Goal: Task Accomplishment & Management: Manage account settings

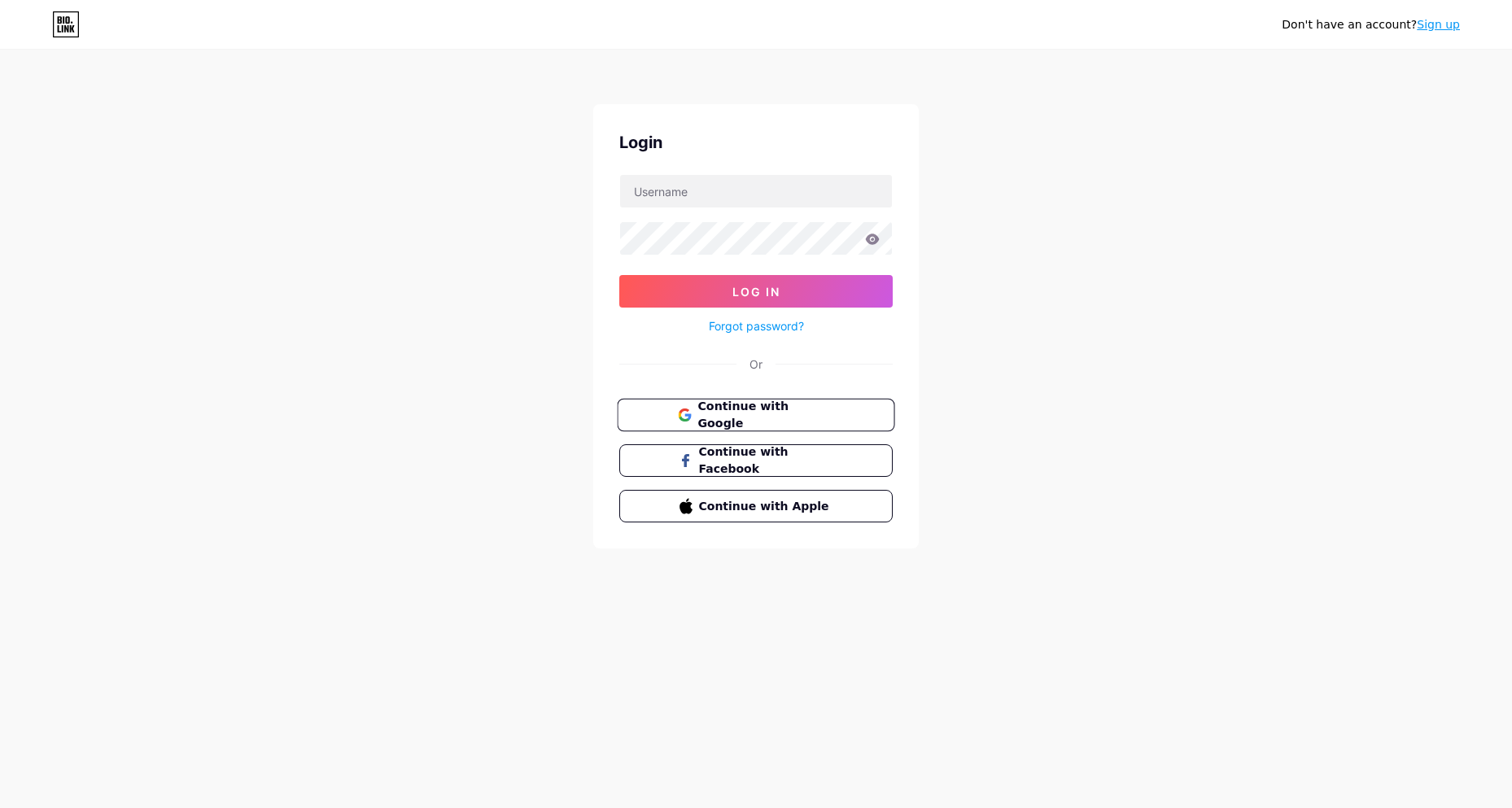
click at [756, 421] on span "Continue with Google" at bounding box center [766, 416] width 136 height 35
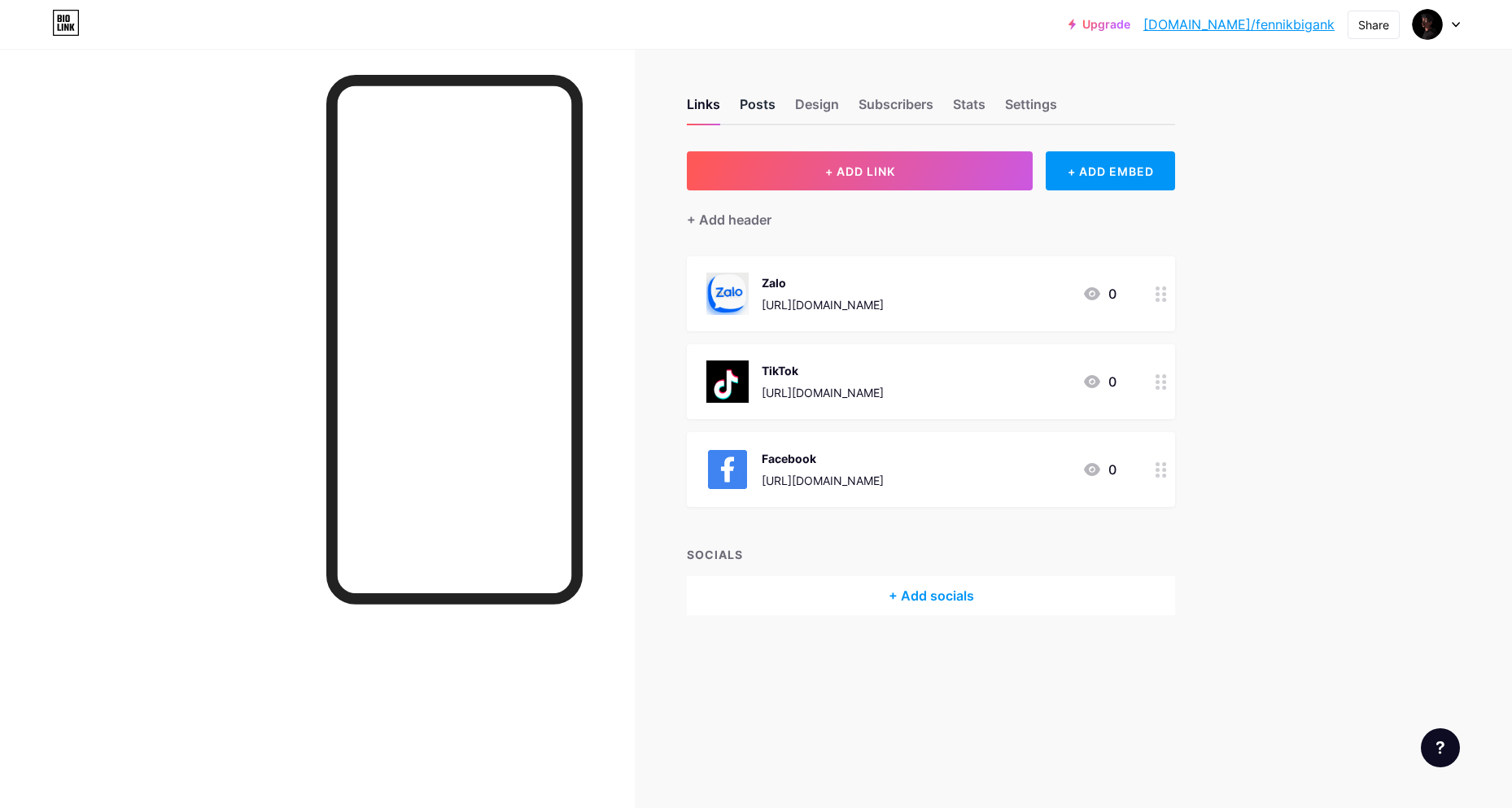
click at [764, 106] on div "Posts" at bounding box center [757, 109] width 36 height 29
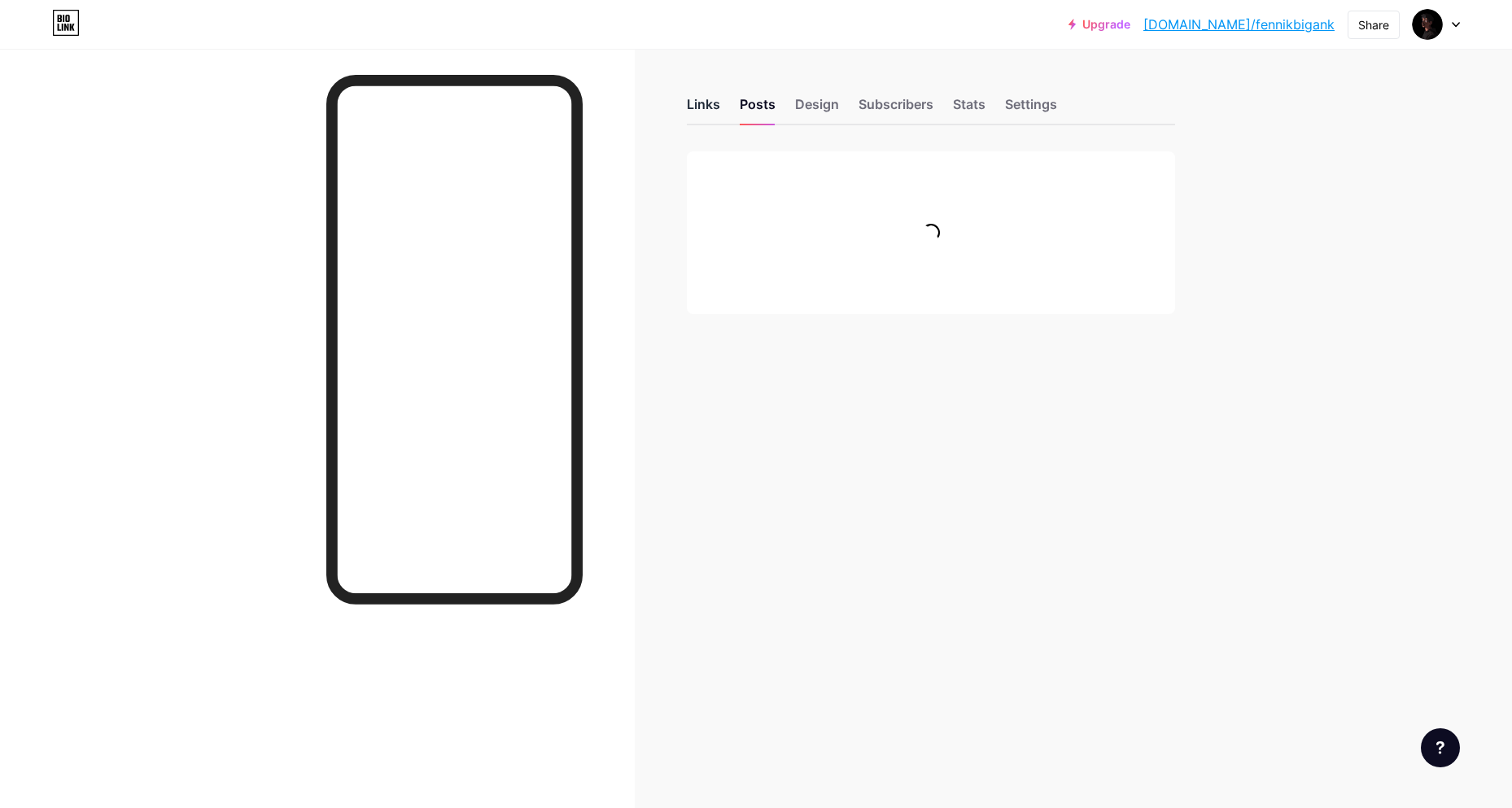
click at [703, 106] on div "Links" at bounding box center [704, 109] width 34 height 29
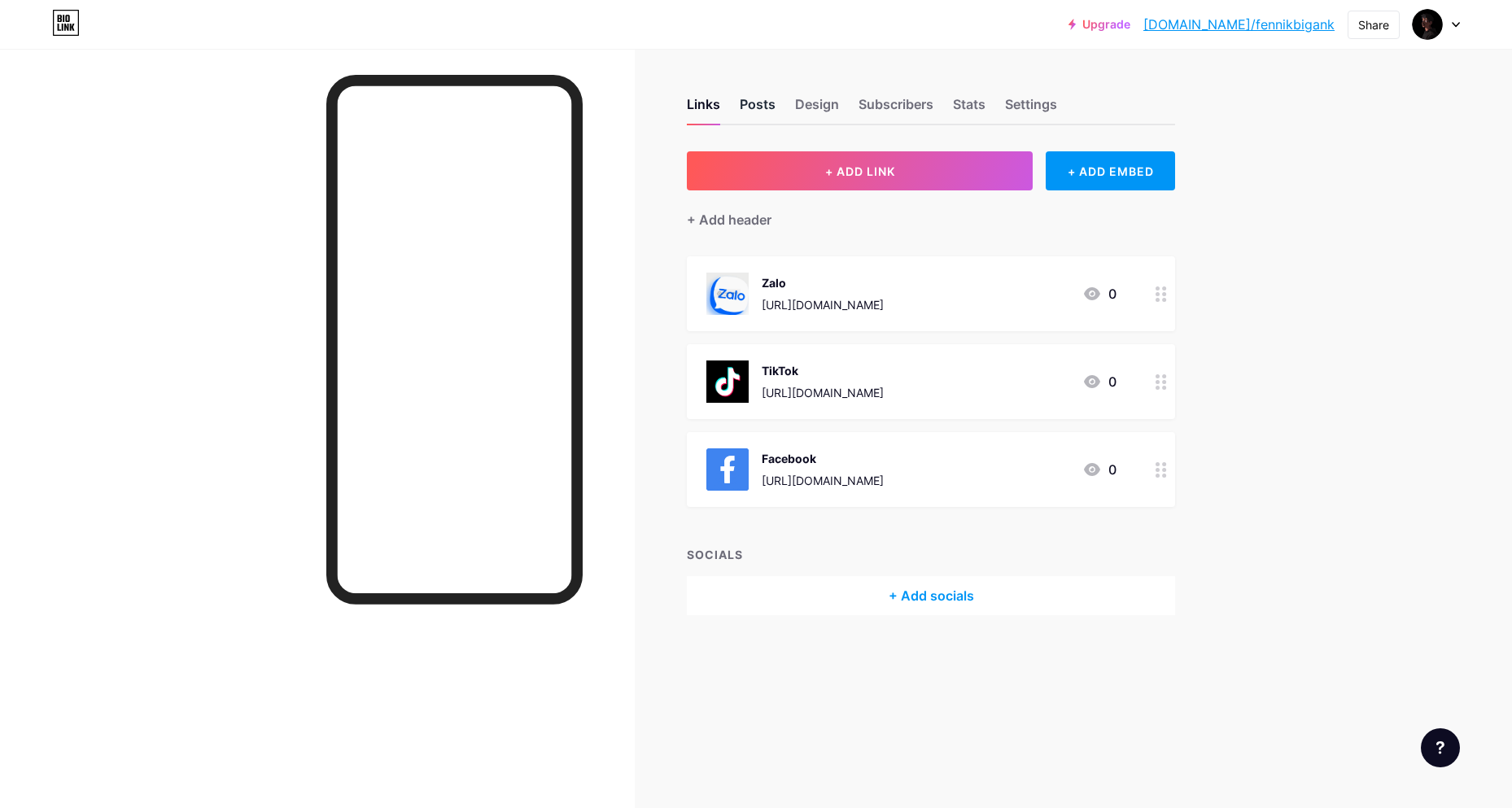
click at [761, 107] on div "Posts" at bounding box center [757, 109] width 36 height 29
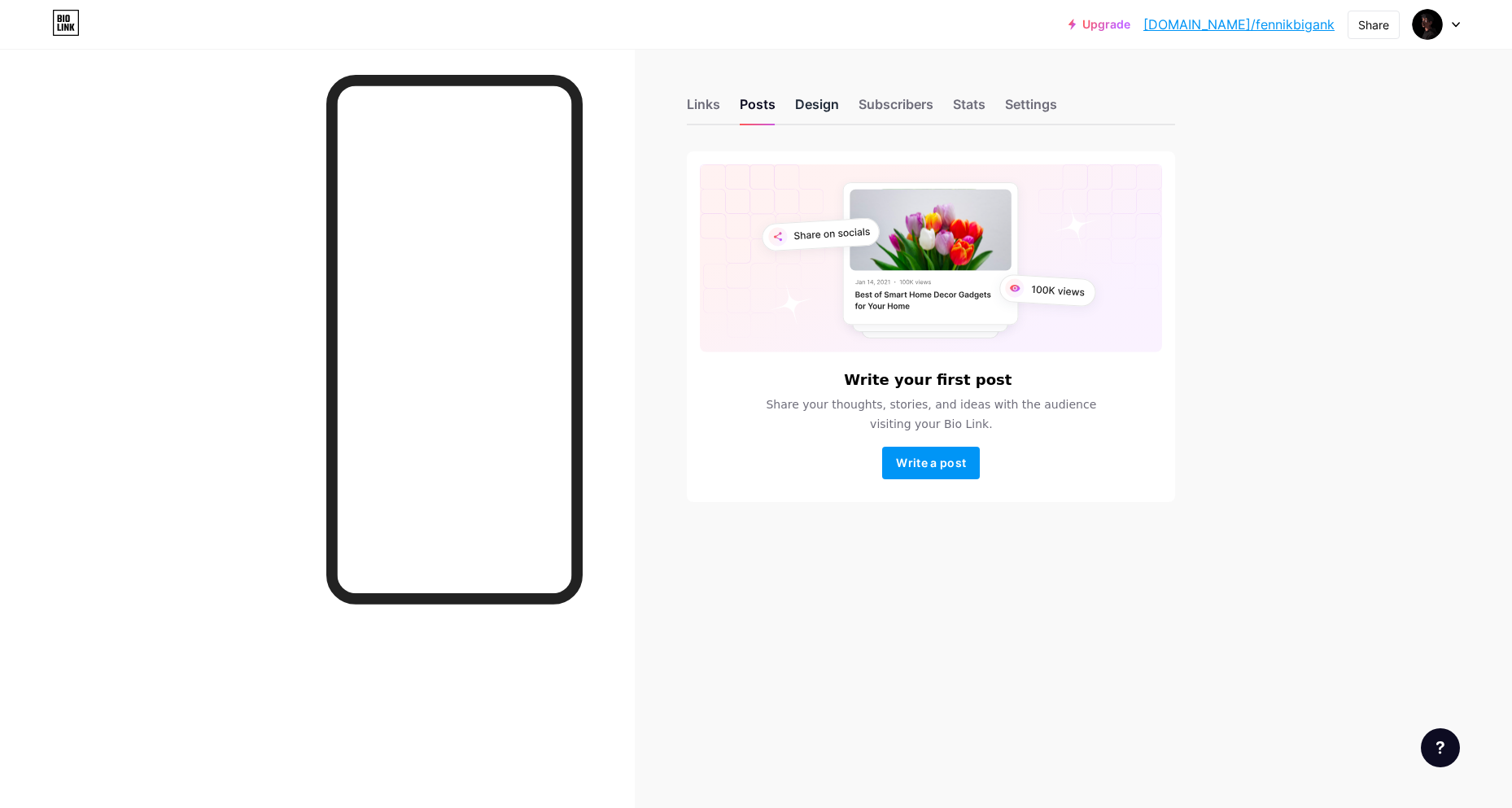
click at [821, 101] on div "Design" at bounding box center [817, 109] width 44 height 29
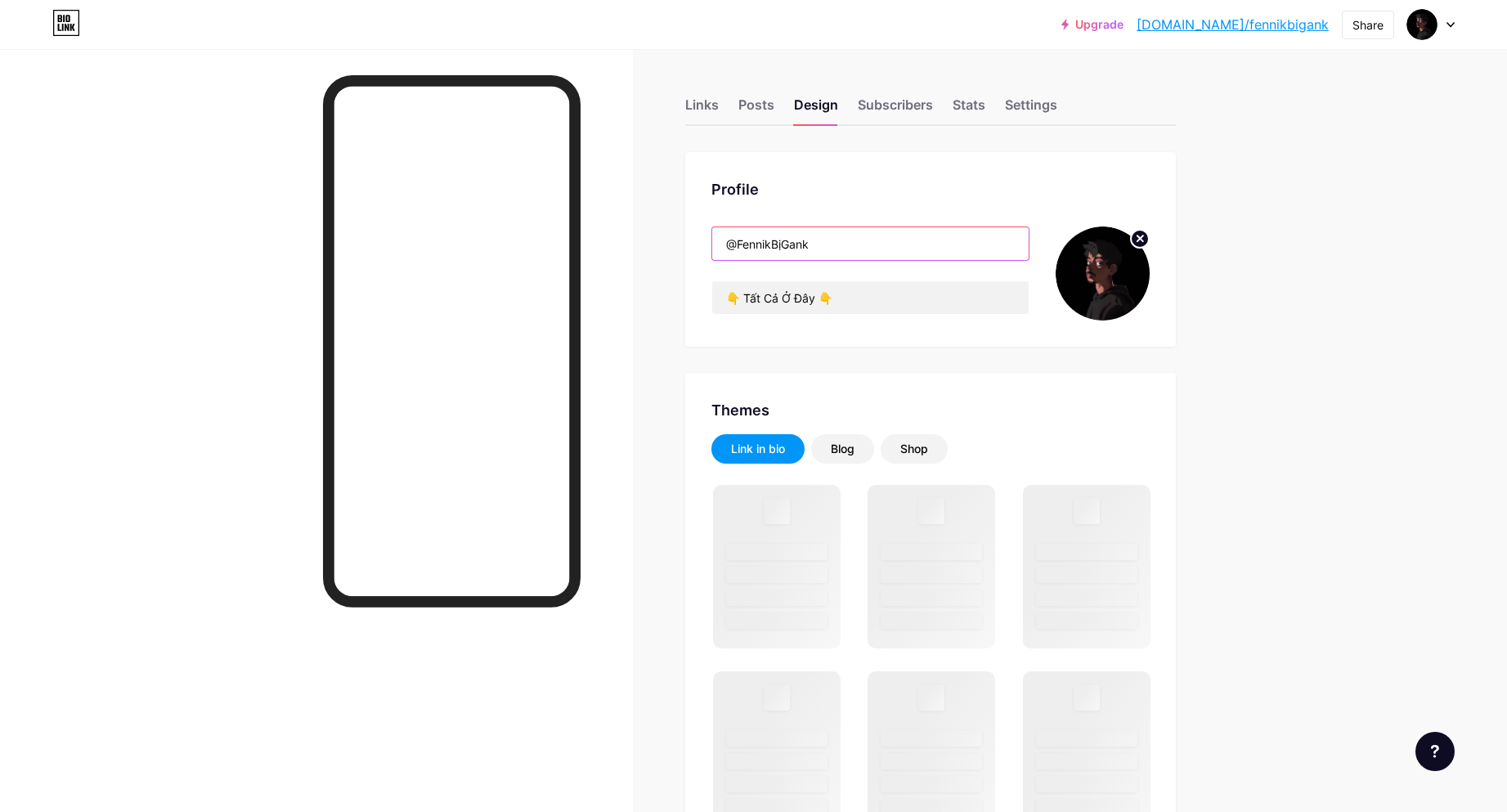
click at [737, 240] on input "@FennikBịGank" at bounding box center [871, 243] width 317 height 33
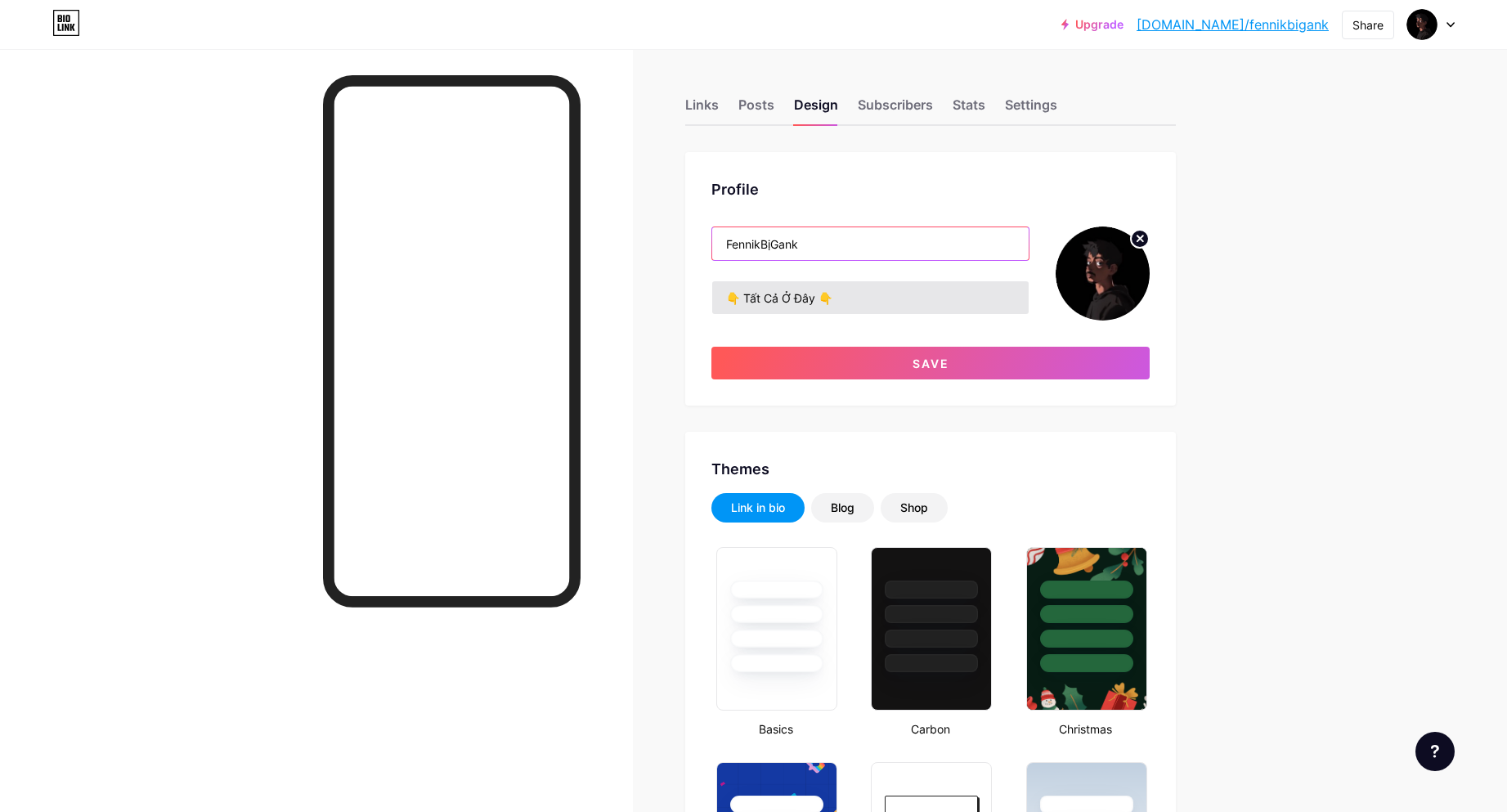
type input "FennikBịGank"
drag, startPoint x: 847, startPoint y: 295, endPoint x: 667, endPoint y: 295, distance: 180.0
type input "Chaof"
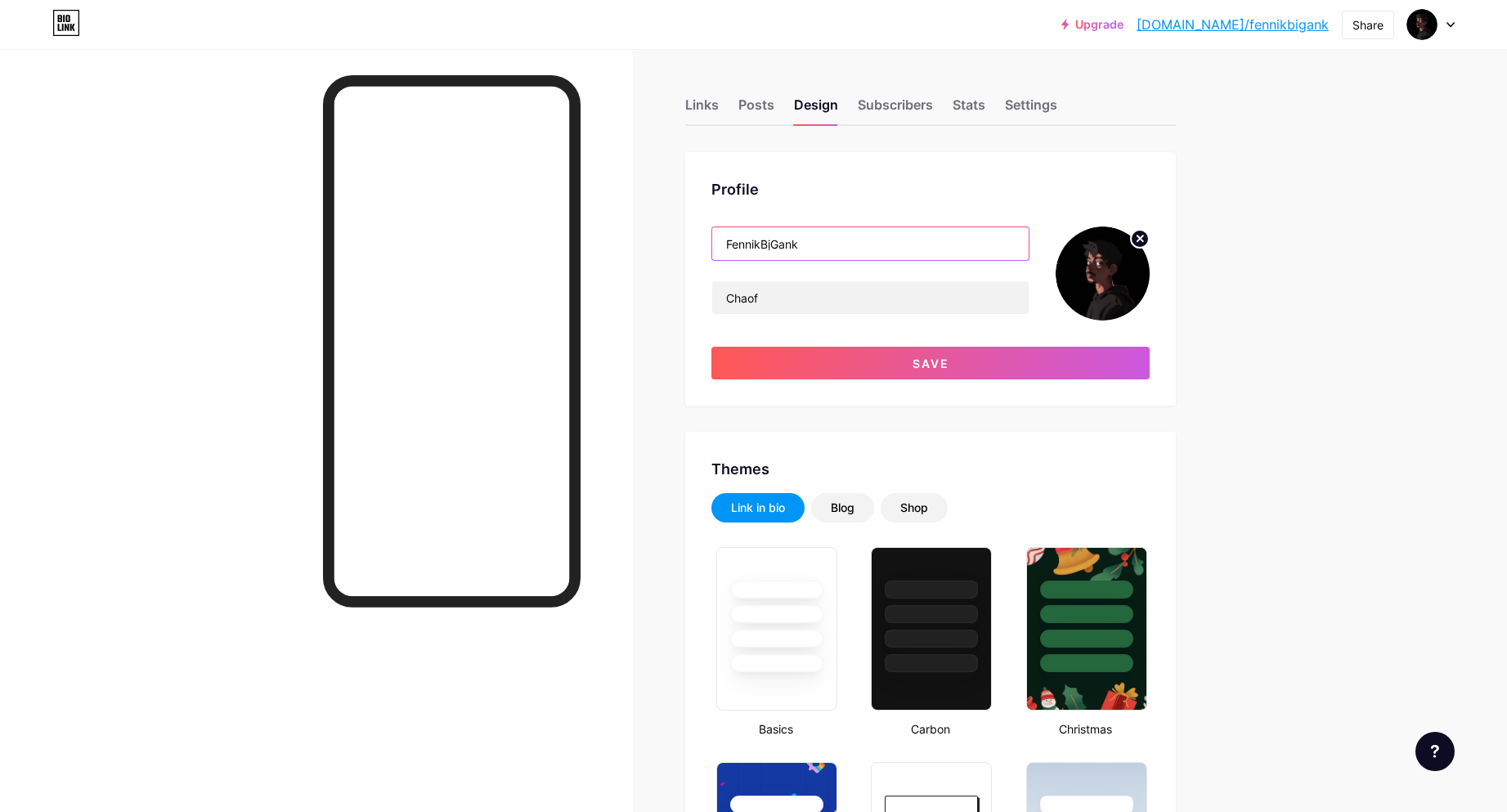
click at [855, 250] on input "FennikBịGank" at bounding box center [871, 243] width 317 height 33
type input "Huỳnh Minh"
click at [802, 299] on input "Chaof" at bounding box center [871, 297] width 317 height 33
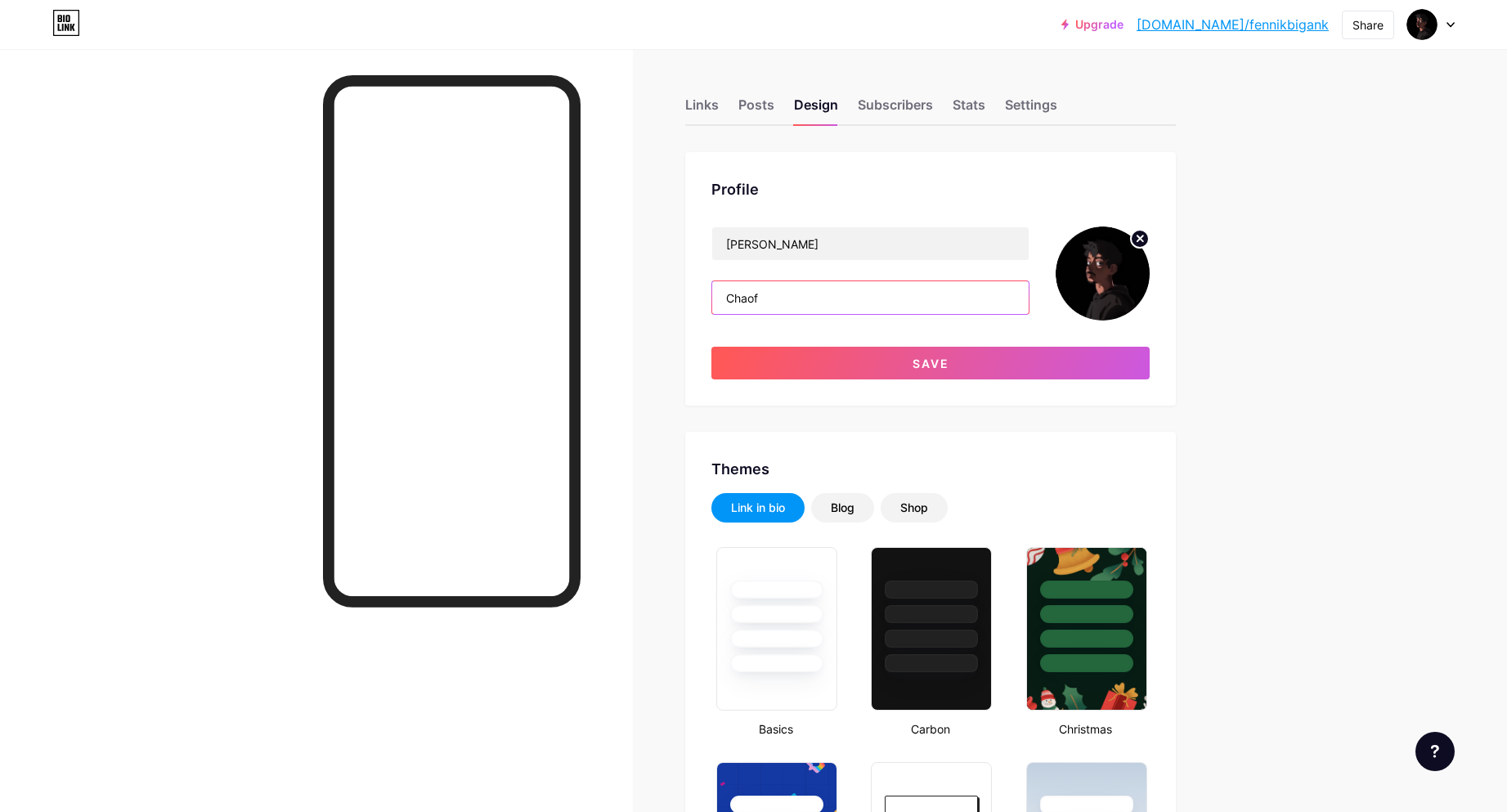
click at [799, 299] on input "Chaof" at bounding box center [871, 297] width 317 height 33
type input "Chào mừng"
type input ": Chaoif"
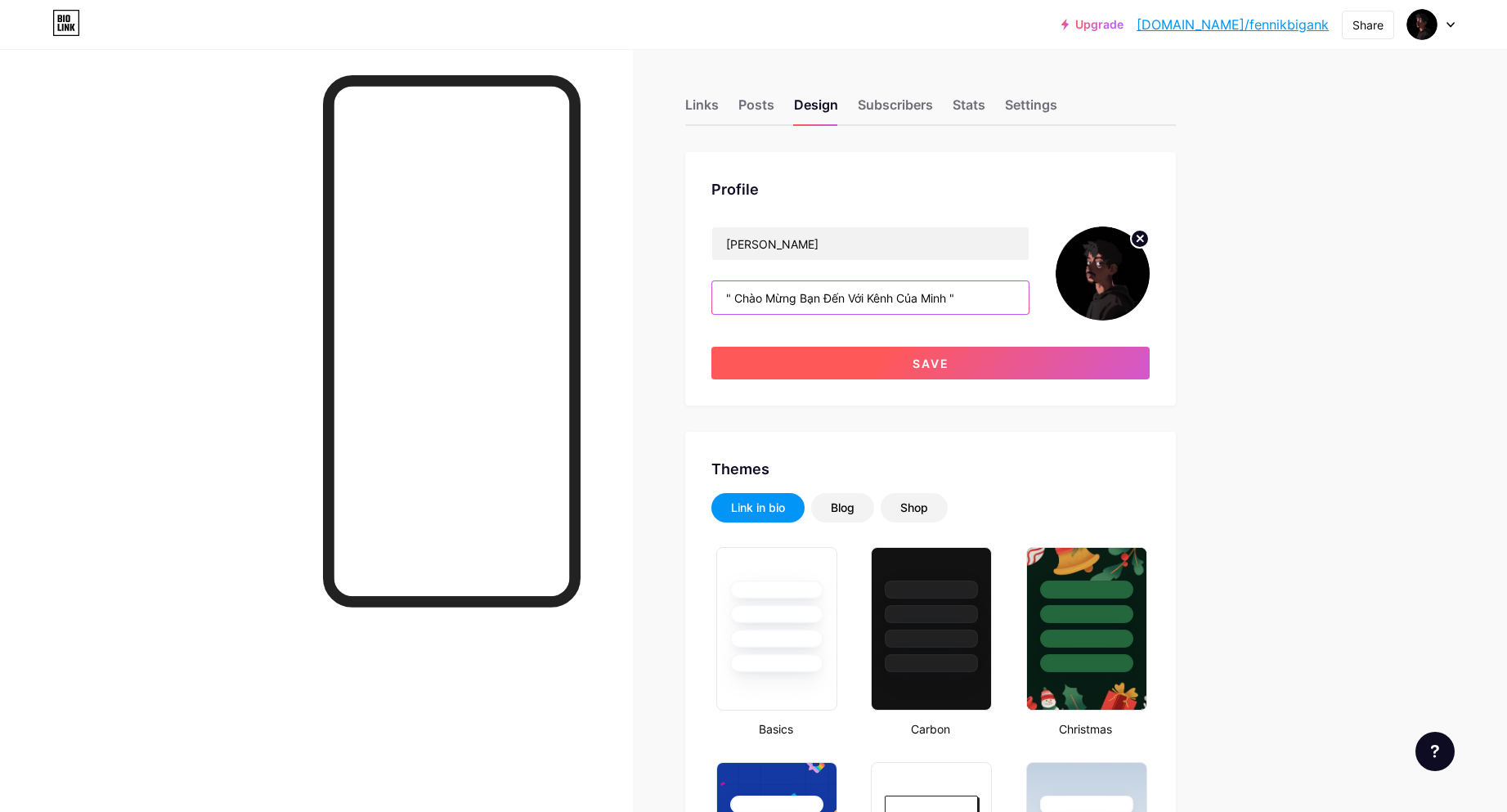
type input "" Chào Mừng Bạn Đến Với Kênh Của Minh ""
click at [860, 367] on button "Save" at bounding box center [930, 362] width 438 height 33
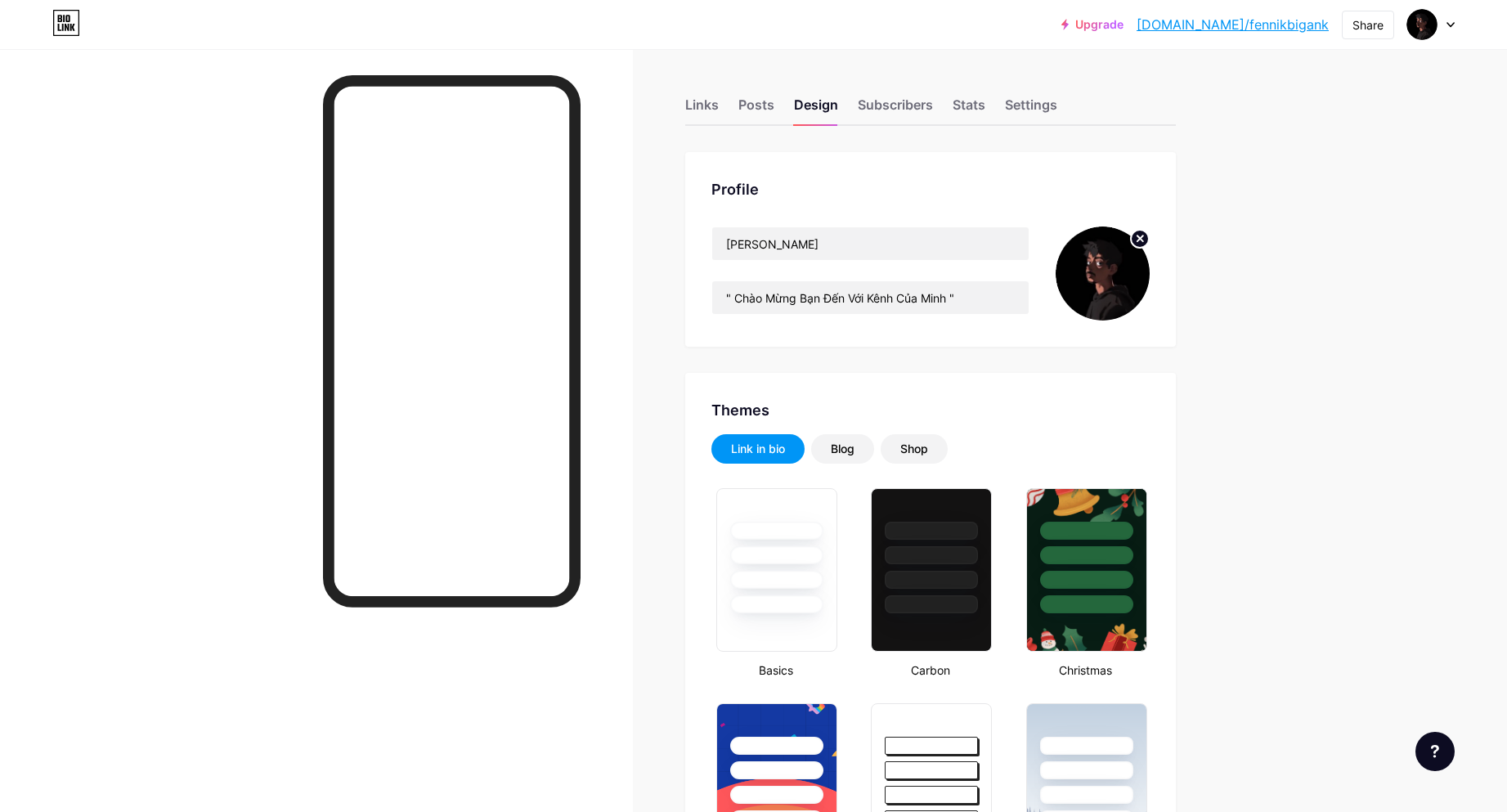
click at [1146, 242] on circle at bounding box center [1140, 238] width 18 height 18
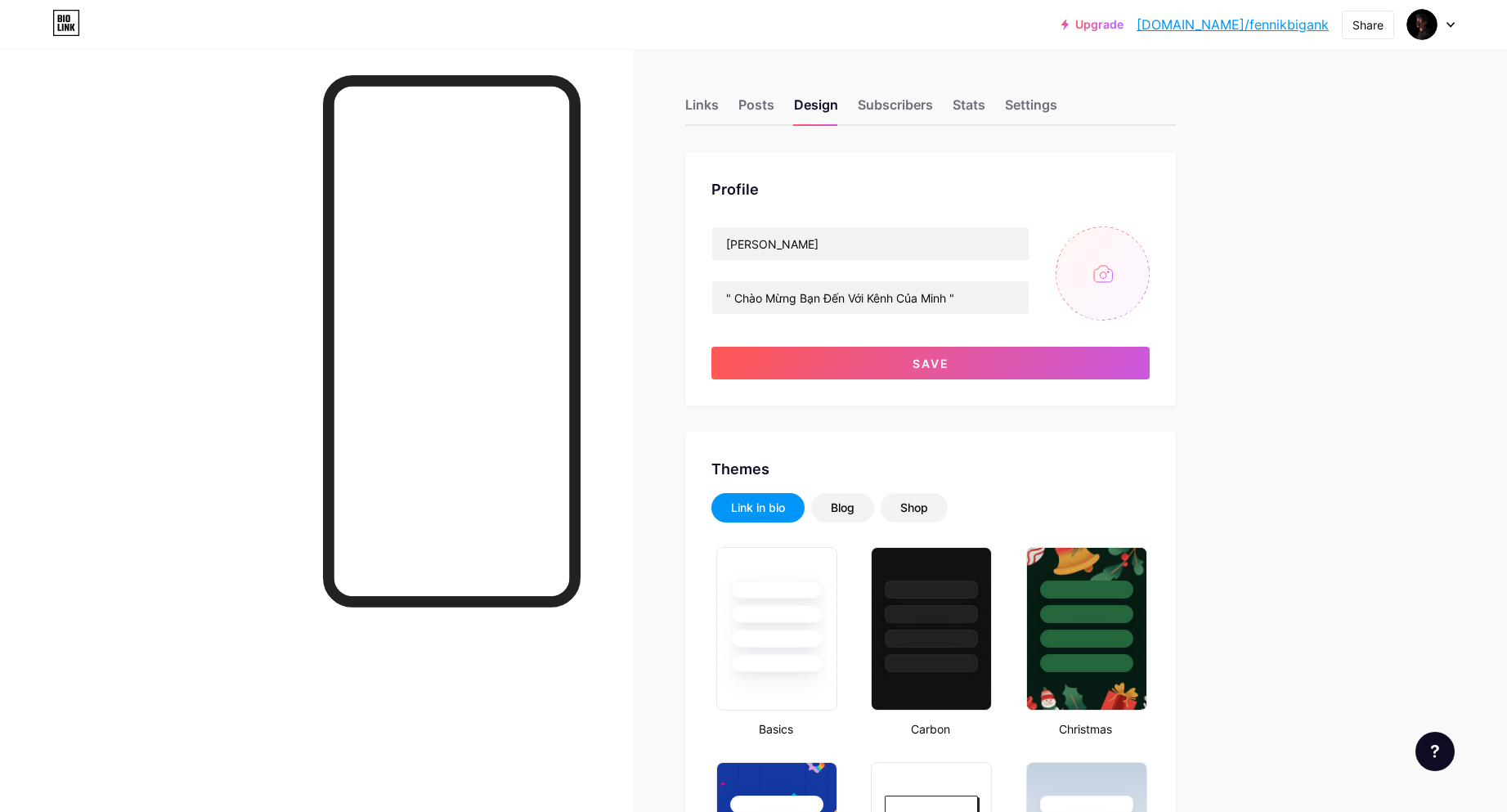
click at [1113, 268] on input "file" at bounding box center [1103, 274] width 94 height 94
type input "C:\fakepath\17310.jpg"
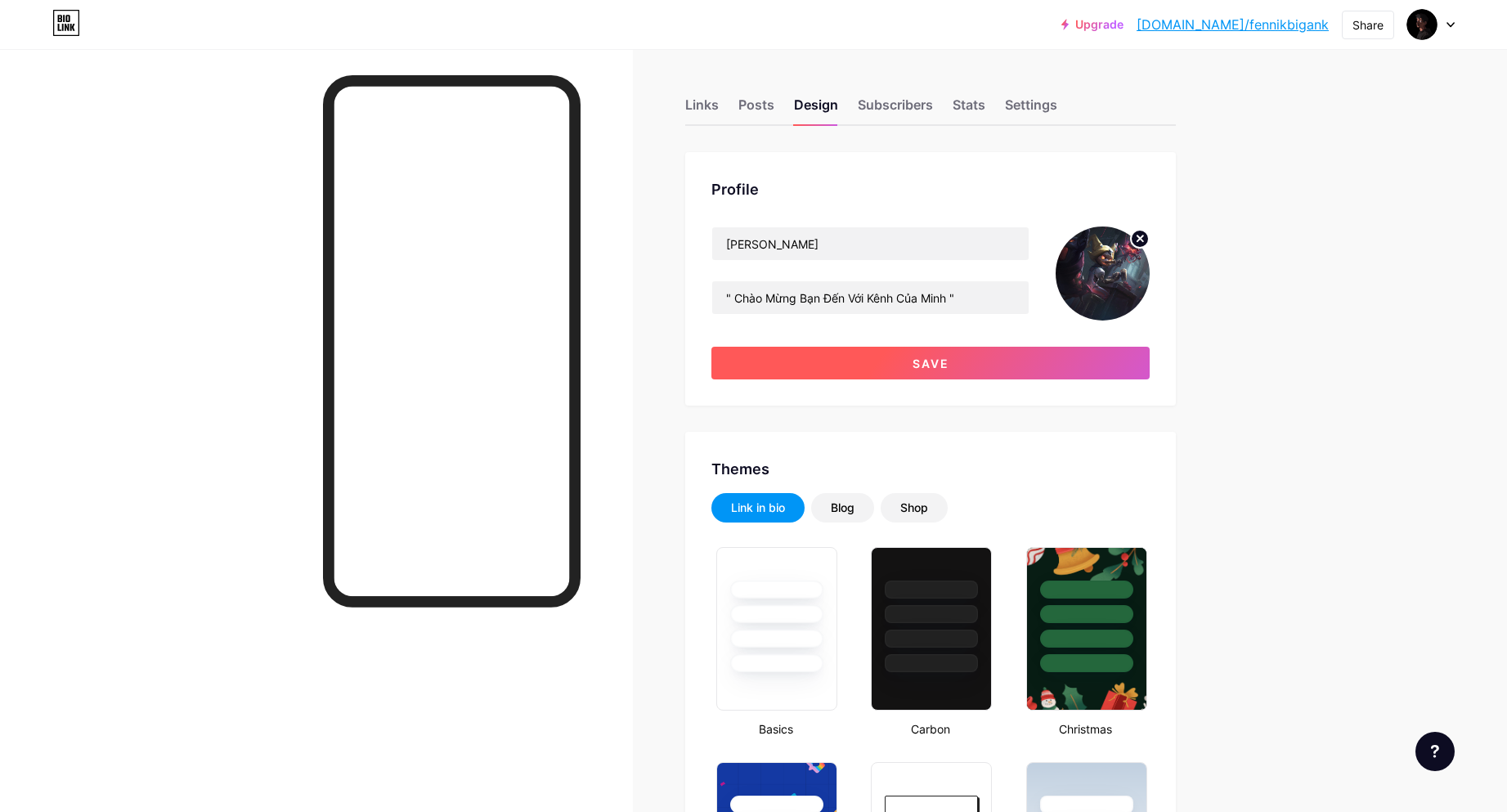
click at [977, 366] on button "Save" at bounding box center [930, 362] width 438 height 33
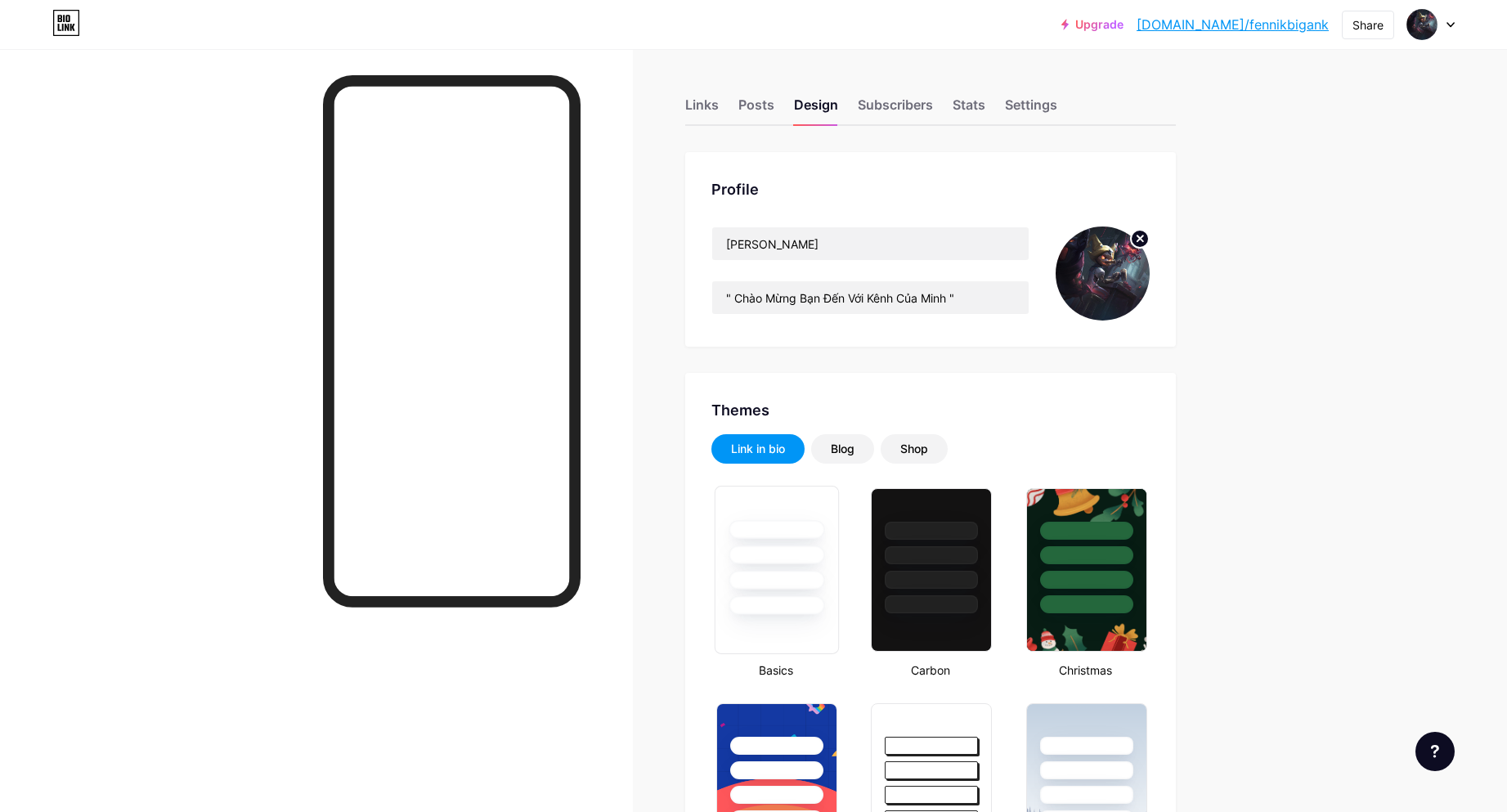
click at [794, 588] on div at bounding box center [777, 580] width 96 height 19
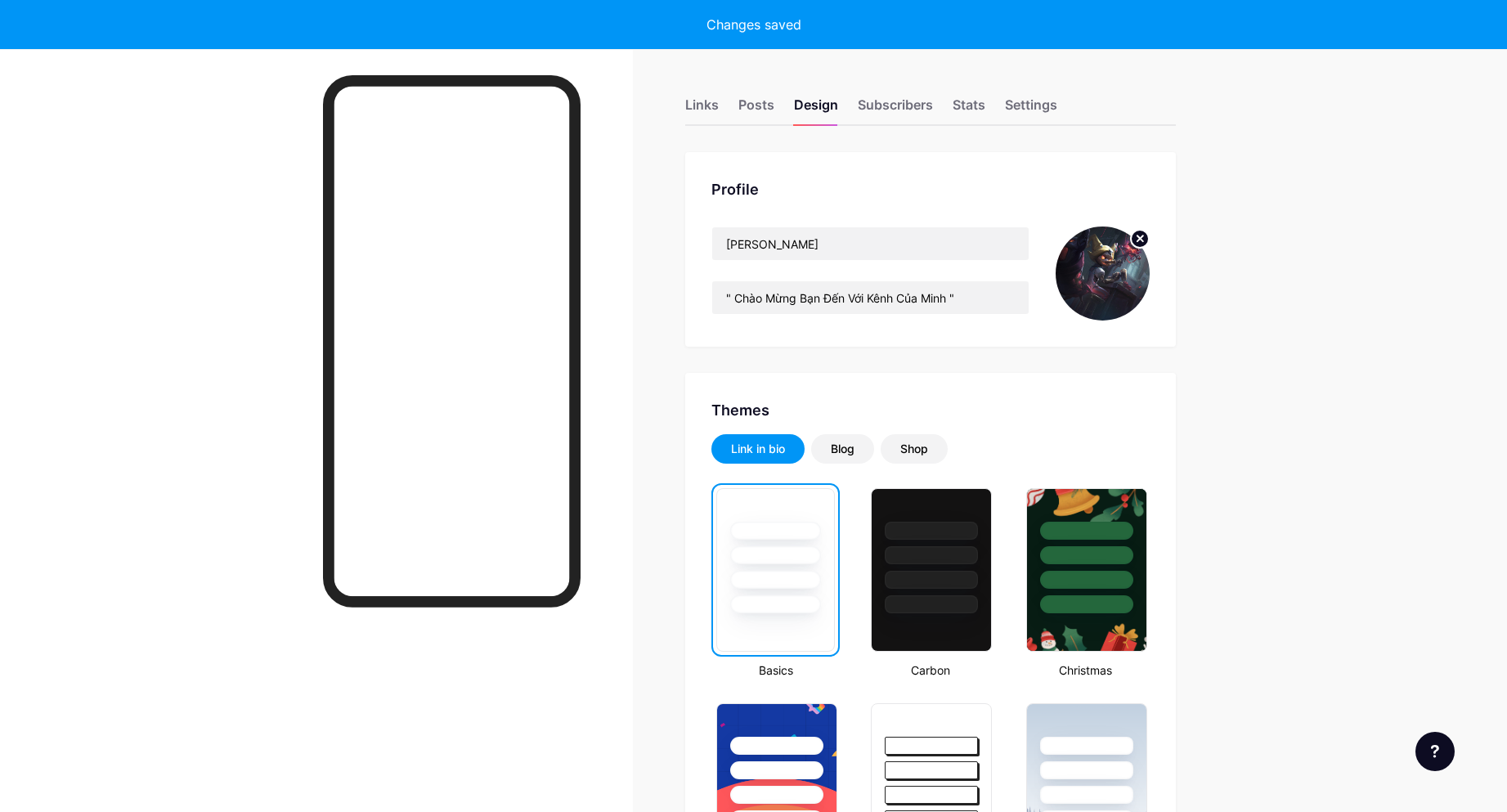
click at [775, 535] on div at bounding box center [776, 530] width 91 height 18
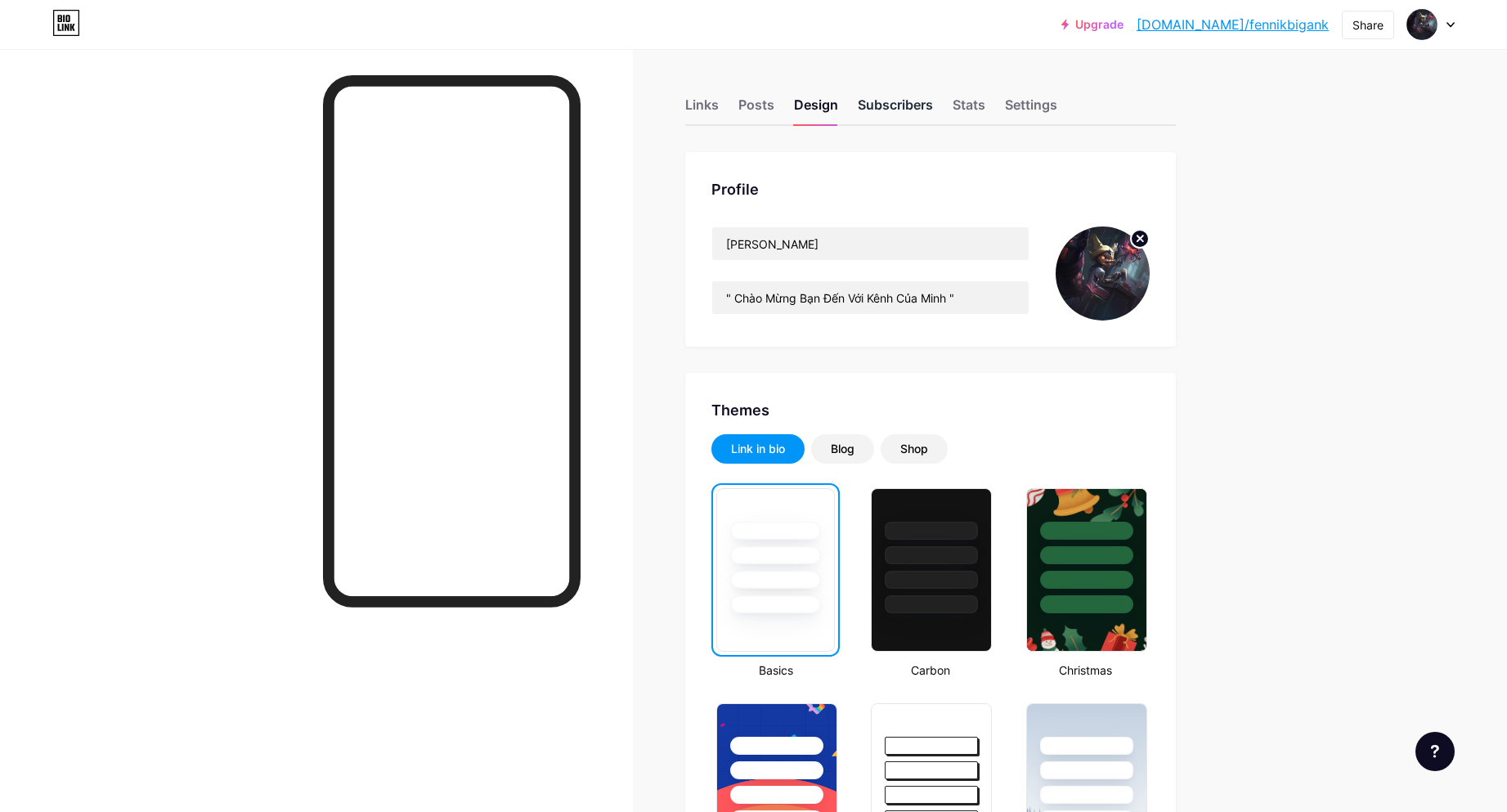
click at [882, 99] on div "Subscribers" at bounding box center [895, 110] width 75 height 29
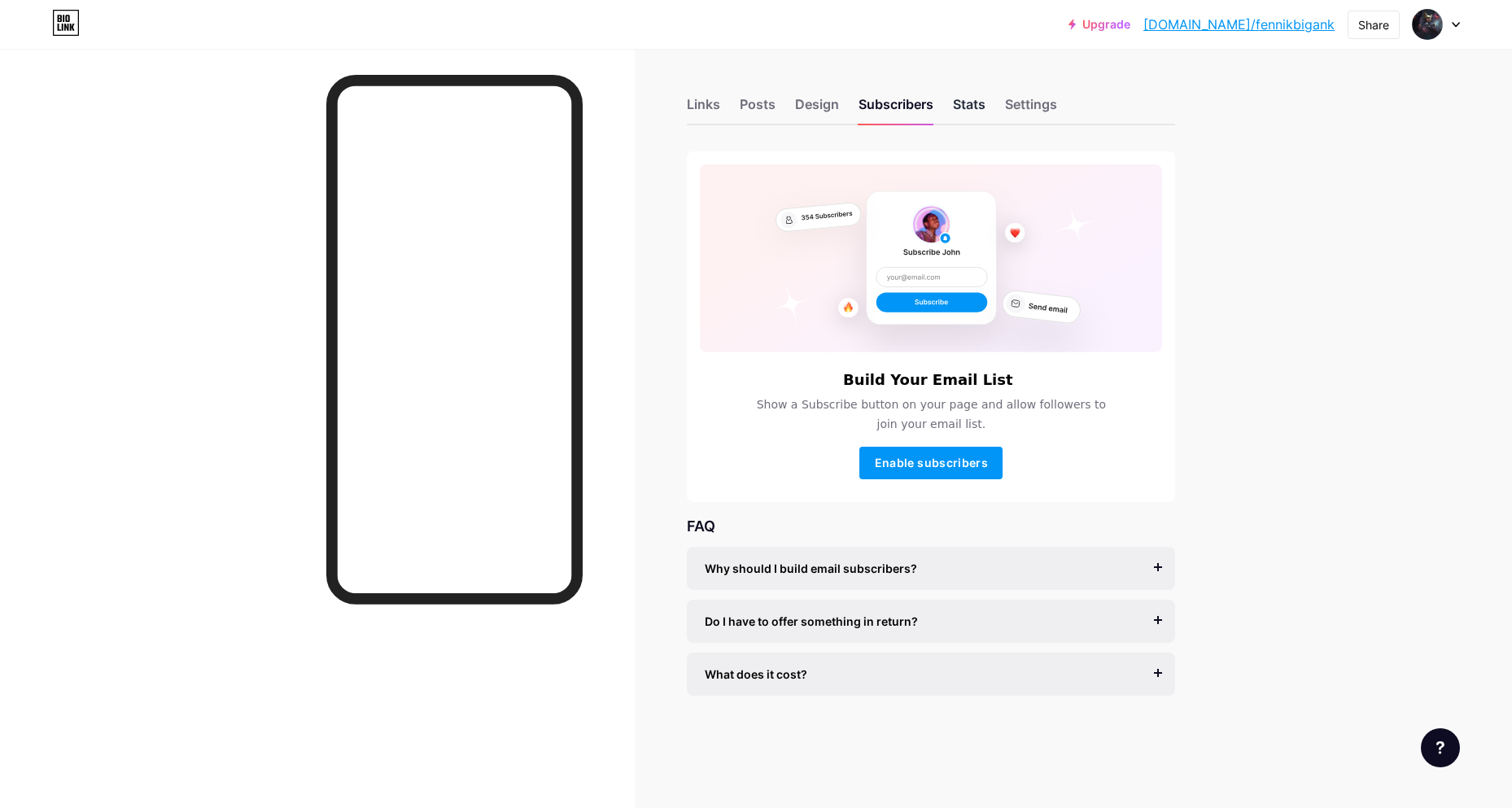
click at [969, 96] on div "Stats" at bounding box center [969, 109] width 33 height 29
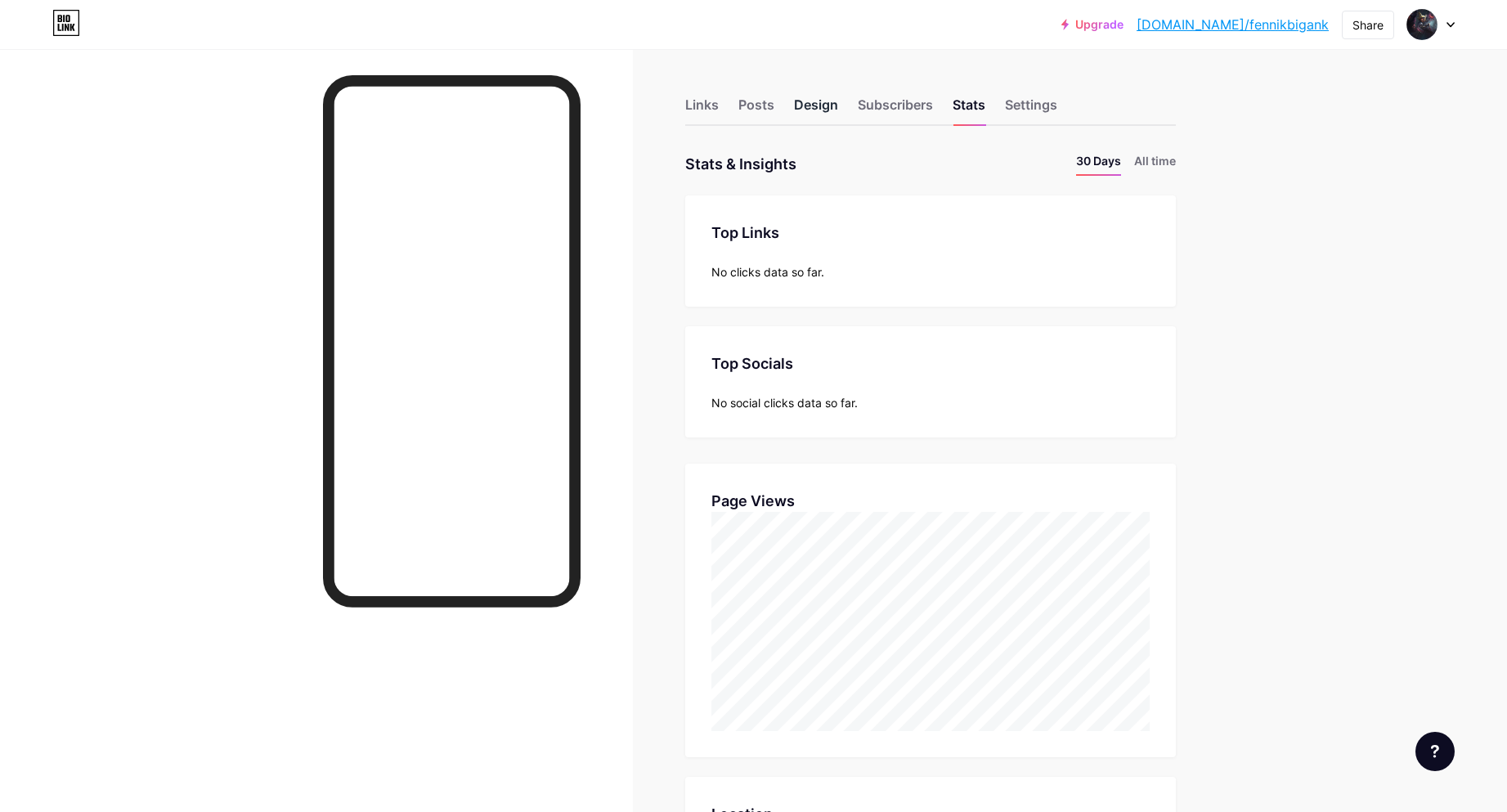
scroll to position [812, 1507]
click at [818, 107] on div "Design" at bounding box center [816, 110] width 44 height 29
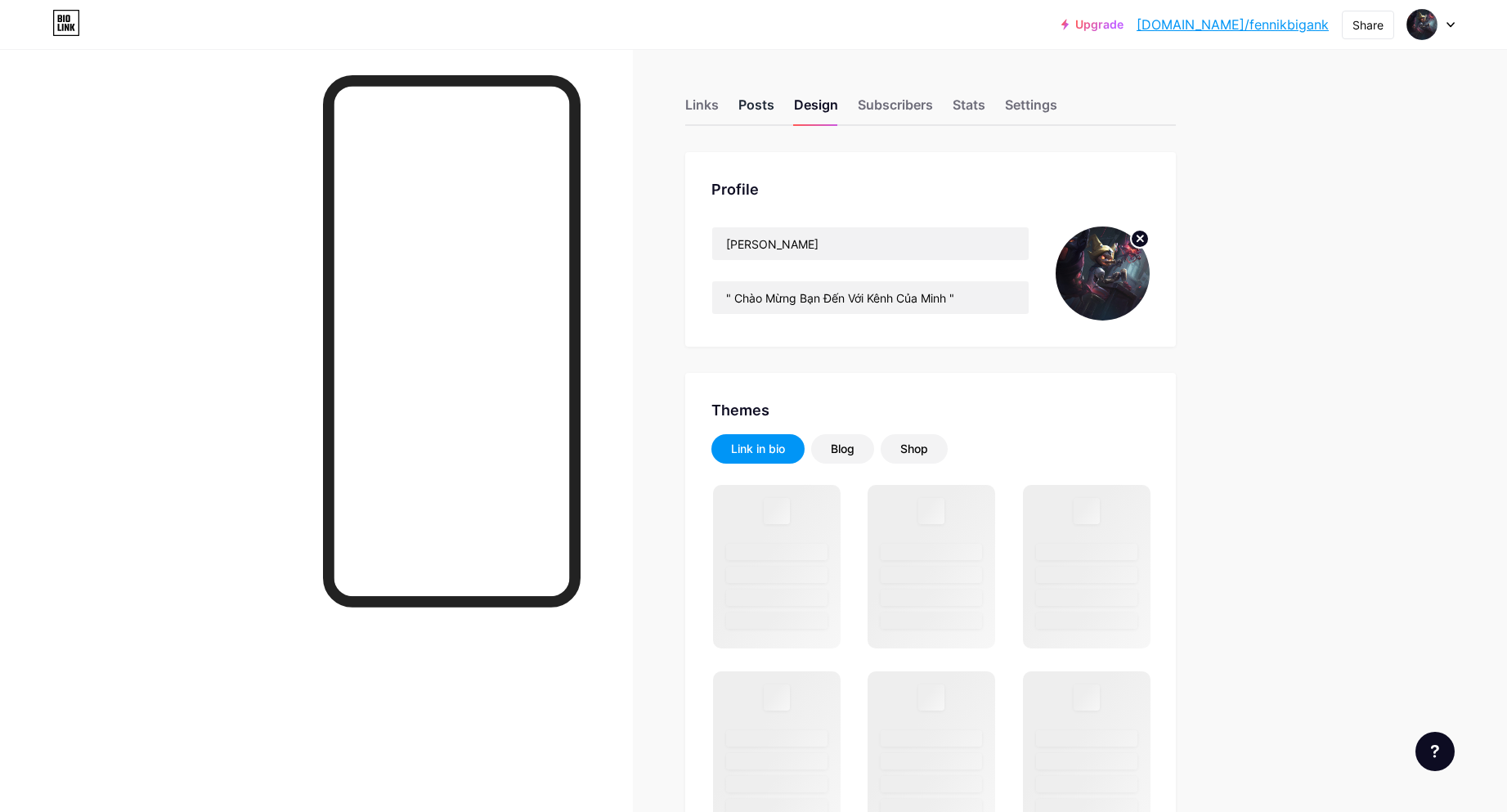
click at [759, 104] on div "Posts" at bounding box center [756, 110] width 36 height 29
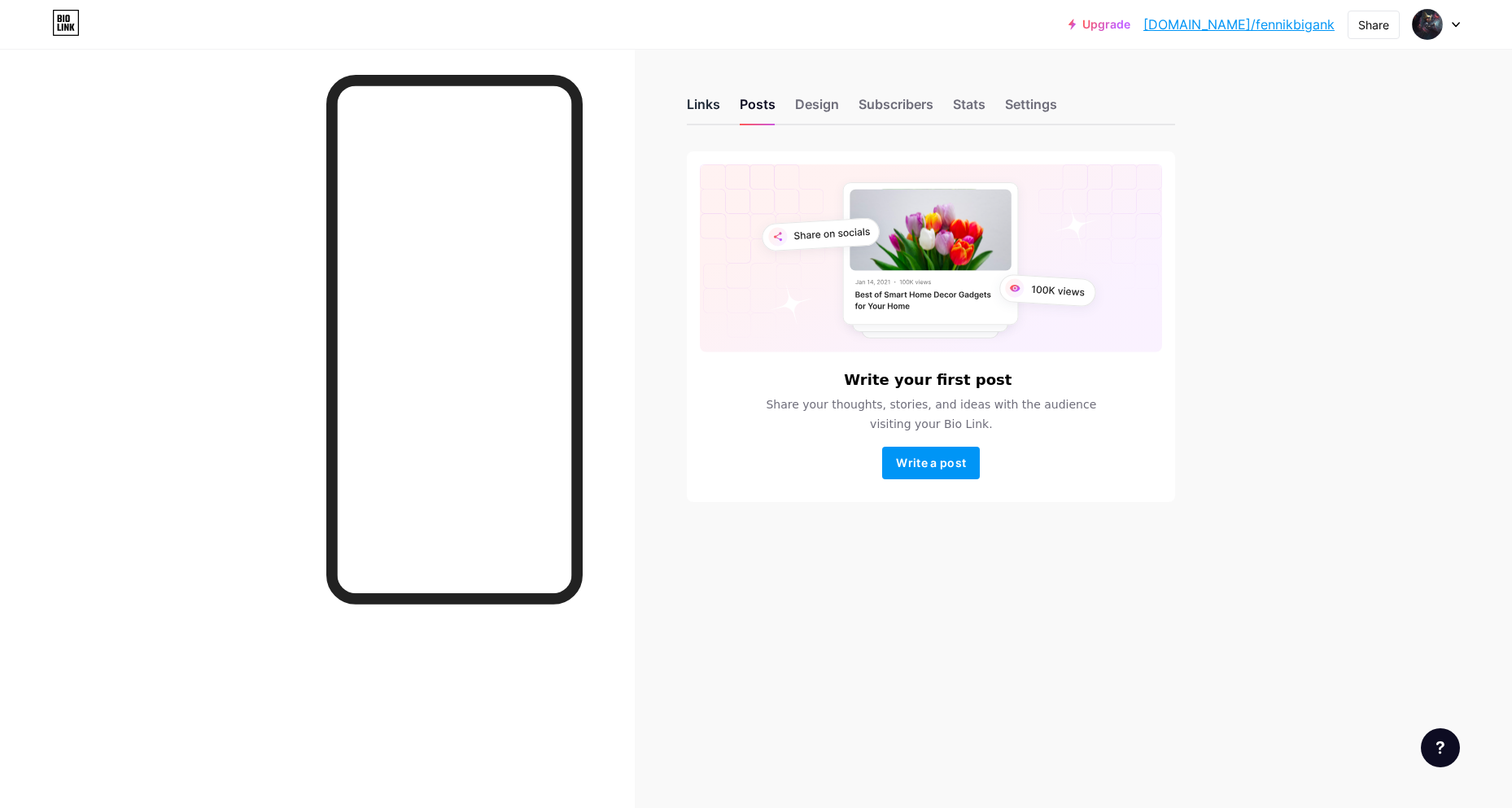
click at [695, 112] on div "Links" at bounding box center [704, 109] width 34 height 29
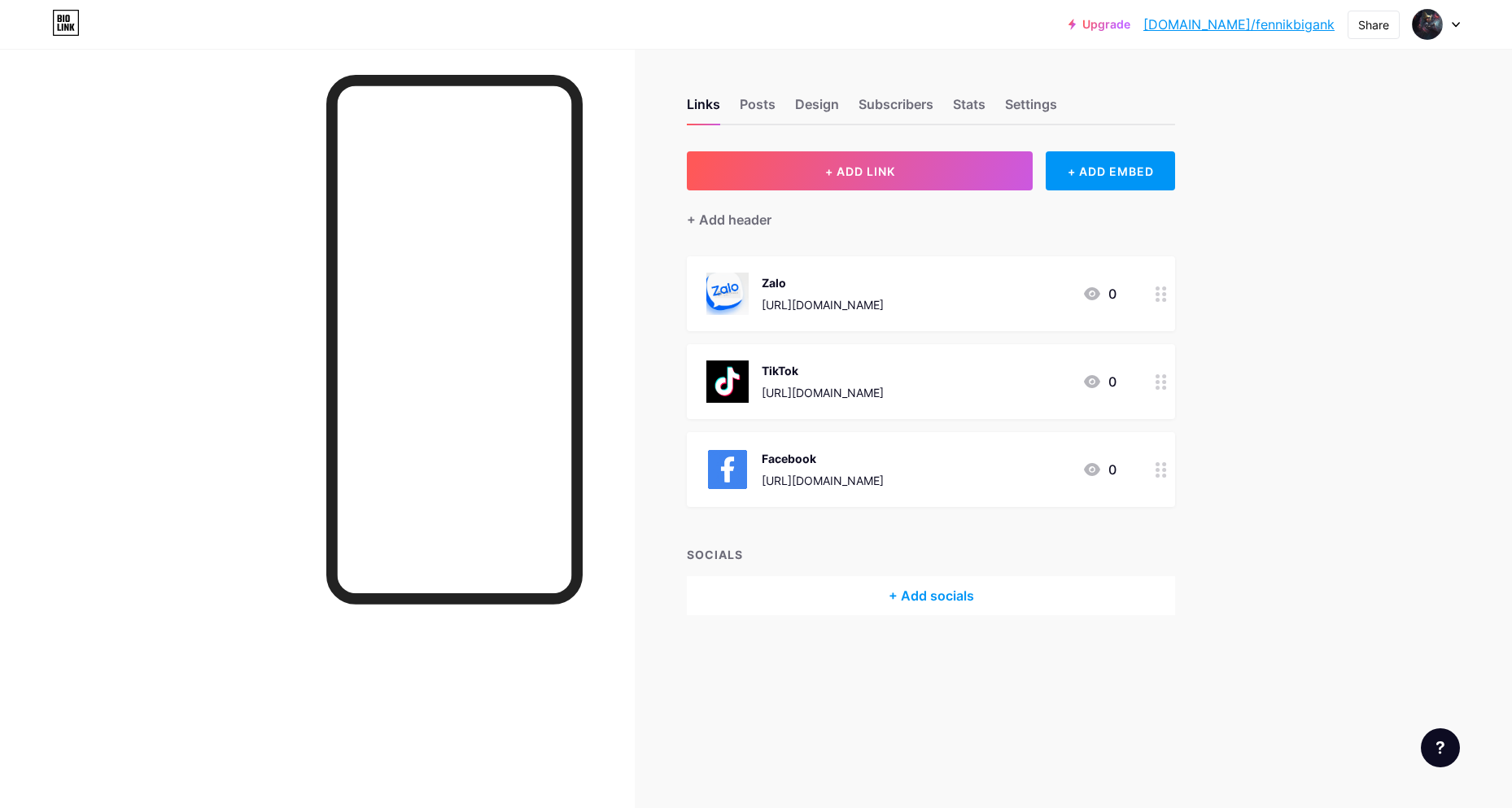
click at [1161, 303] on div at bounding box center [1161, 293] width 28 height 75
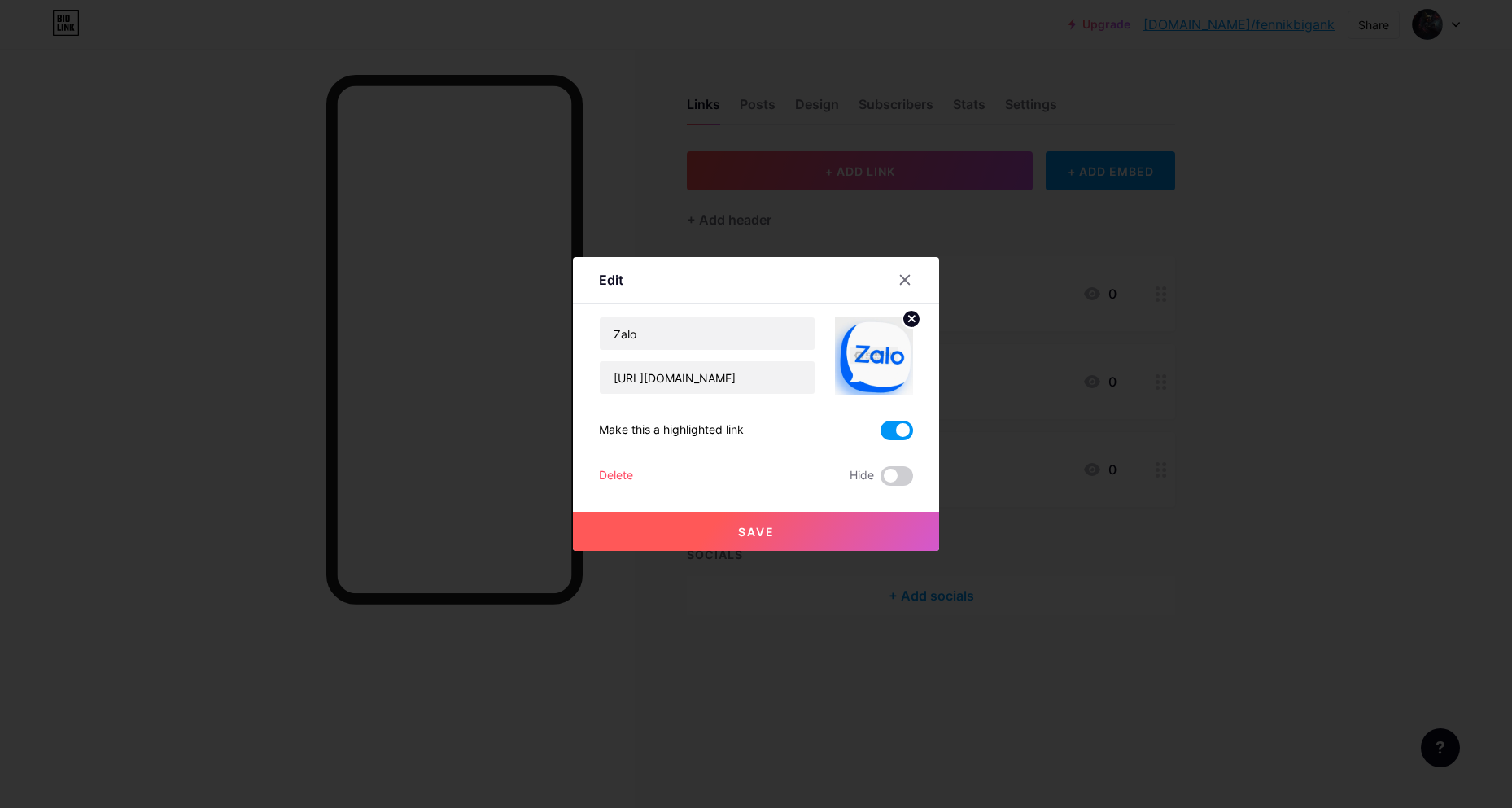
click at [907, 315] on circle at bounding box center [911, 319] width 18 height 18
click at [864, 344] on rect at bounding box center [870, 344] width 26 height 26
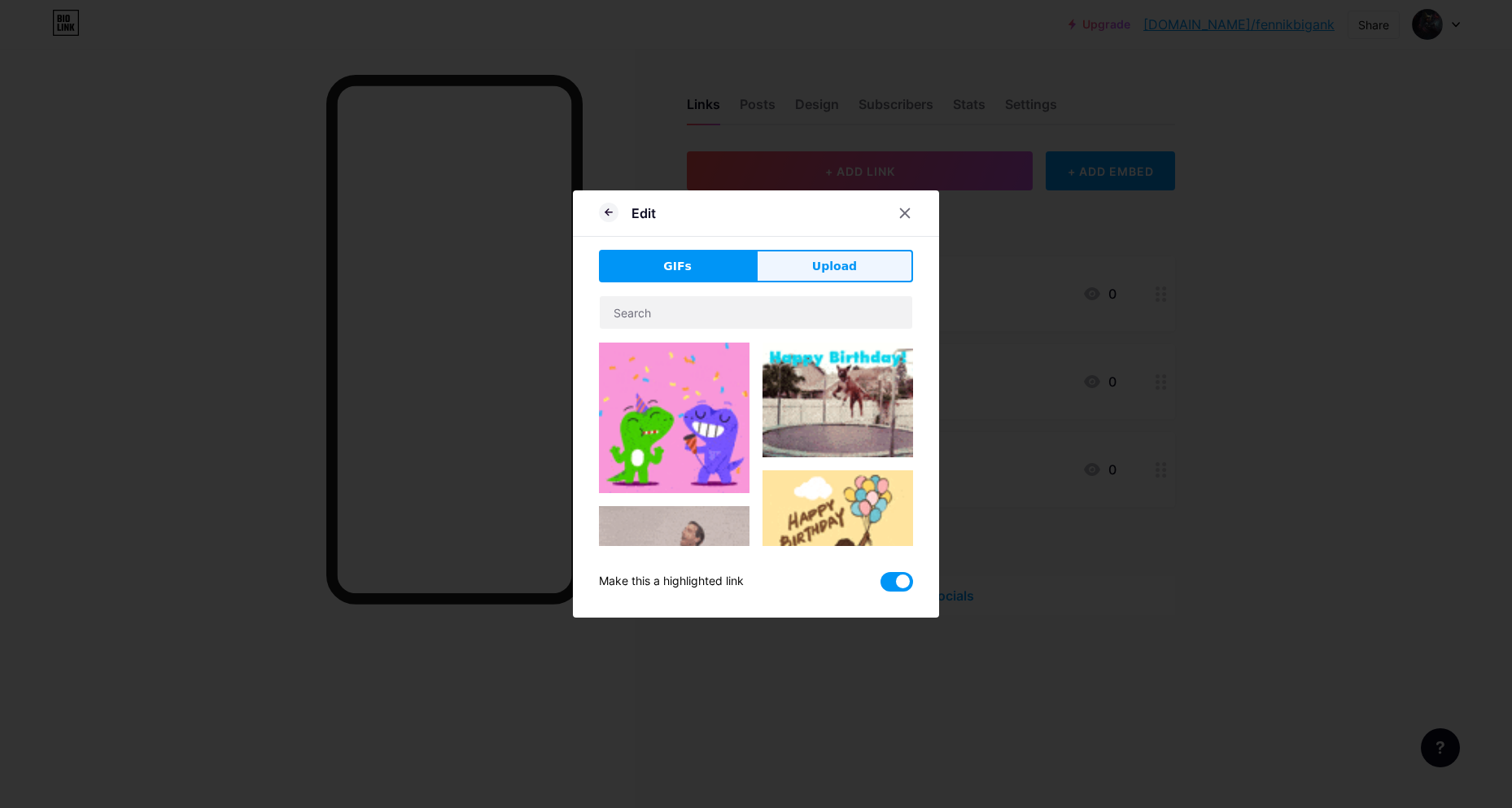
click at [813, 262] on button "Upload" at bounding box center [834, 266] width 157 height 33
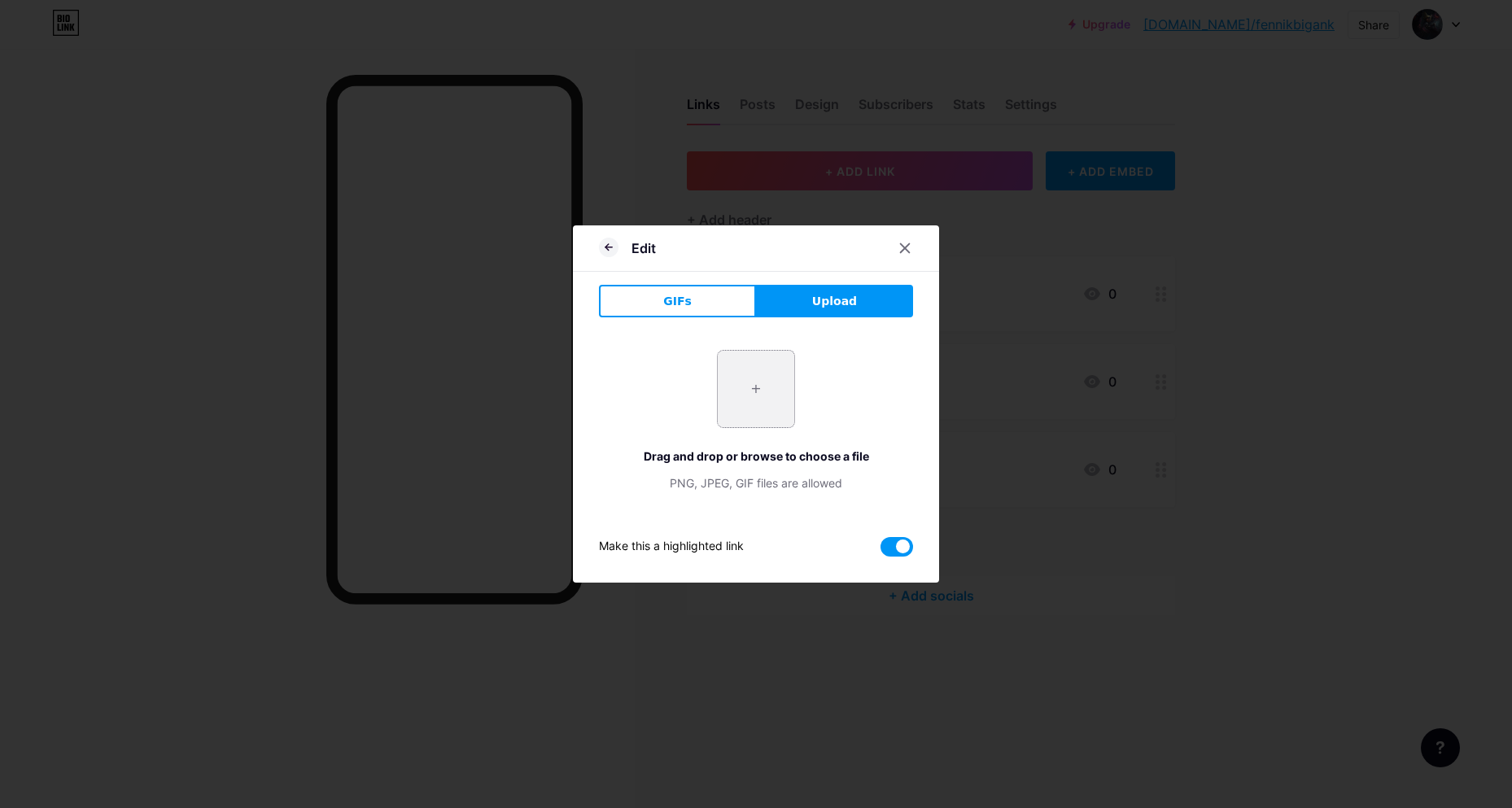
click at [763, 378] on input "file" at bounding box center [756, 388] width 76 height 76
type input "C:\fakepath\Icon_of_Zalo.svg.webp"
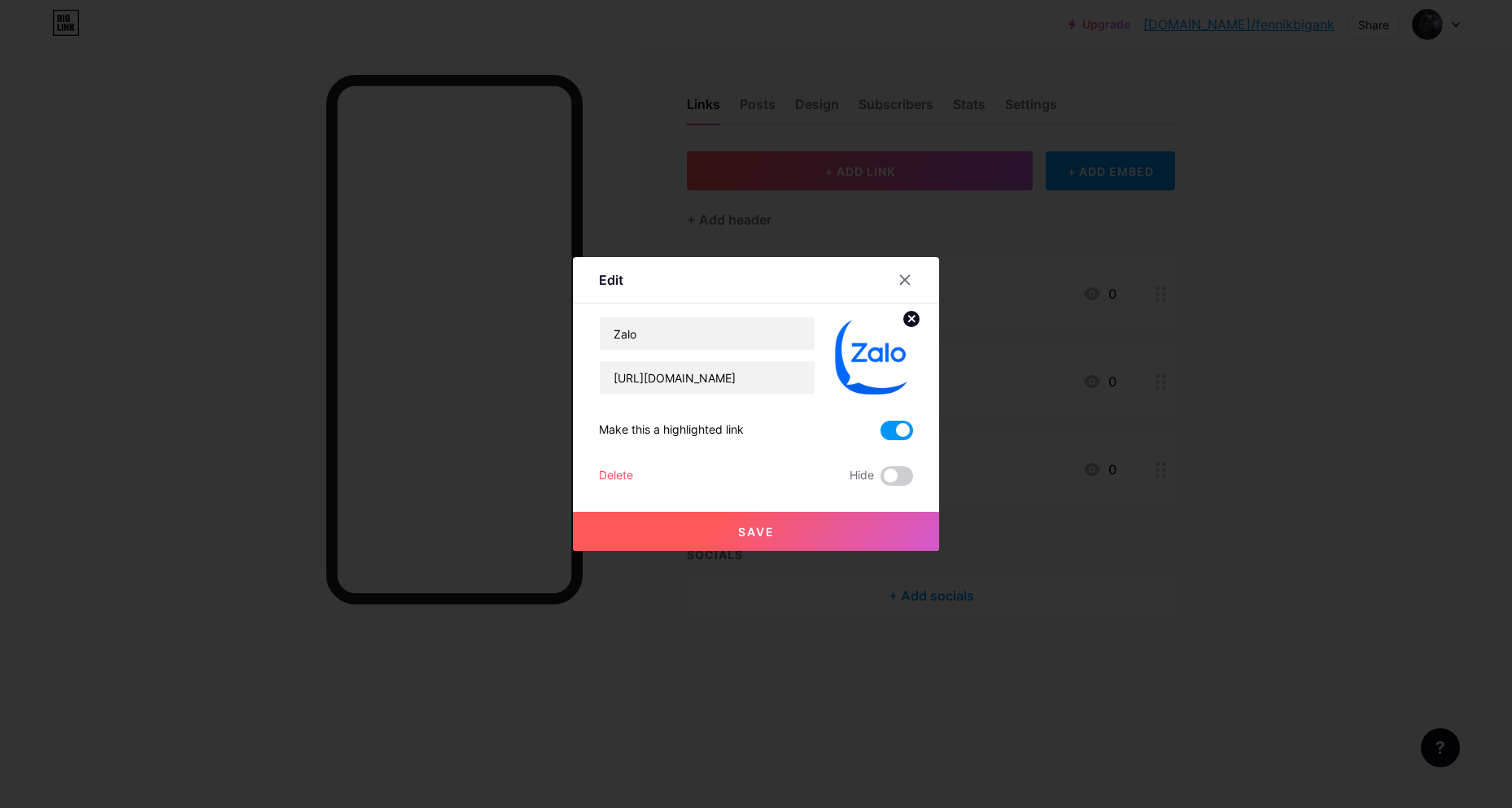
click at [797, 528] on button "Save" at bounding box center [756, 531] width 366 height 39
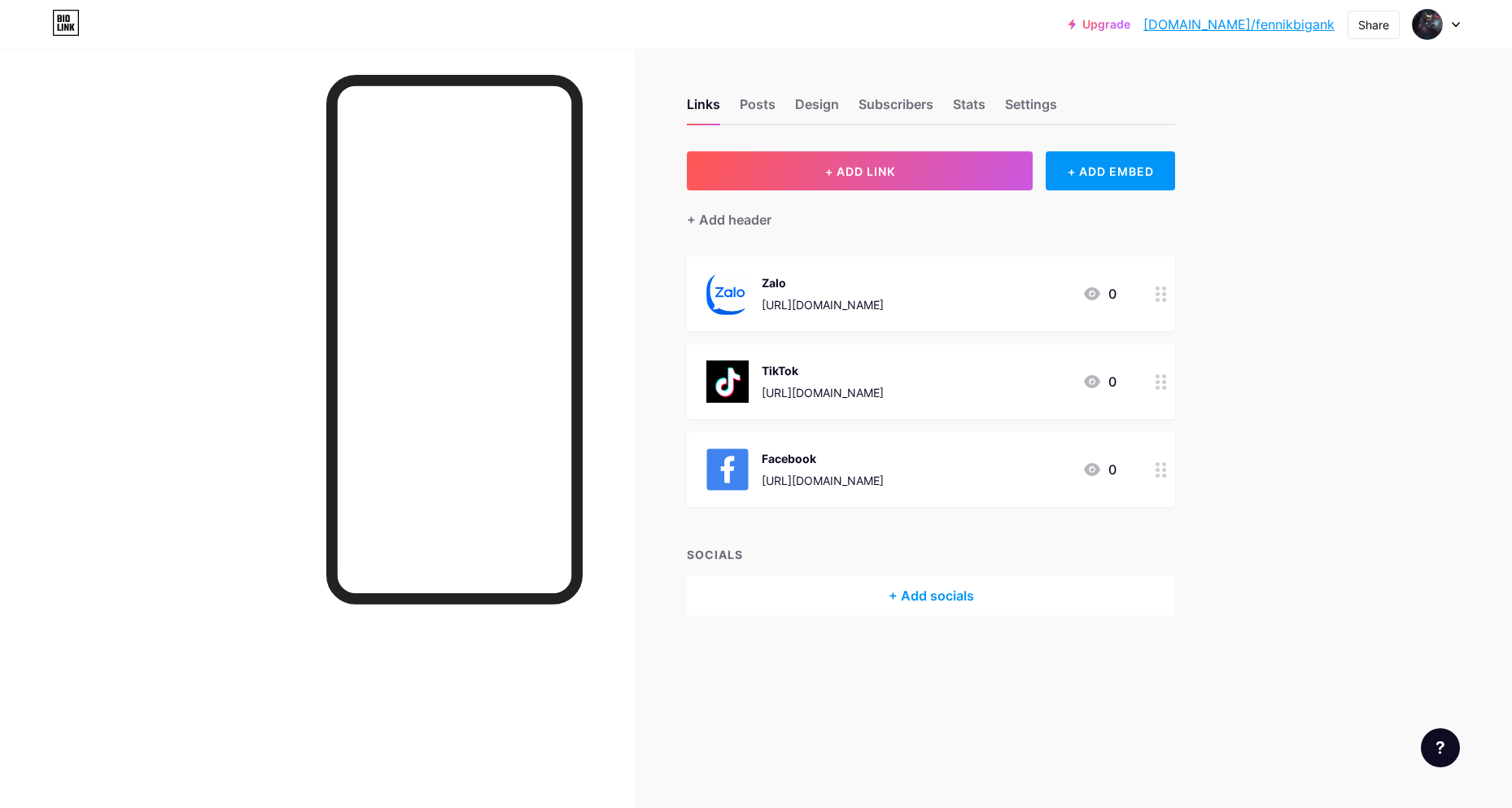
click at [884, 287] on div "Zalo" at bounding box center [823, 282] width 122 height 17
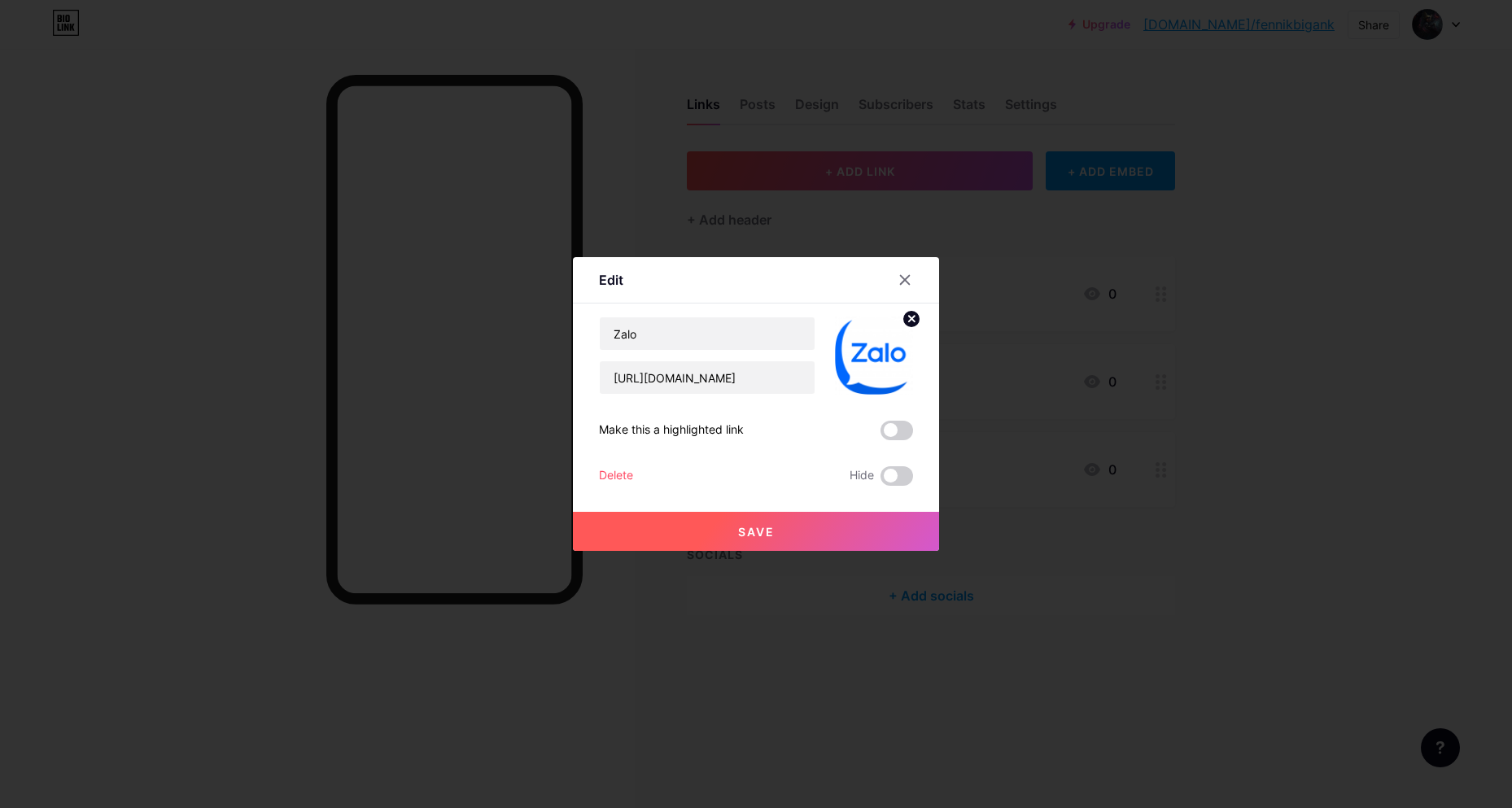
drag, startPoint x: 754, startPoint y: 263, endPoint x: 887, endPoint y: 261, distance: 133.0
click at [887, 261] on div "Edit Content YouTube Play YouTube video without leaving your page. ADD Vimeo Pl…" at bounding box center [756, 404] width 366 height 293
click at [697, 321] on input "Zalo" at bounding box center [707, 333] width 215 height 33
type input "Zalo Huỳnh Minh (0816684046)"
click at [756, 528] on span "Save" at bounding box center [756, 531] width 37 height 13
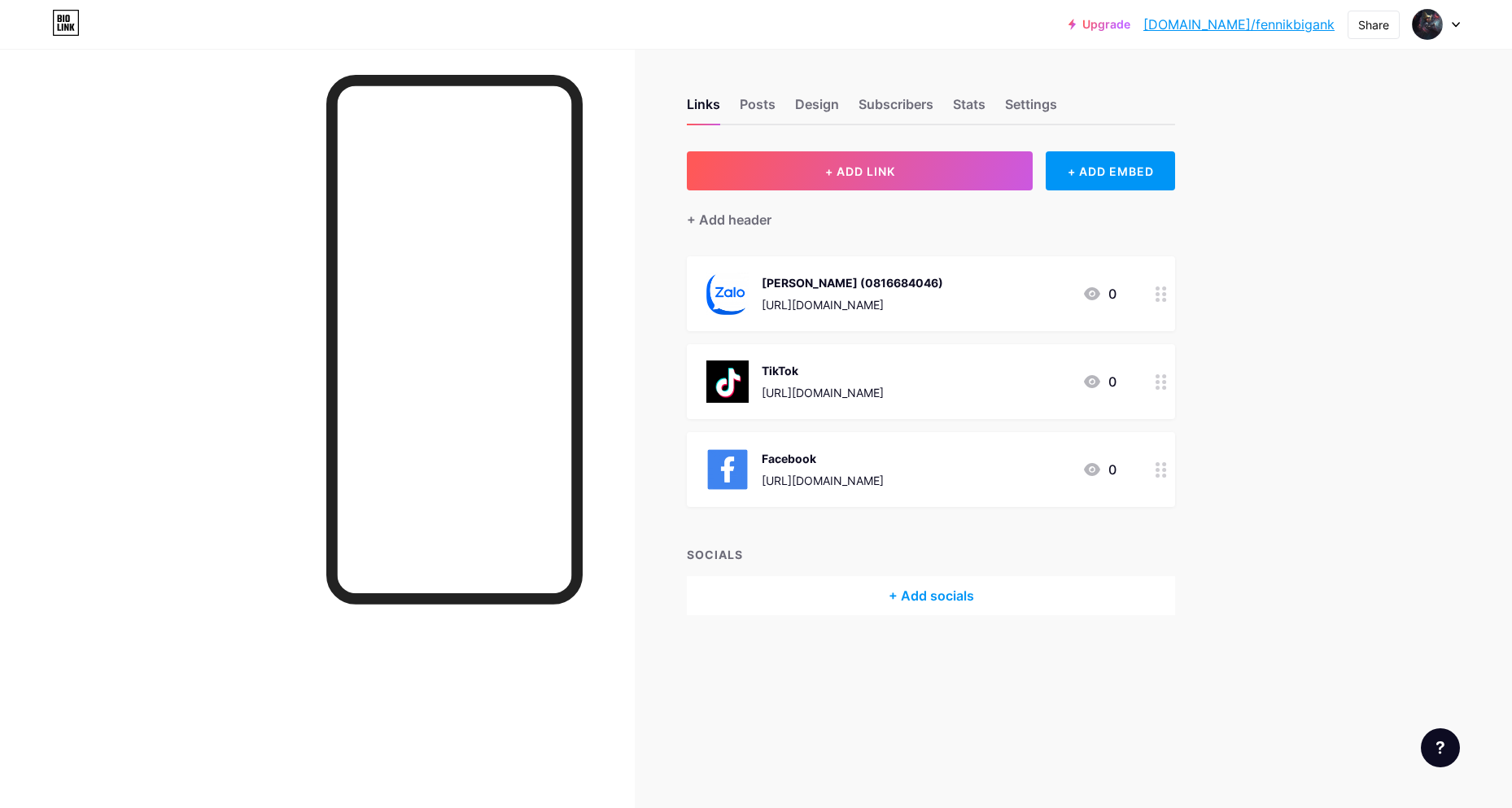
click at [808, 454] on div "Facebook" at bounding box center [823, 458] width 122 height 17
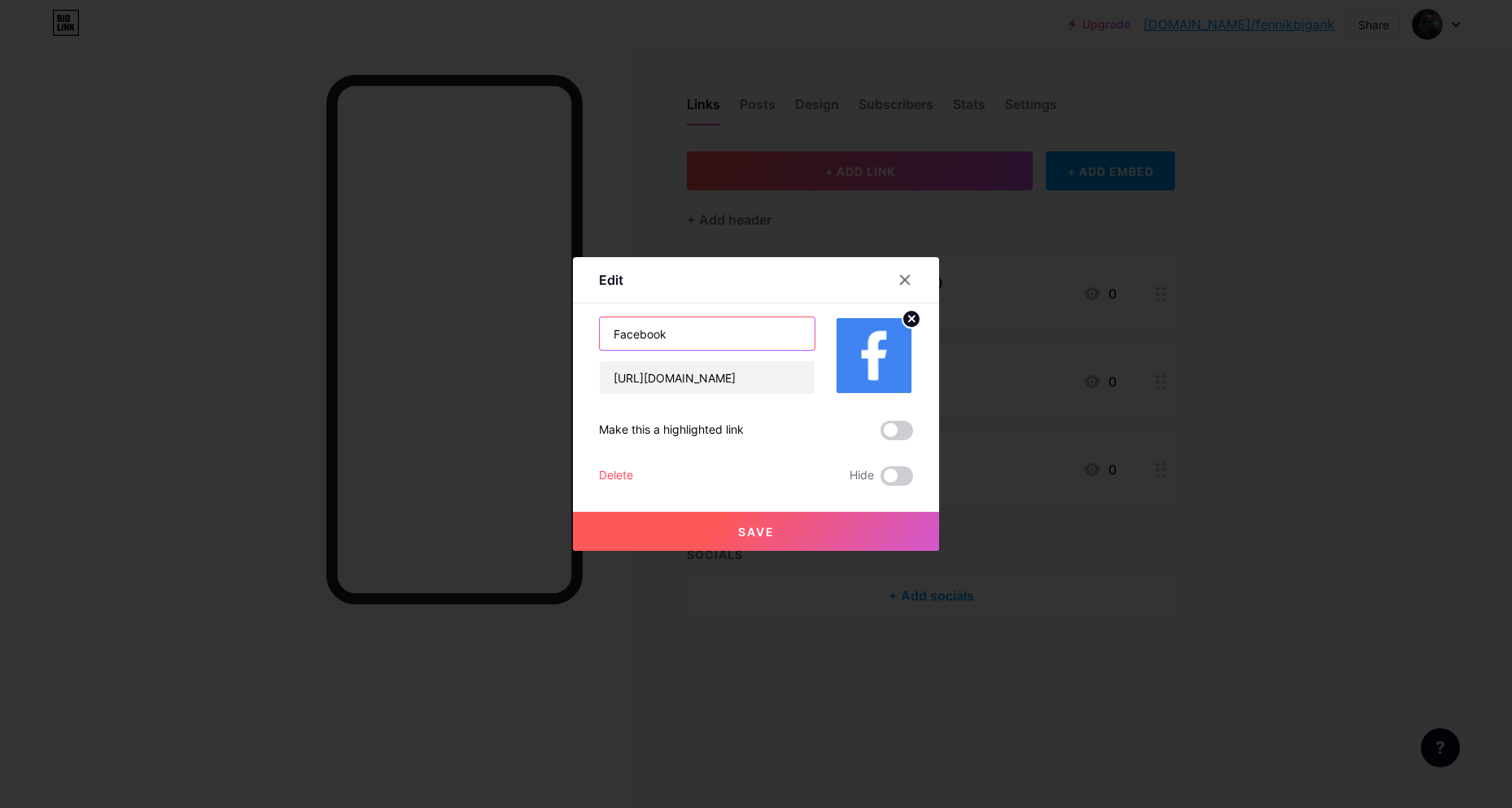
click at [706, 333] on input "Facebook" at bounding box center [707, 333] width 215 height 33
type input "FB Minh Đây"
click at [756, 519] on button "Save" at bounding box center [756, 531] width 366 height 39
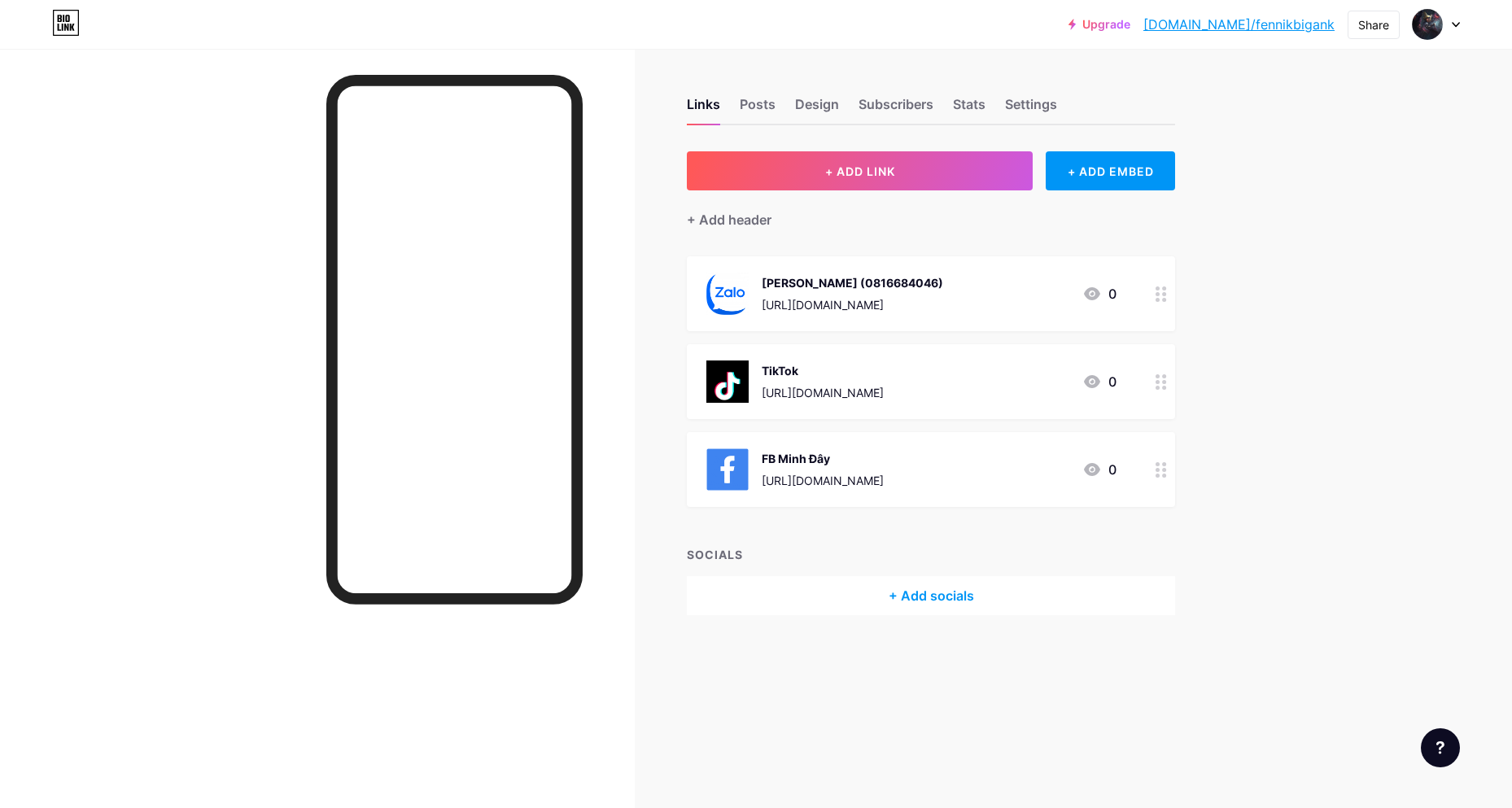
click at [940, 595] on div "+ Add socials" at bounding box center [931, 595] width 488 height 39
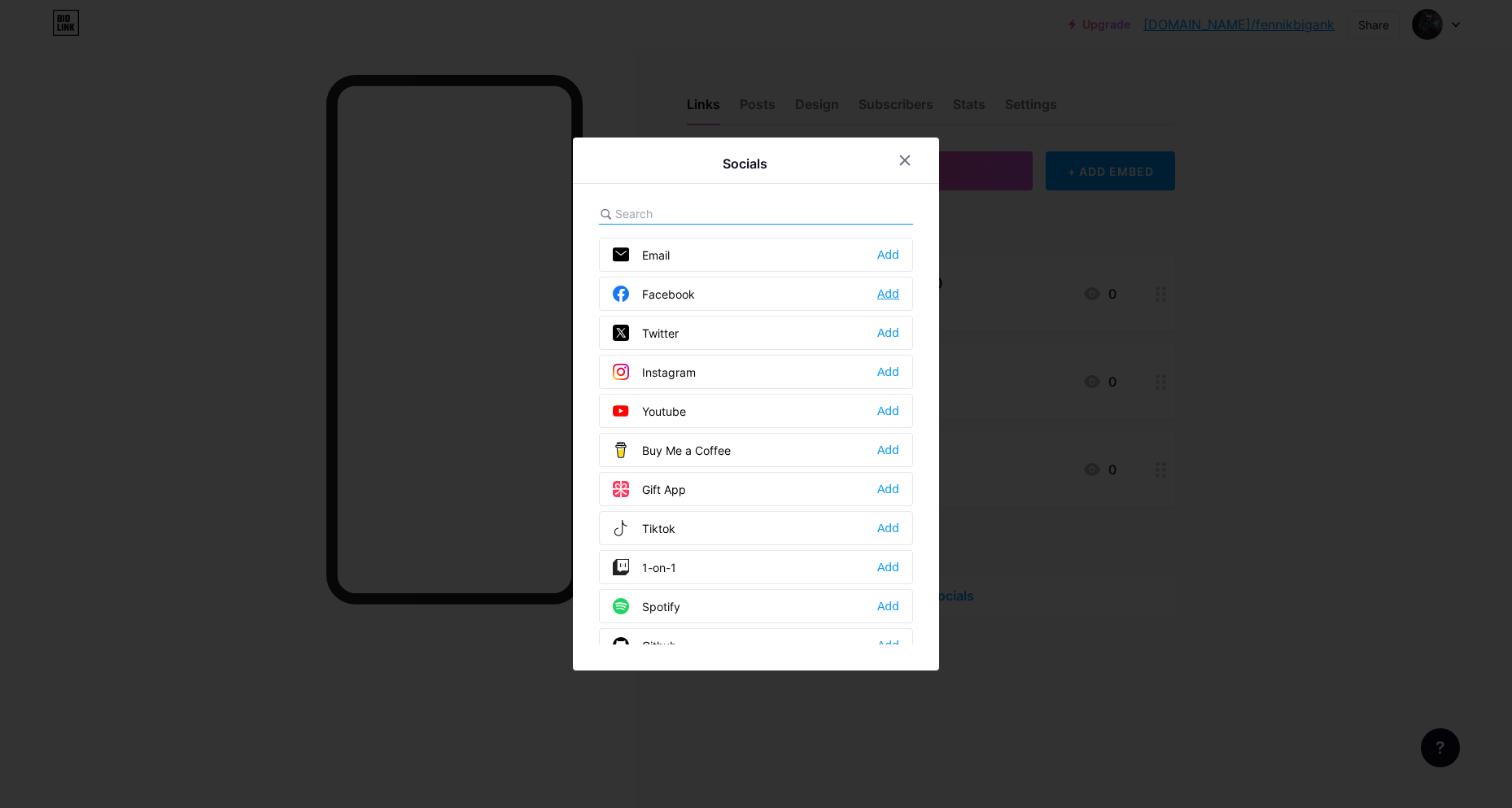
click at [894, 293] on div "Add" at bounding box center [888, 293] width 22 height 16
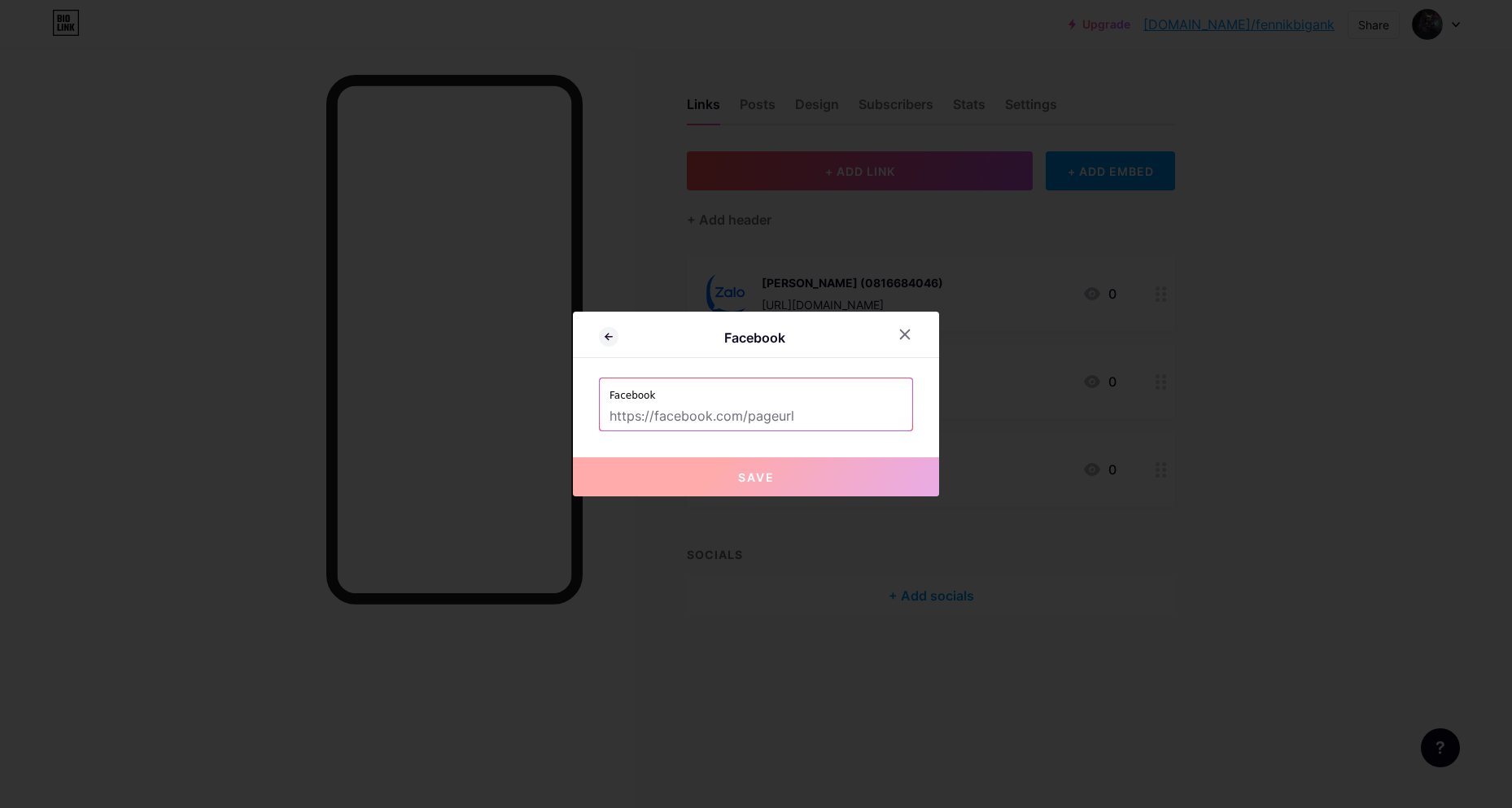
click at [770, 400] on label "Facebook" at bounding box center [756, 390] width 293 height 24
click at [740, 417] on input "text" at bounding box center [756, 416] width 293 height 28
paste input "https://www.facebook.com/huyhminh2005"
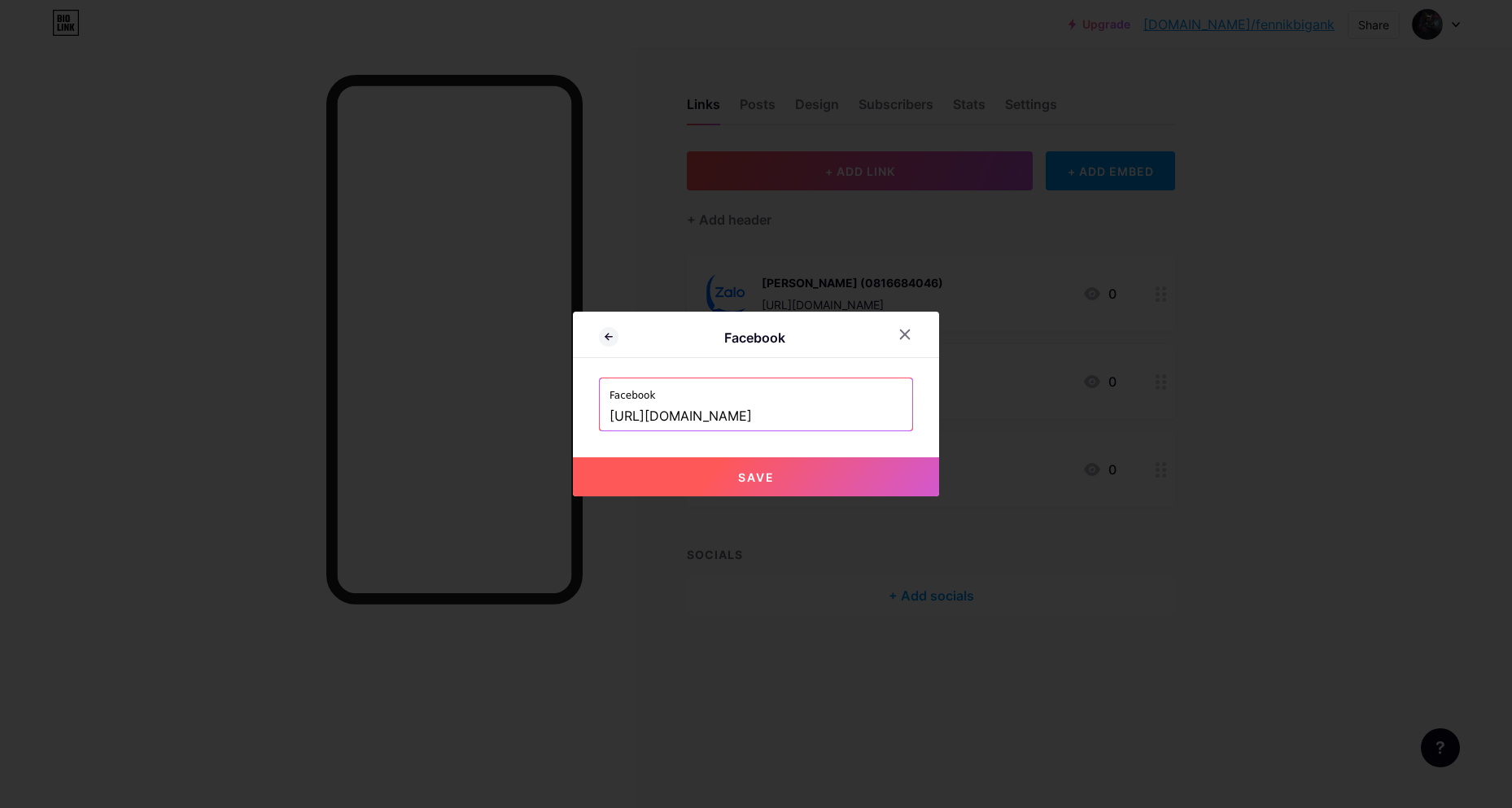
type input "https://www.facebook.com/huyhminh2005"
click at [789, 466] on button "Save" at bounding box center [756, 476] width 366 height 39
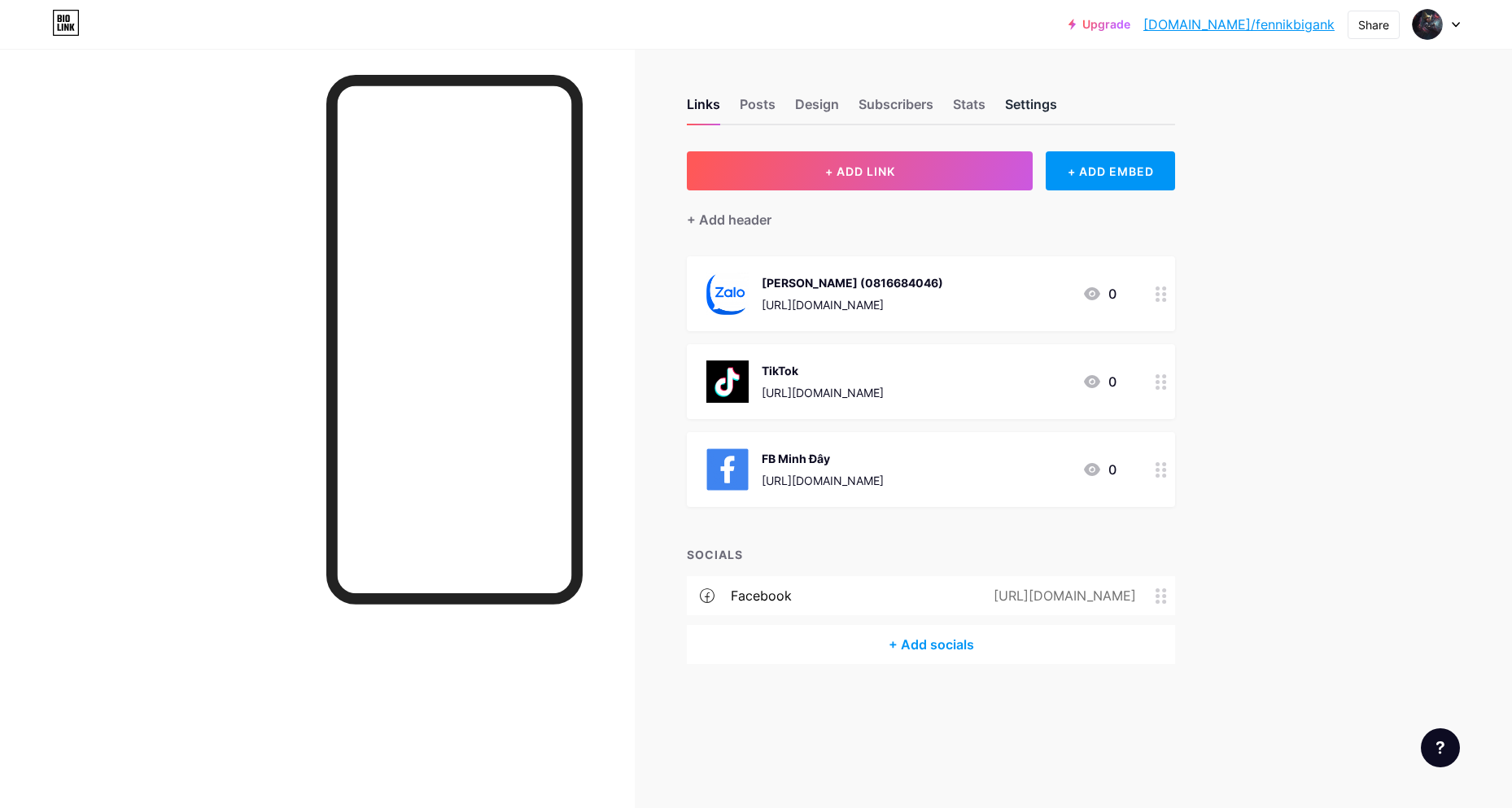
click at [1017, 104] on div "Settings" at bounding box center [1031, 109] width 52 height 29
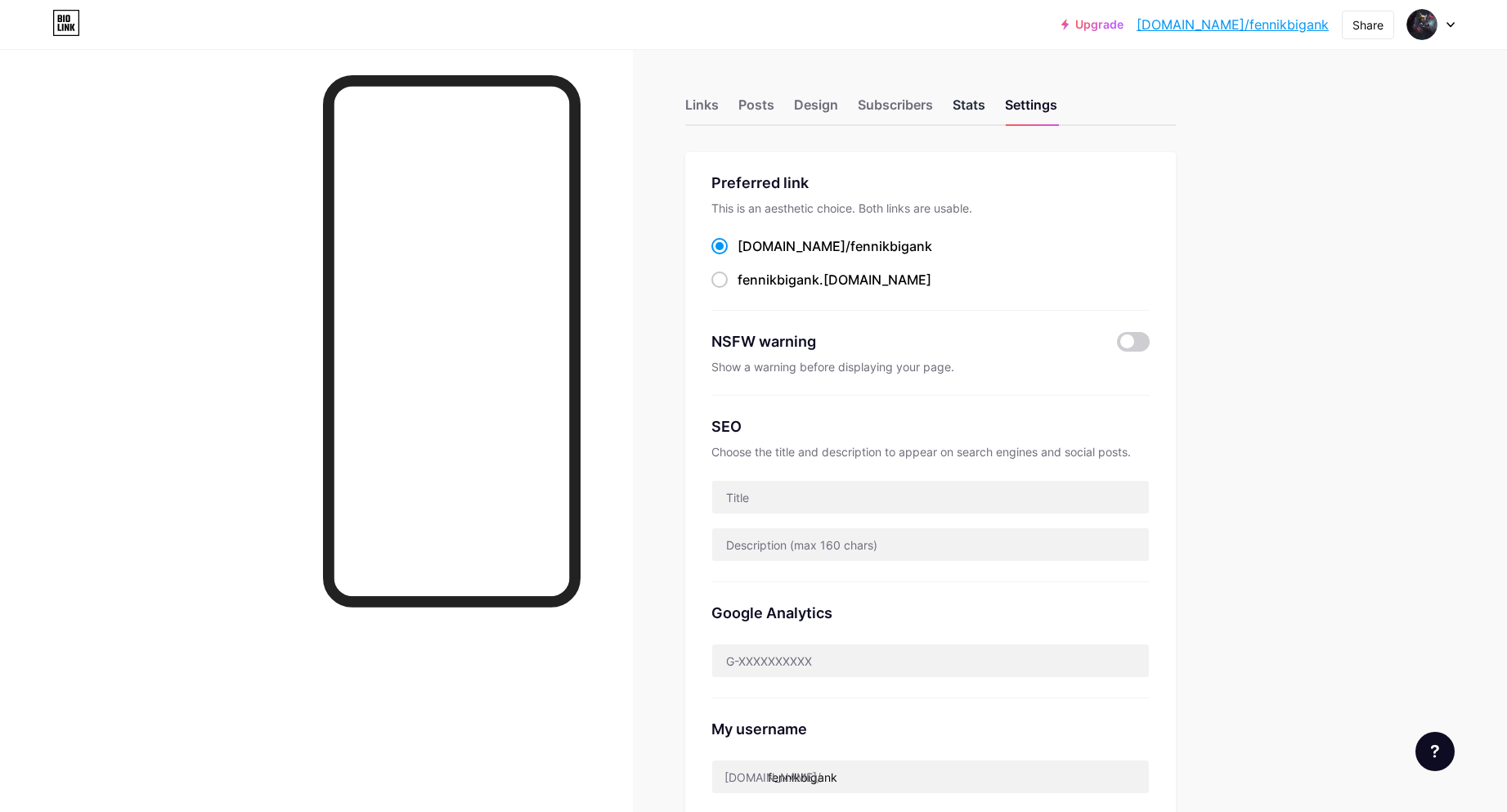
click at [981, 107] on div "Stats" at bounding box center [969, 110] width 33 height 29
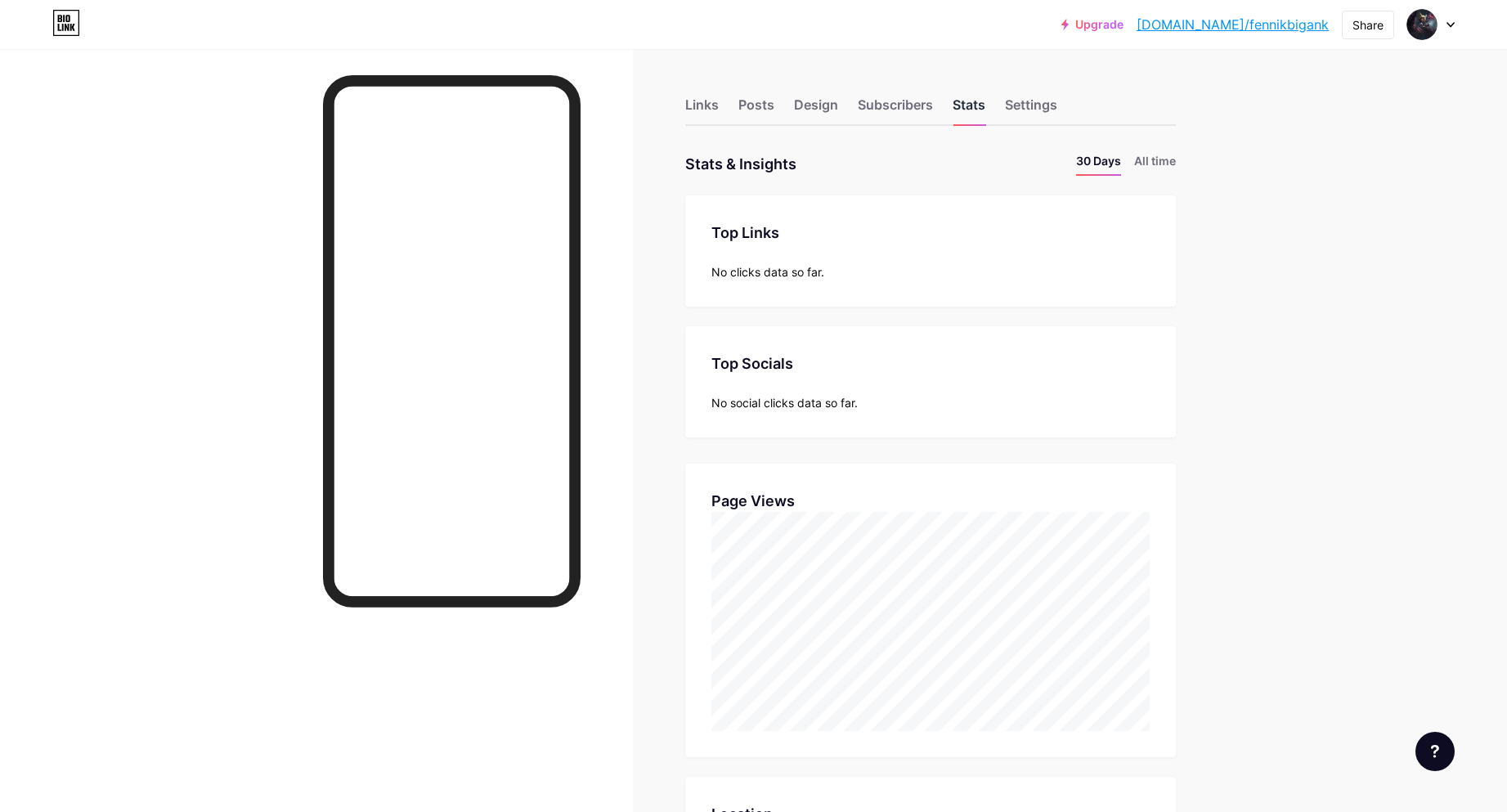
scroll to position [812, 1507]
click at [885, 110] on div "Subscribers" at bounding box center [895, 110] width 75 height 29
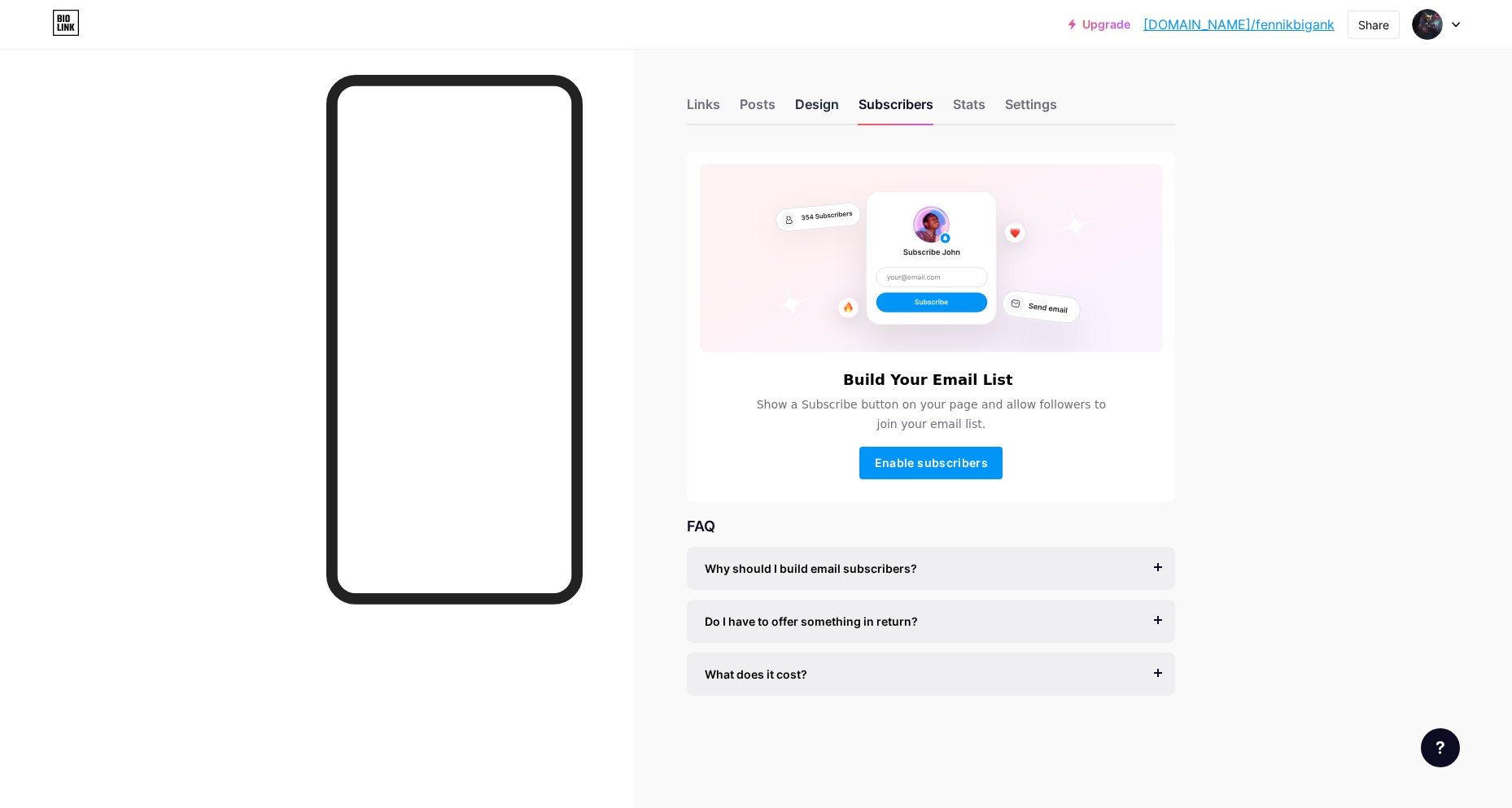
click at [806, 101] on div "Design" at bounding box center [817, 109] width 44 height 29
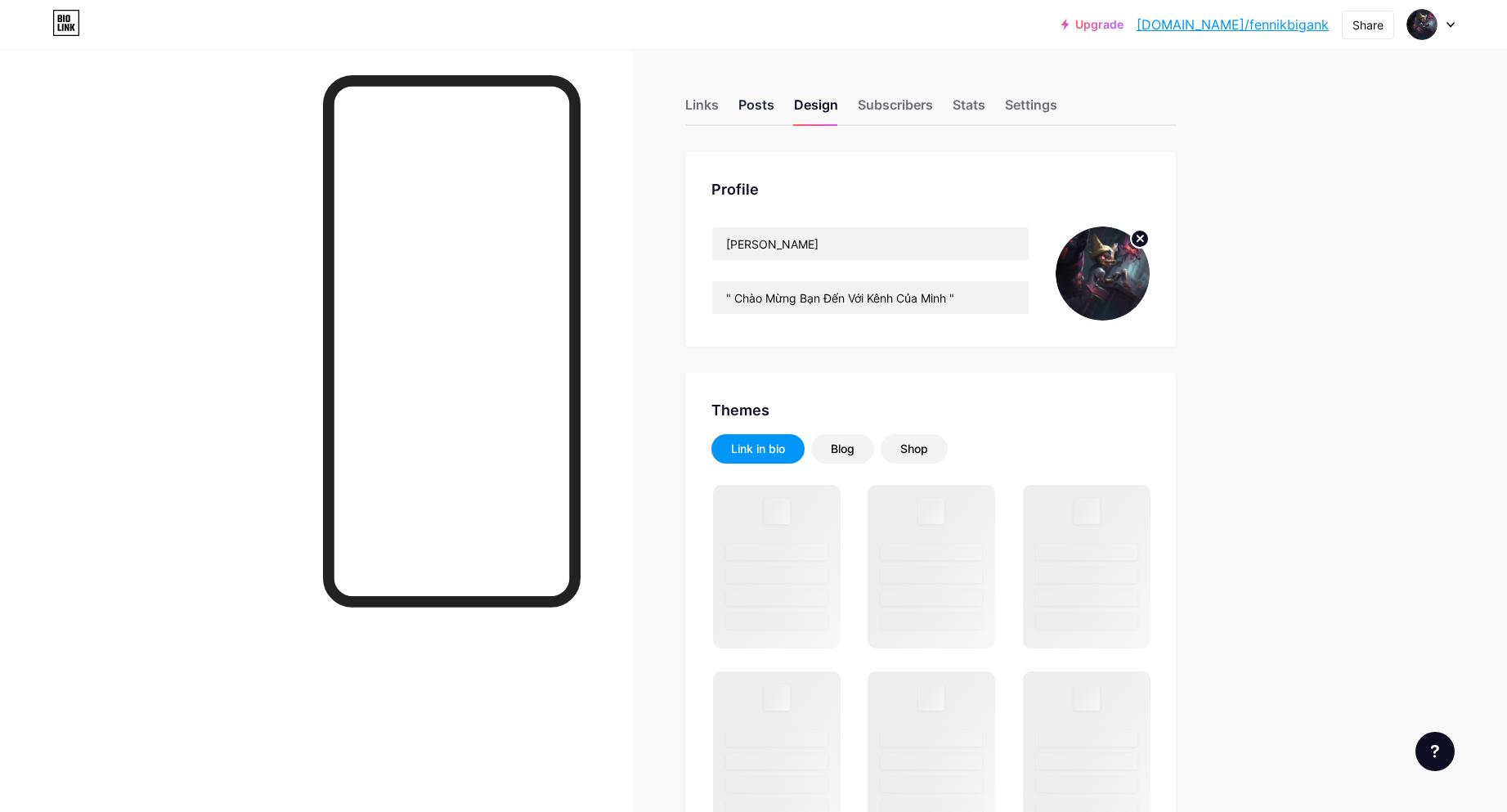
click at [765, 115] on div "Posts" at bounding box center [756, 110] width 36 height 29
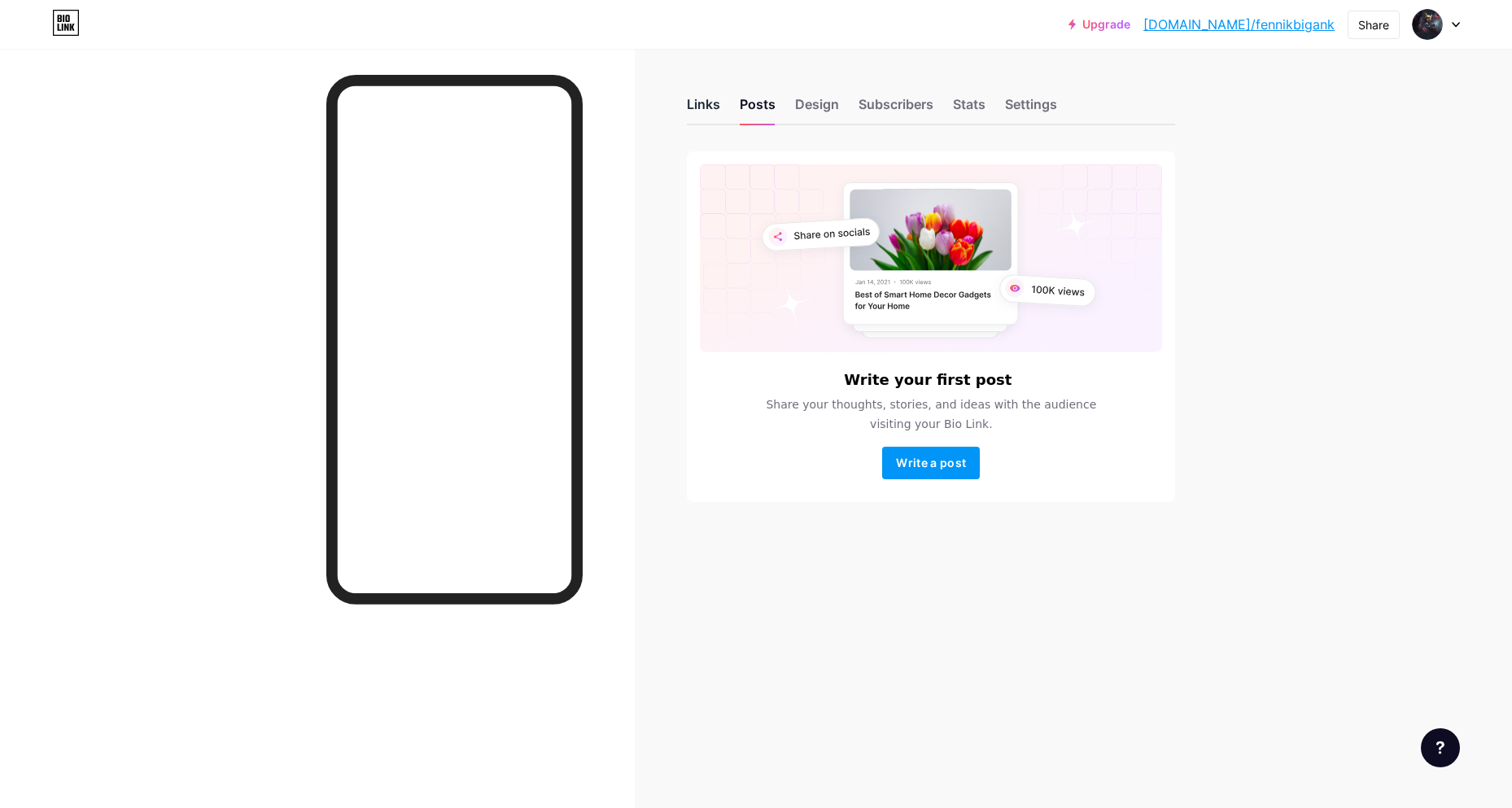
click at [710, 108] on div "Links" at bounding box center [704, 109] width 34 height 29
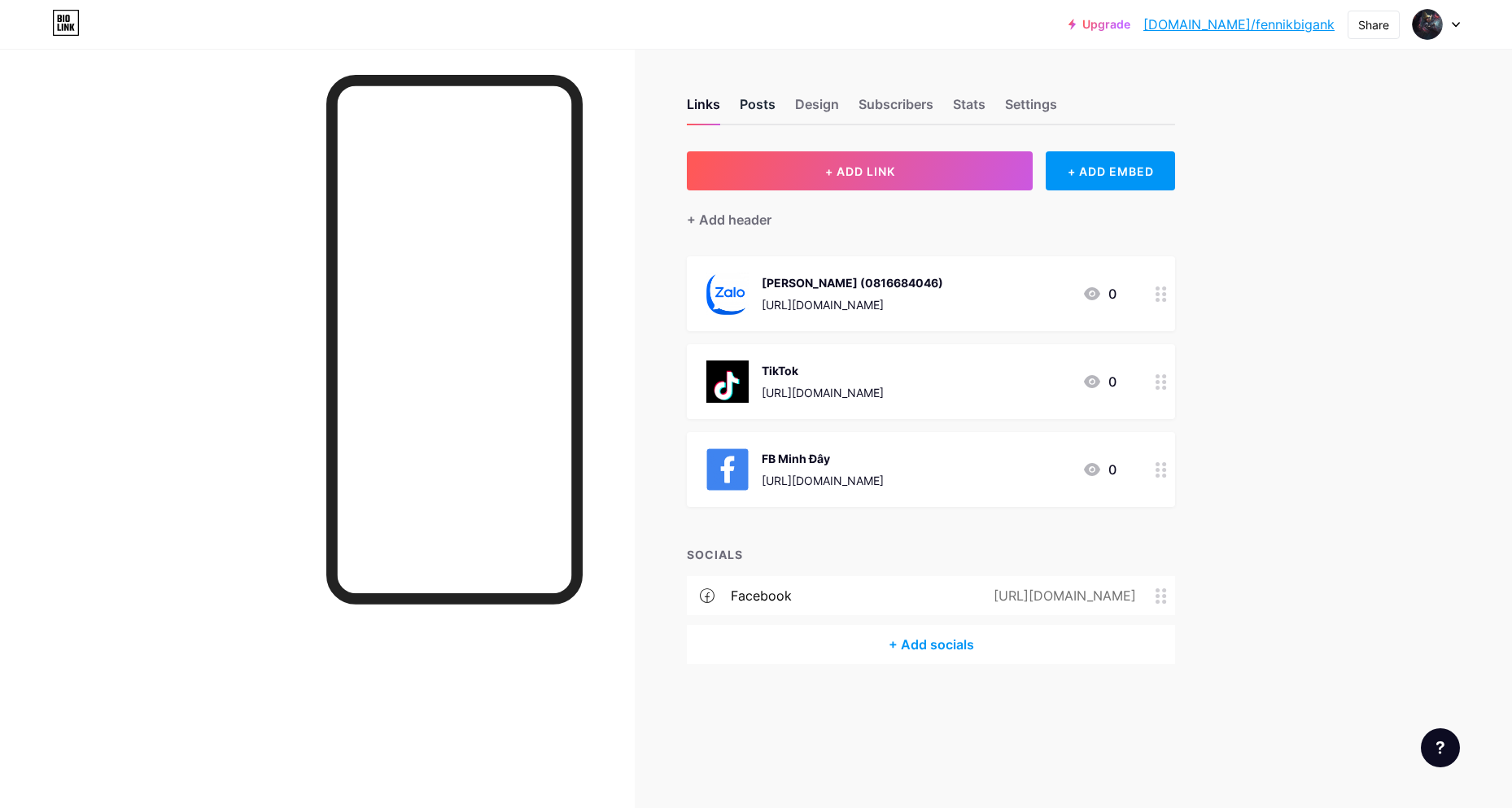
click at [761, 114] on div "Posts" at bounding box center [757, 109] width 36 height 29
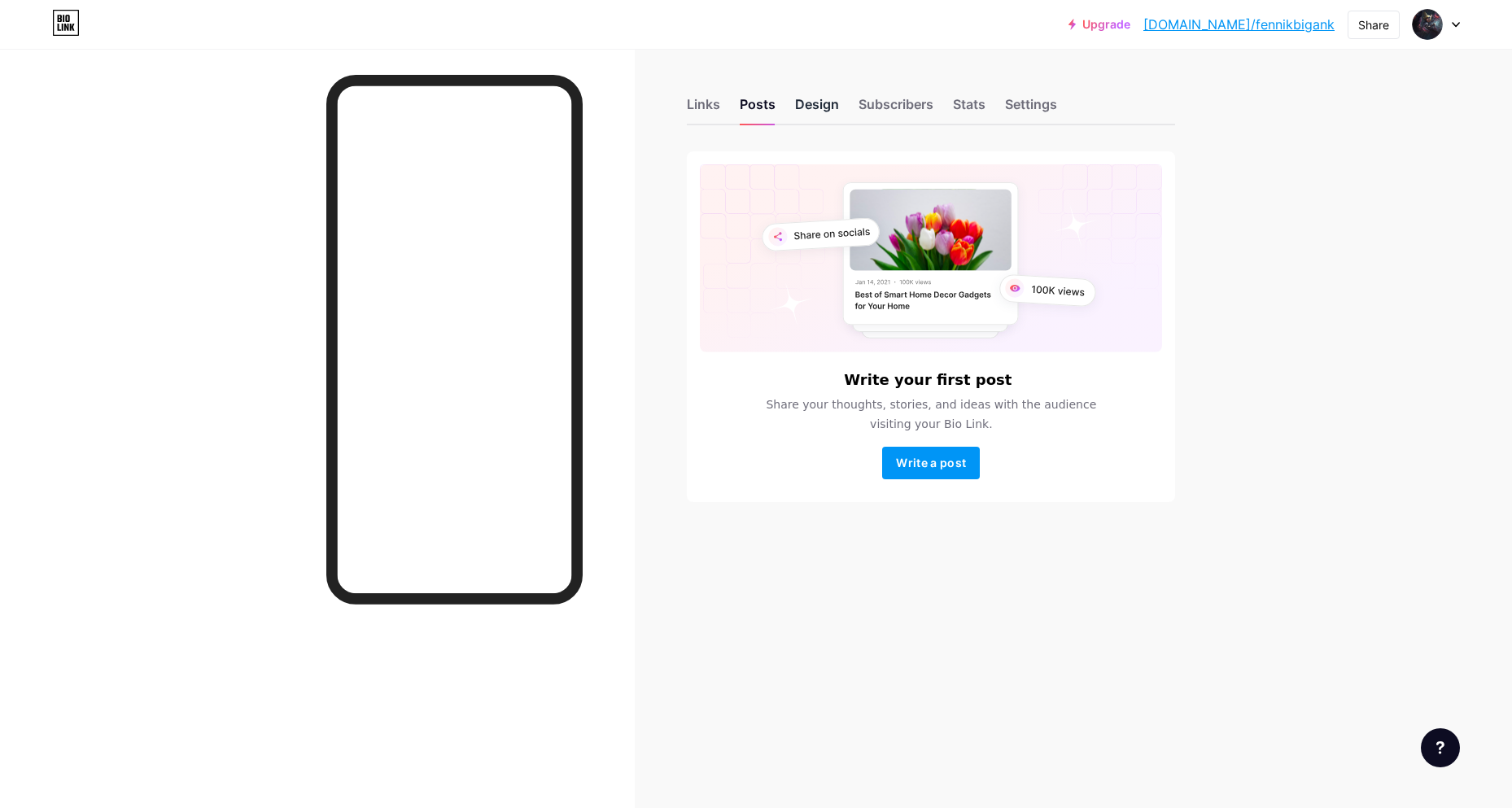
click at [816, 106] on div "Design" at bounding box center [817, 109] width 44 height 29
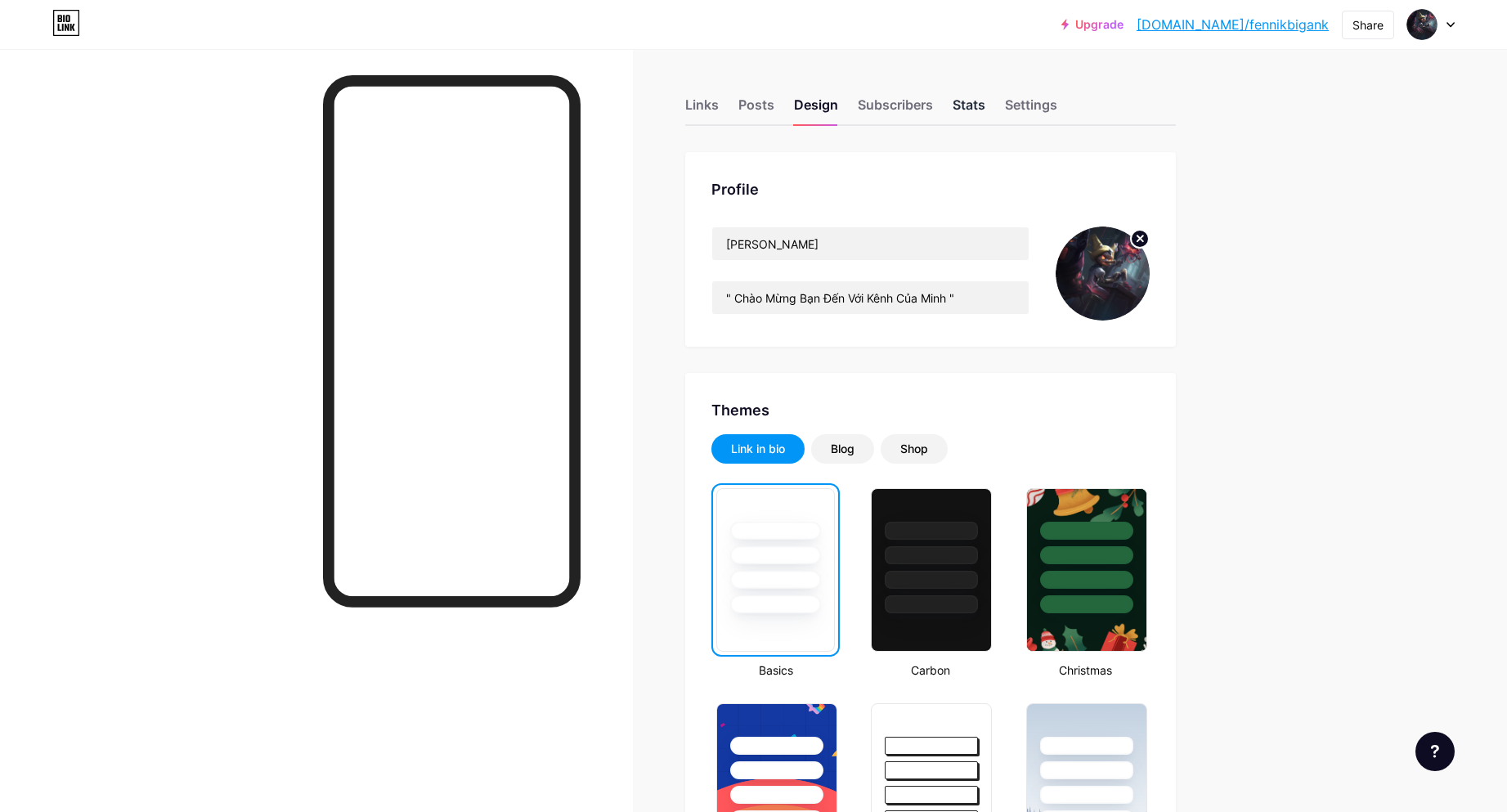
click at [980, 110] on div "Stats" at bounding box center [969, 110] width 33 height 29
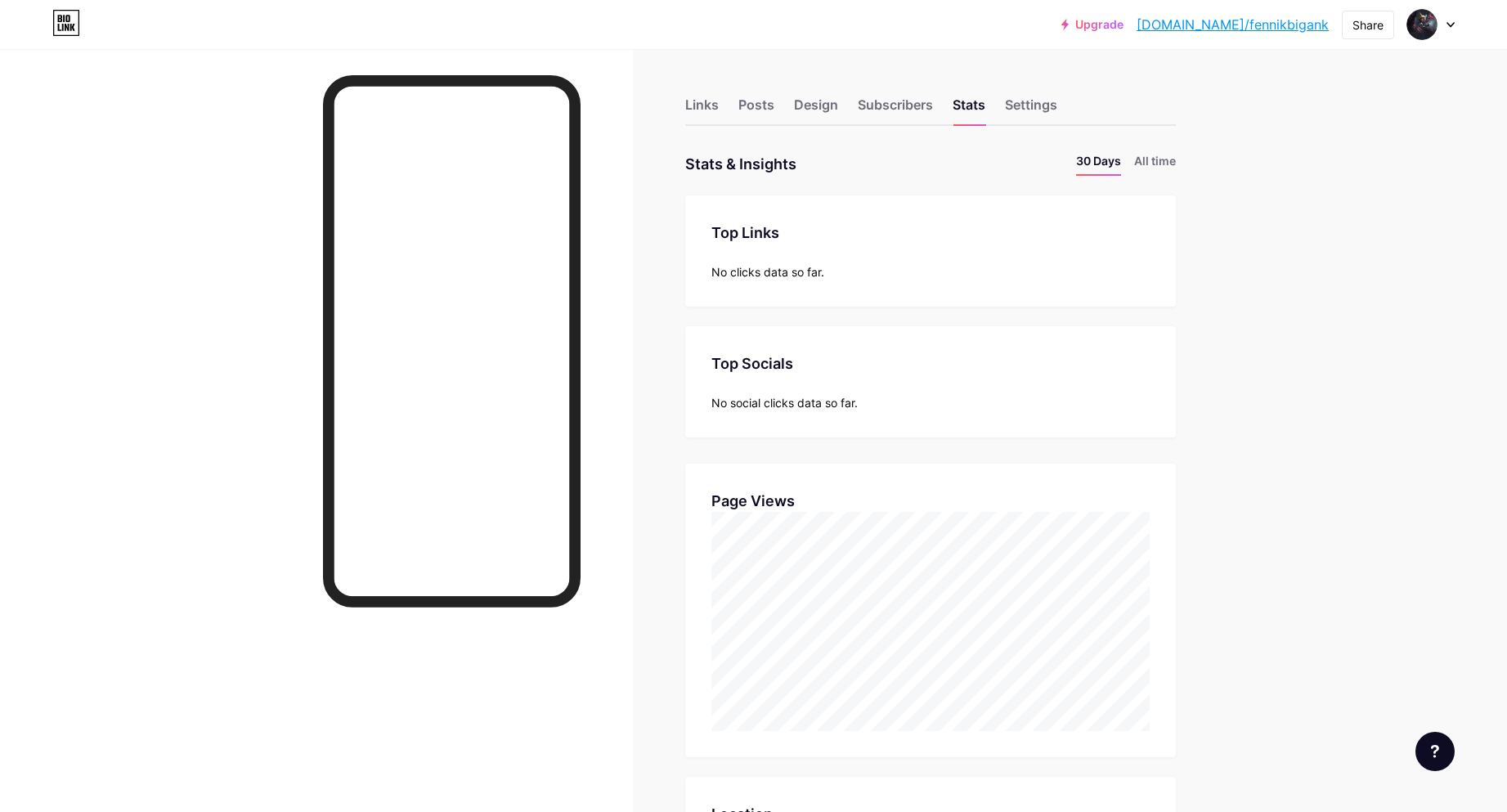
click at [1070, 117] on div "Links Posts Design Subscribers Stats Settings" at bounding box center [930, 98] width 491 height 57
click at [1049, 110] on div "Settings" at bounding box center [1032, 110] width 52 height 29
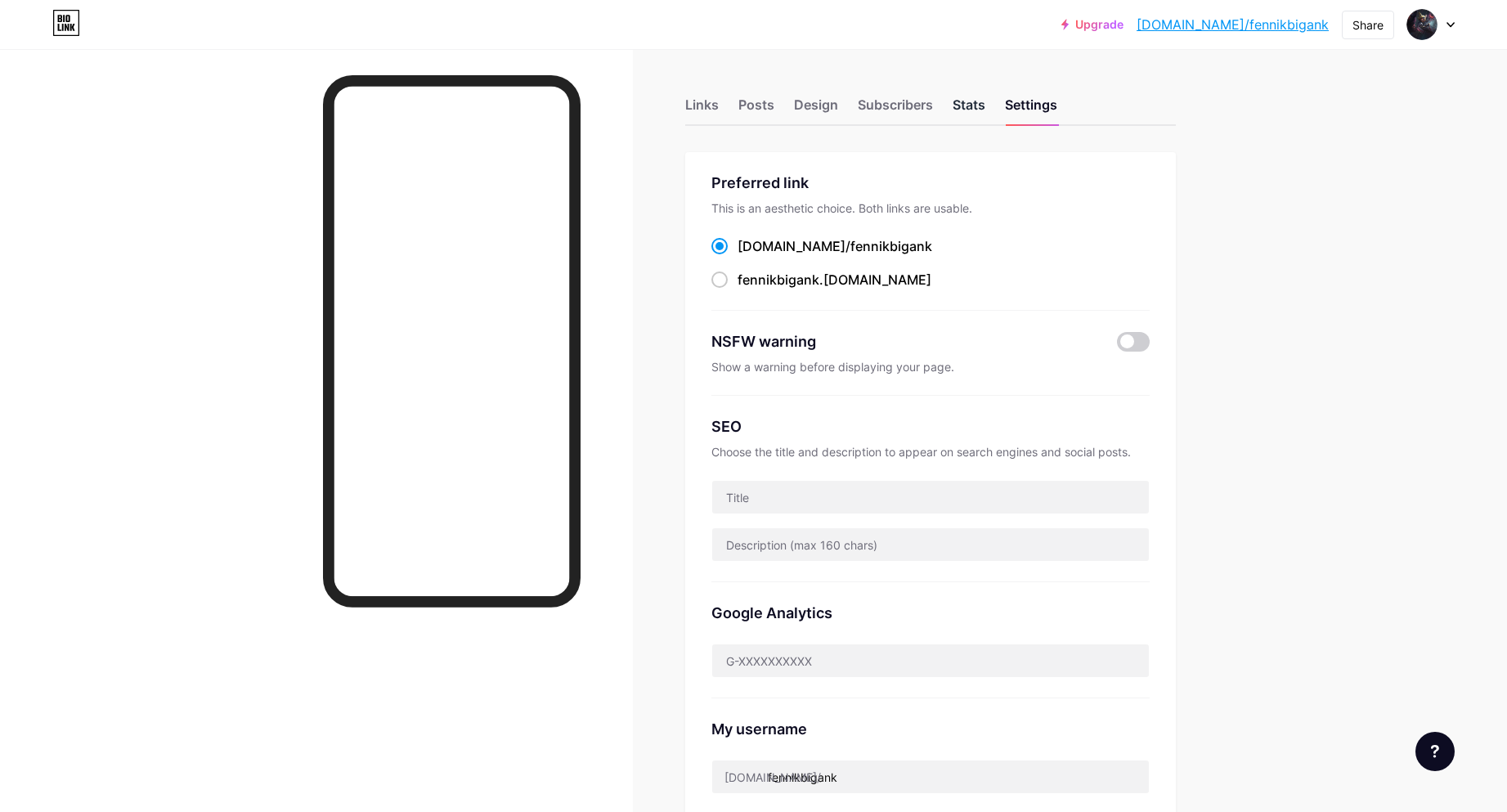
click at [973, 103] on div "Stats" at bounding box center [969, 110] width 33 height 29
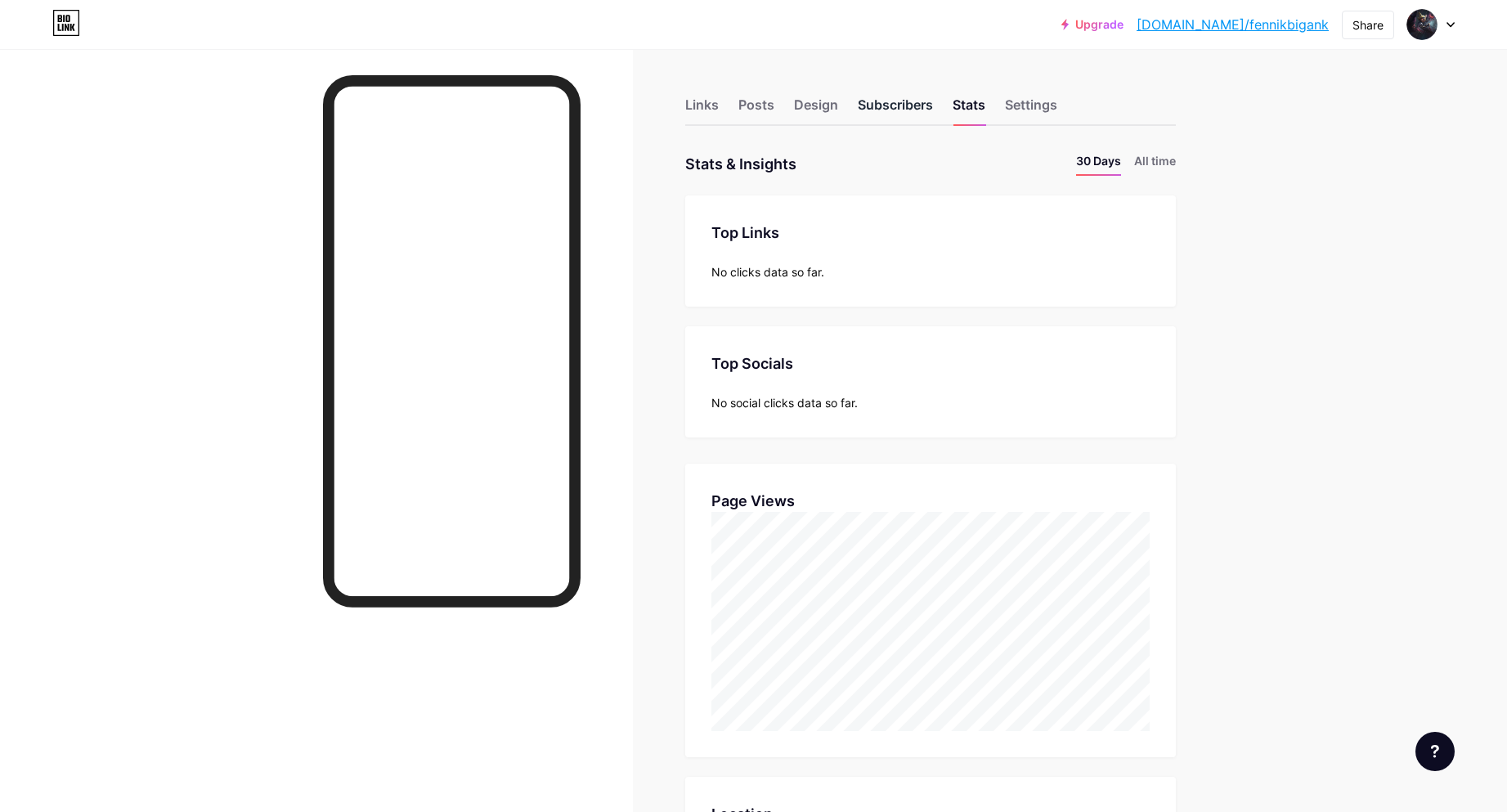
click at [906, 107] on div "Subscribers" at bounding box center [895, 110] width 75 height 29
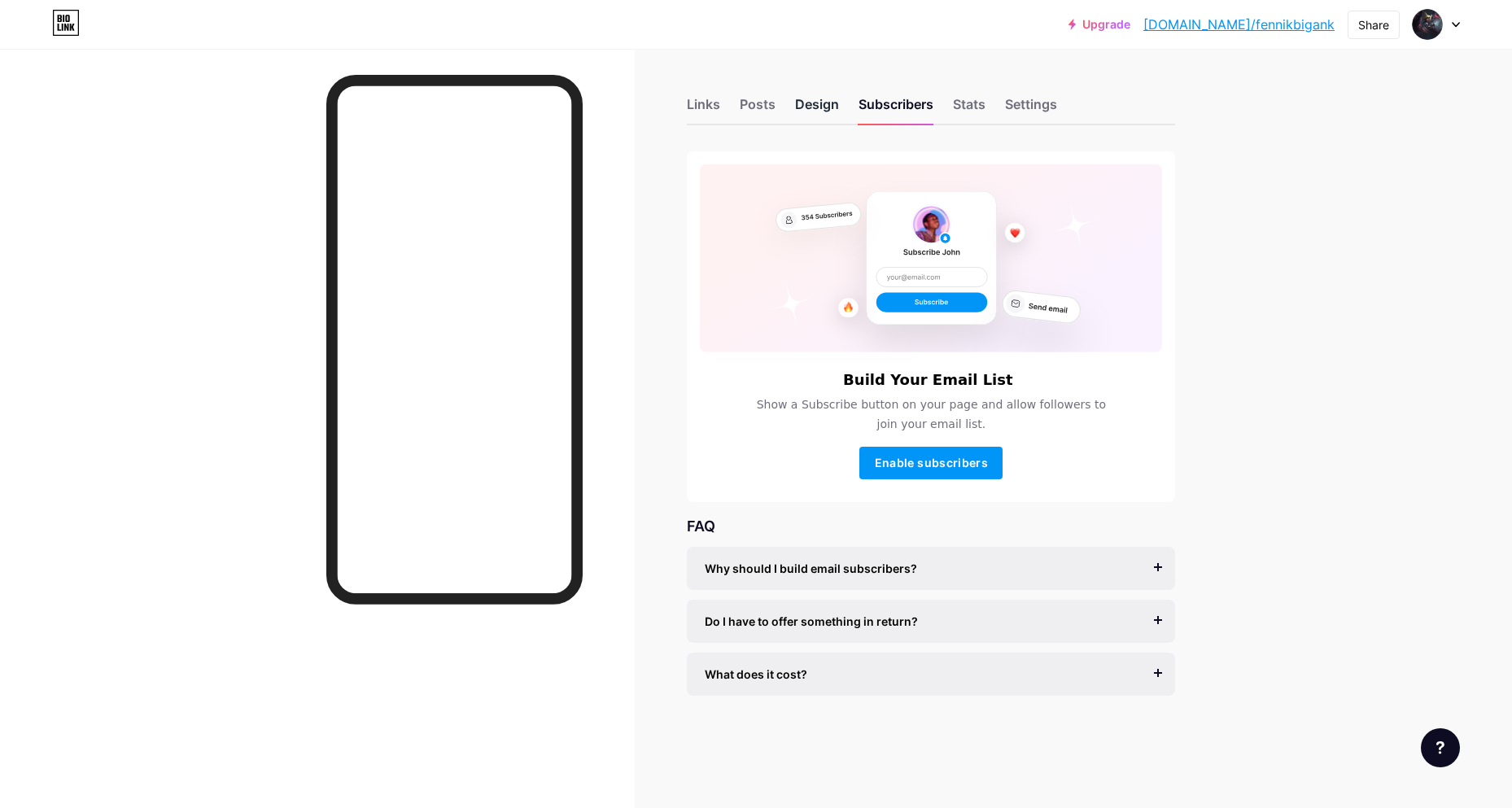
click at [834, 104] on div "Design" at bounding box center [817, 109] width 44 height 29
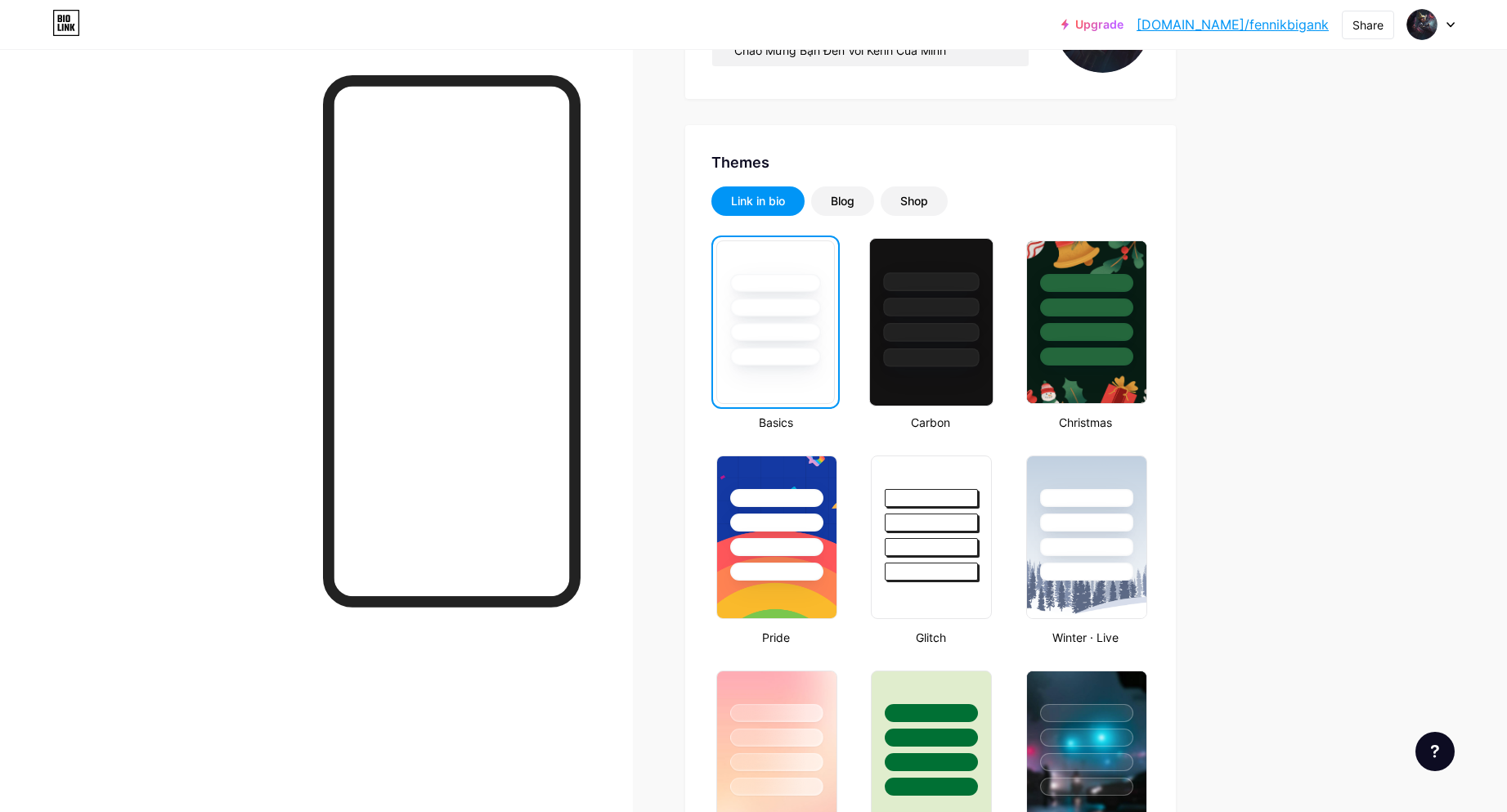
scroll to position [163, 0]
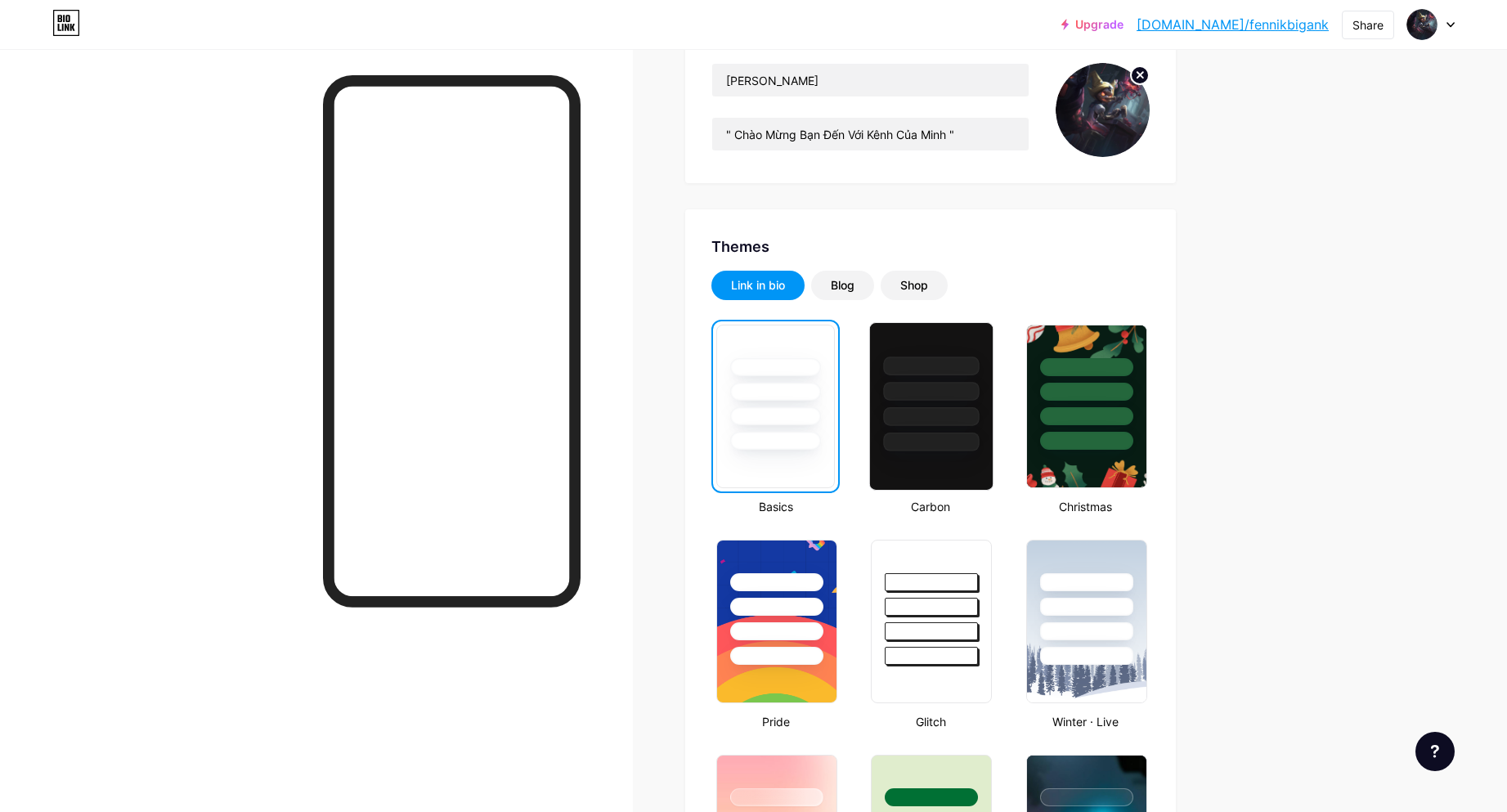
click at [926, 404] on div at bounding box center [932, 387] width 123 height 128
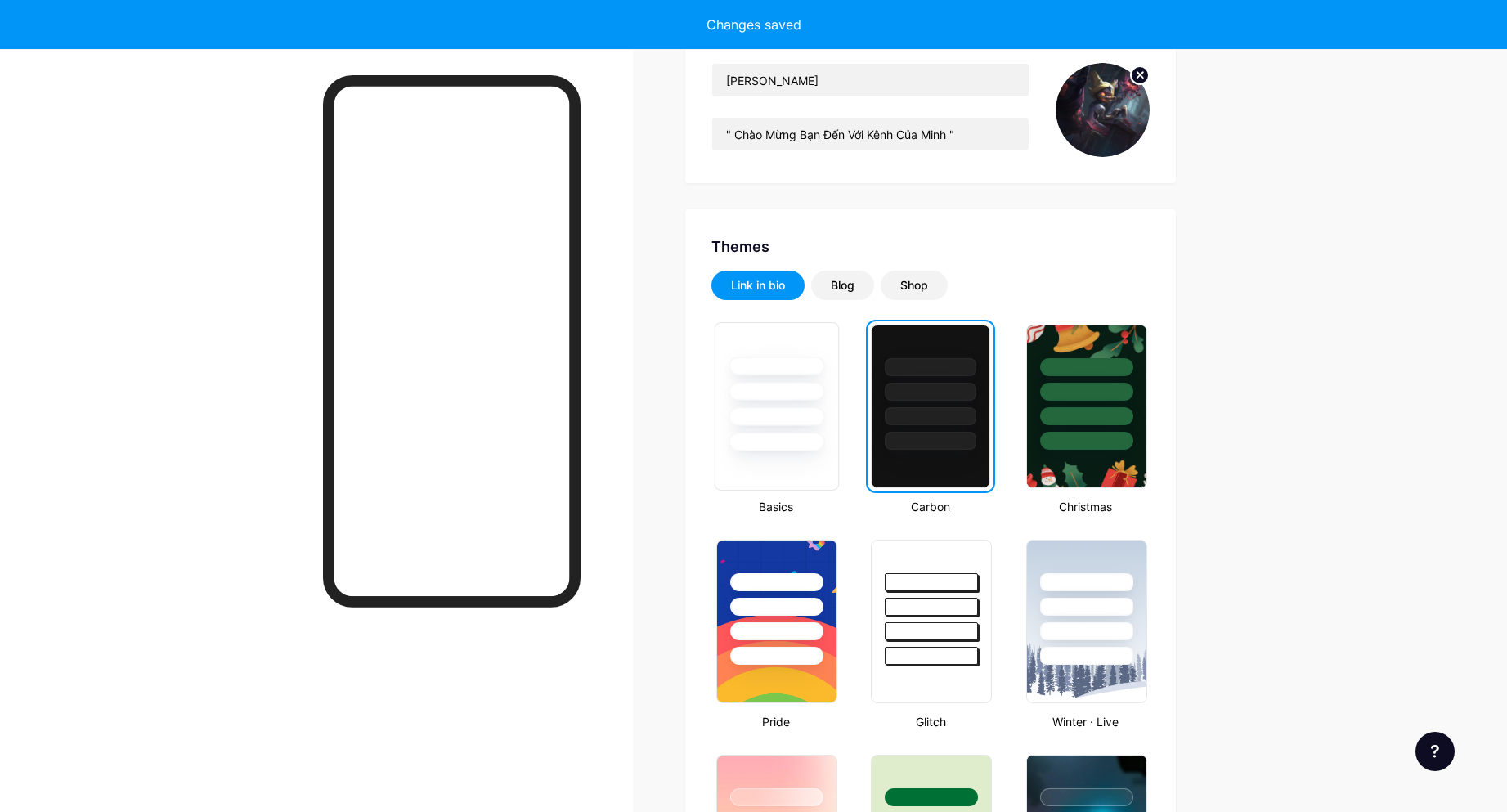
click at [796, 401] on div at bounding box center [777, 387] width 123 height 128
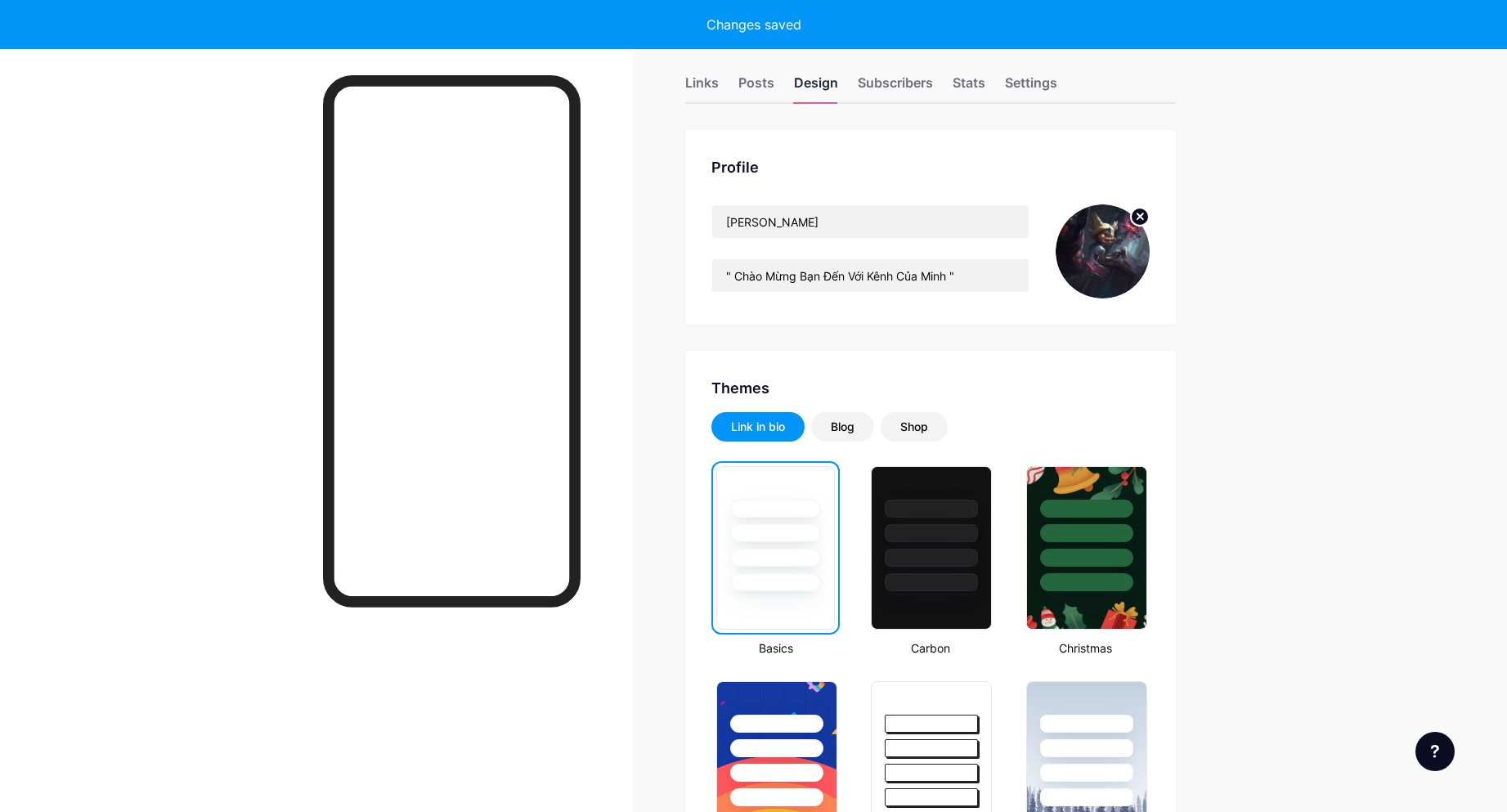
scroll to position [0, 0]
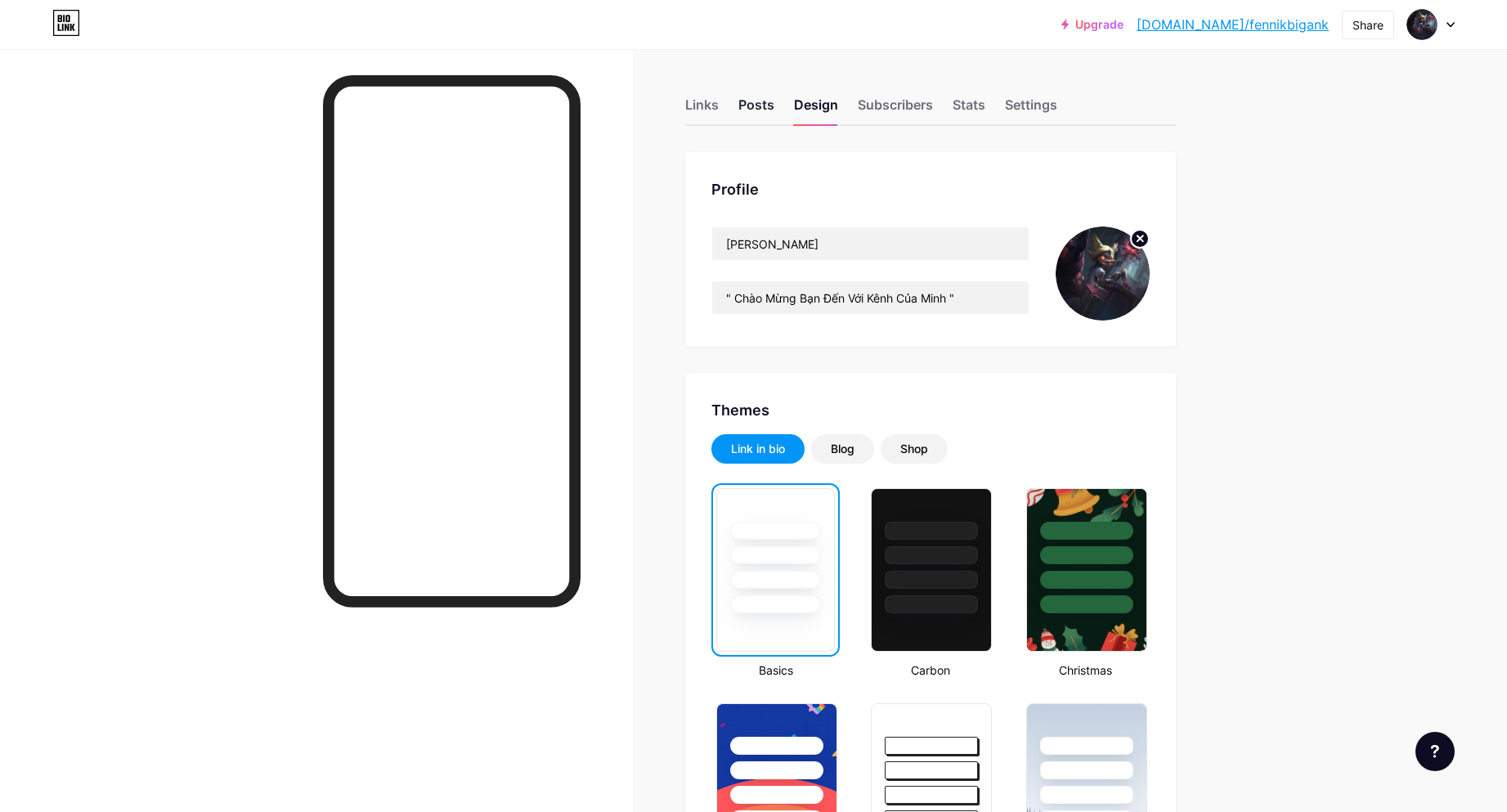
click at [768, 104] on div "Posts" at bounding box center [756, 110] width 36 height 29
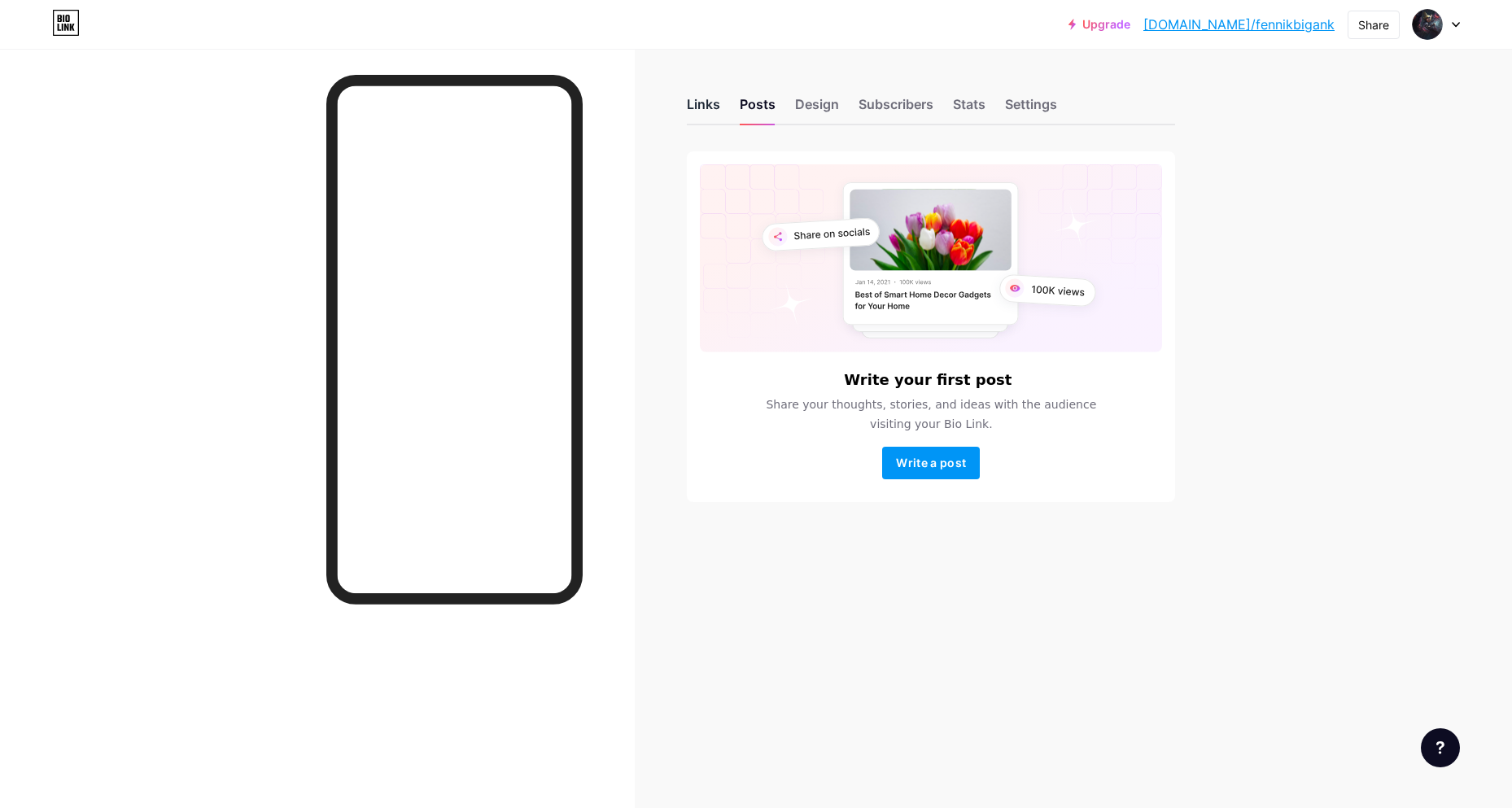
click at [701, 99] on div "Links" at bounding box center [704, 109] width 34 height 29
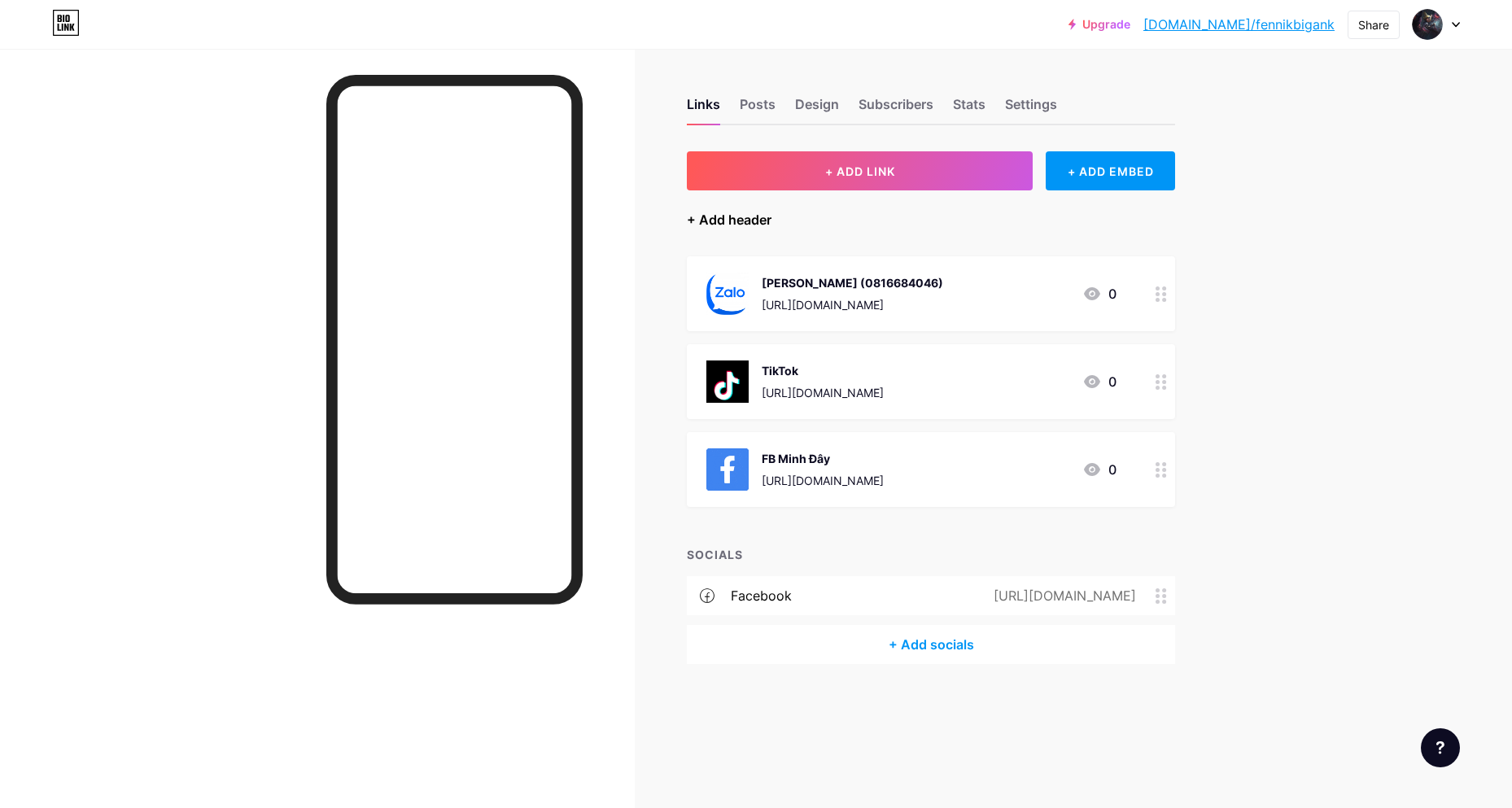
click at [741, 221] on div "+ Add header" at bounding box center [729, 219] width 85 height 19
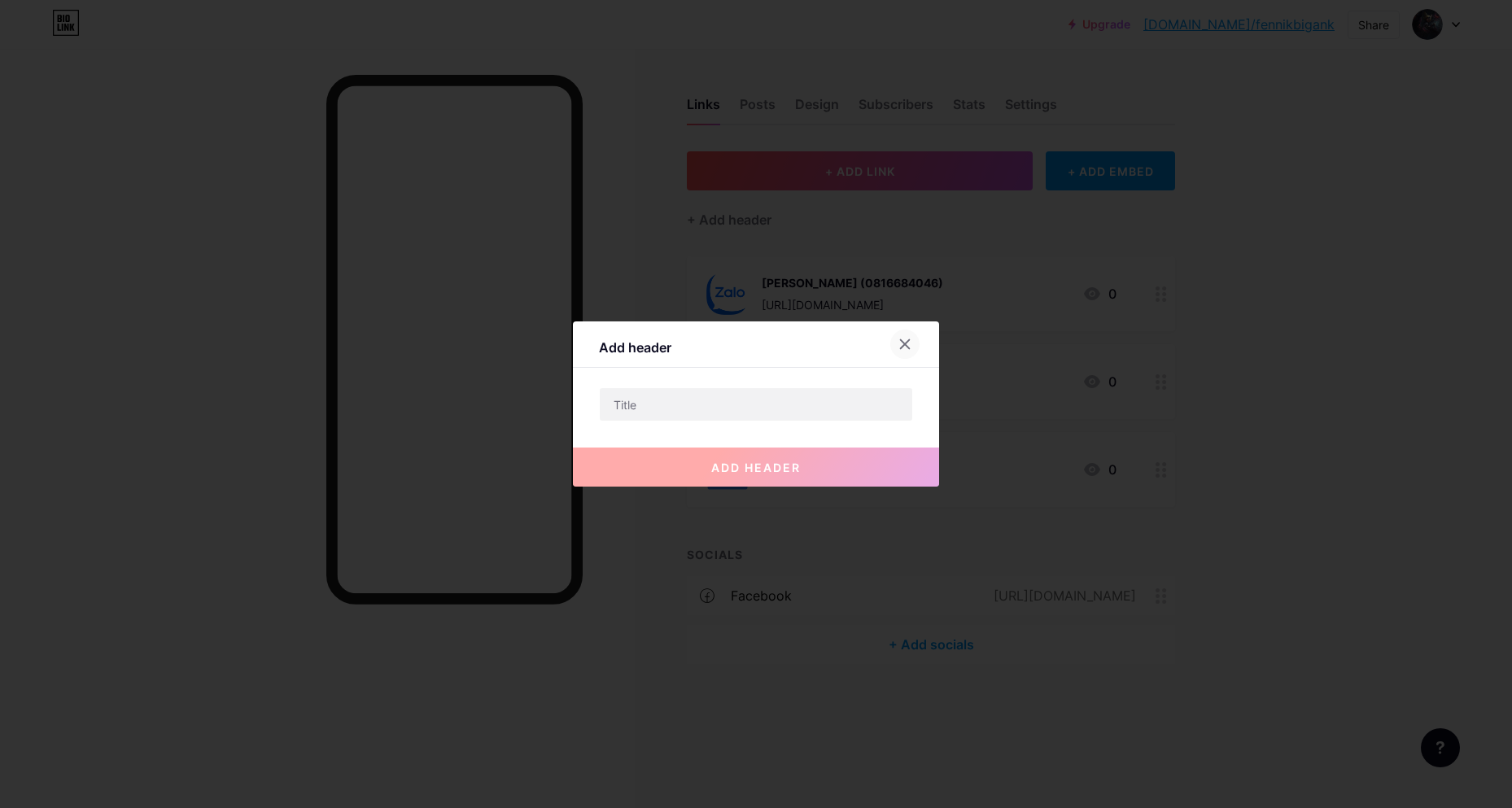
click at [901, 352] on div at bounding box center [905, 344] width 29 height 29
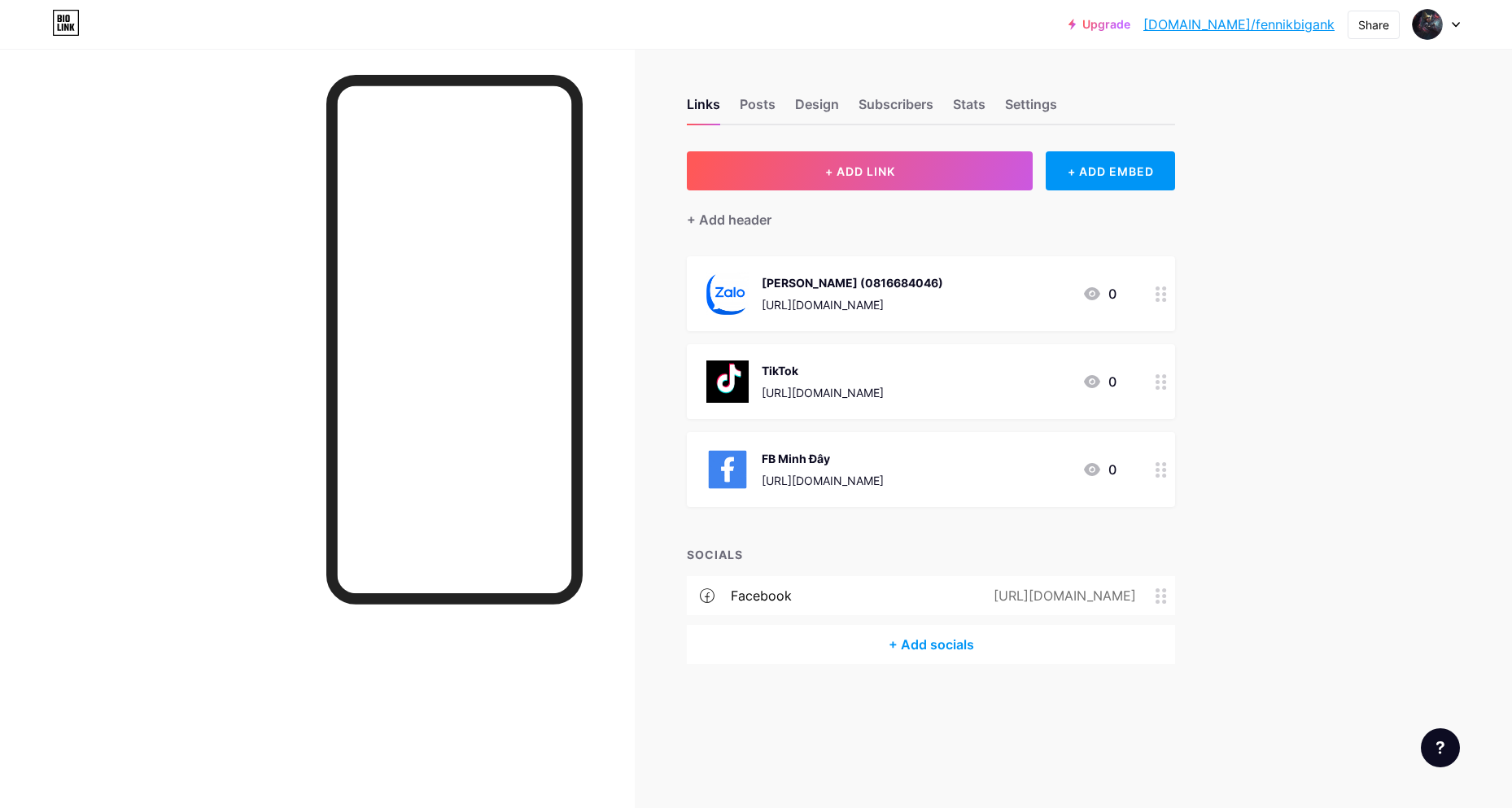
click at [1158, 593] on circle at bounding box center [1157, 595] width 4 height 4
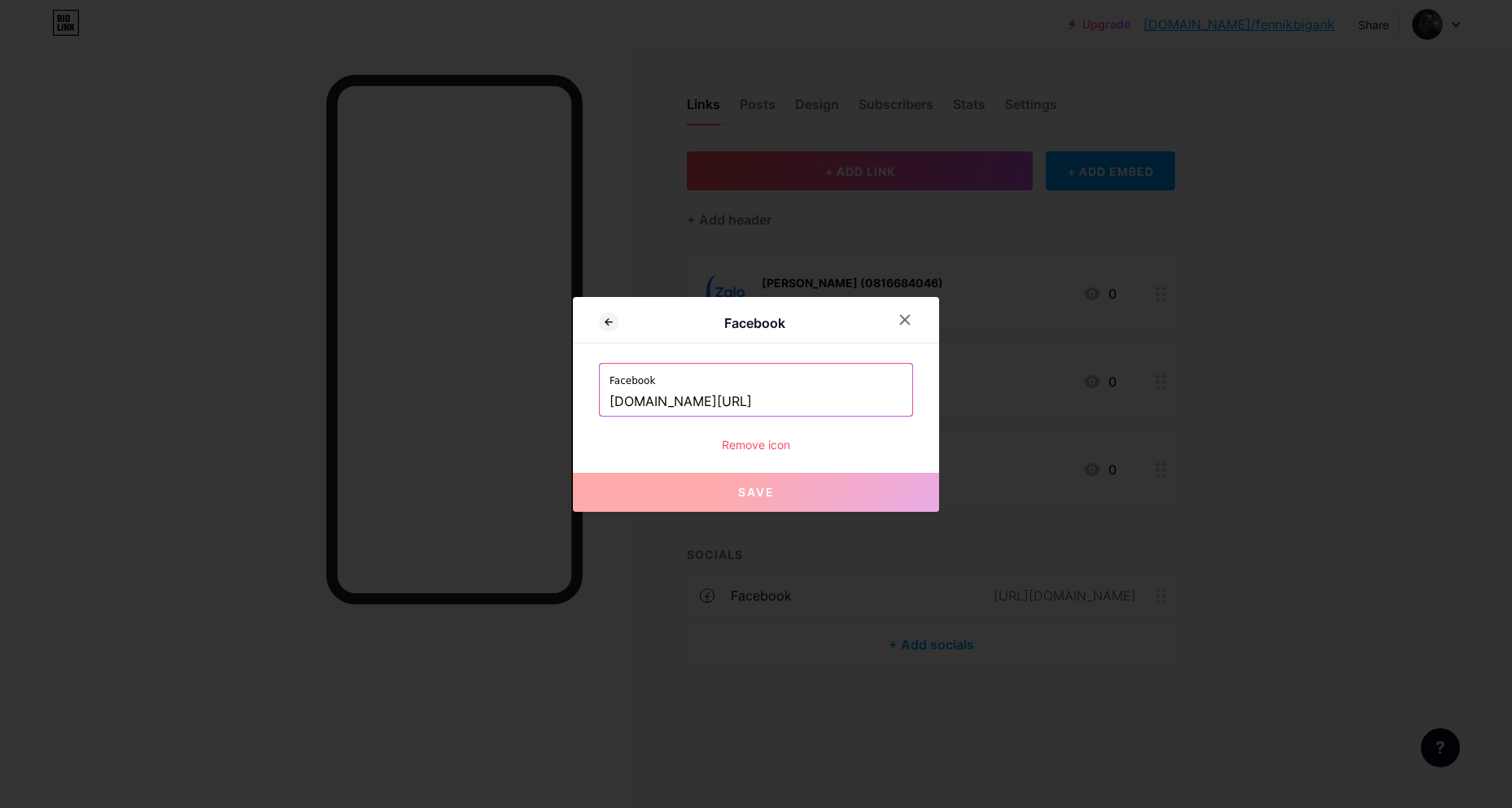
click at [746, 449] on div "Remove icon" at bounding box center [756, 444] width 314 height 17
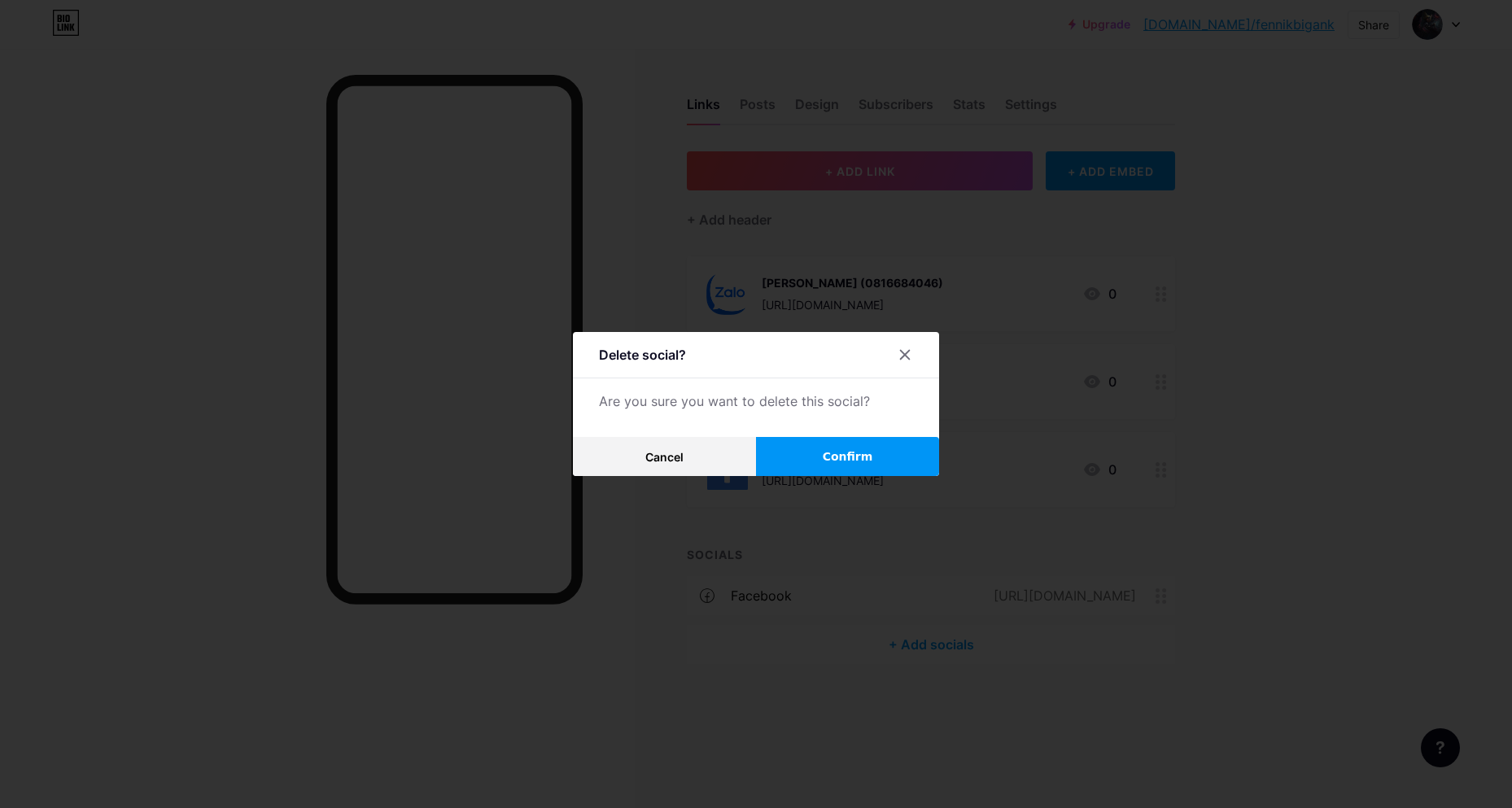
click at [829, 453] on span "Confirm" at bounding box center [848, 457] width 50 height 17
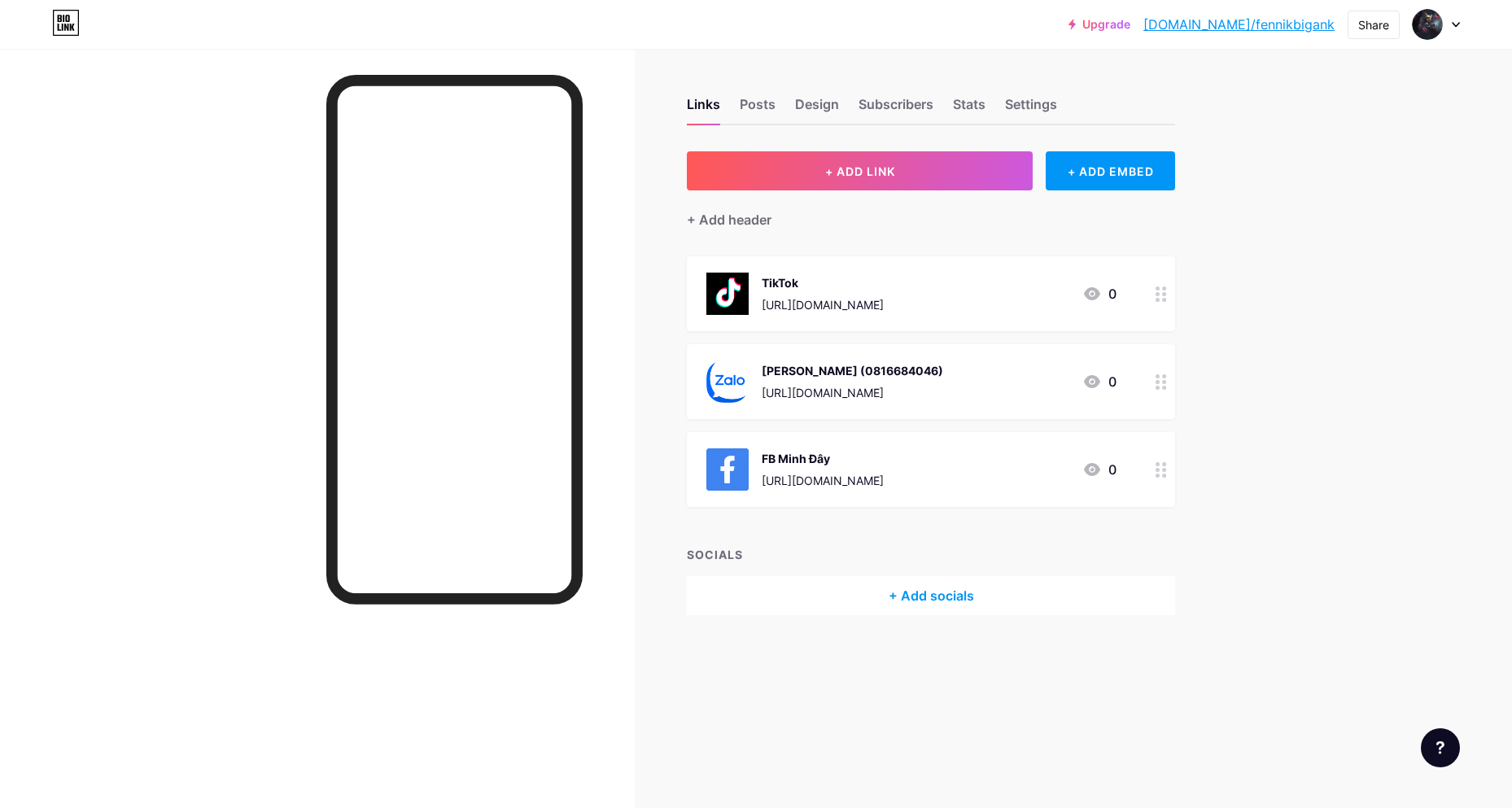
click at [728, 293] on img at bounding box center [727, 293] width 42 height 42
click at [912, 323] on circle at bounding box center [911, 319] width 18 height 18
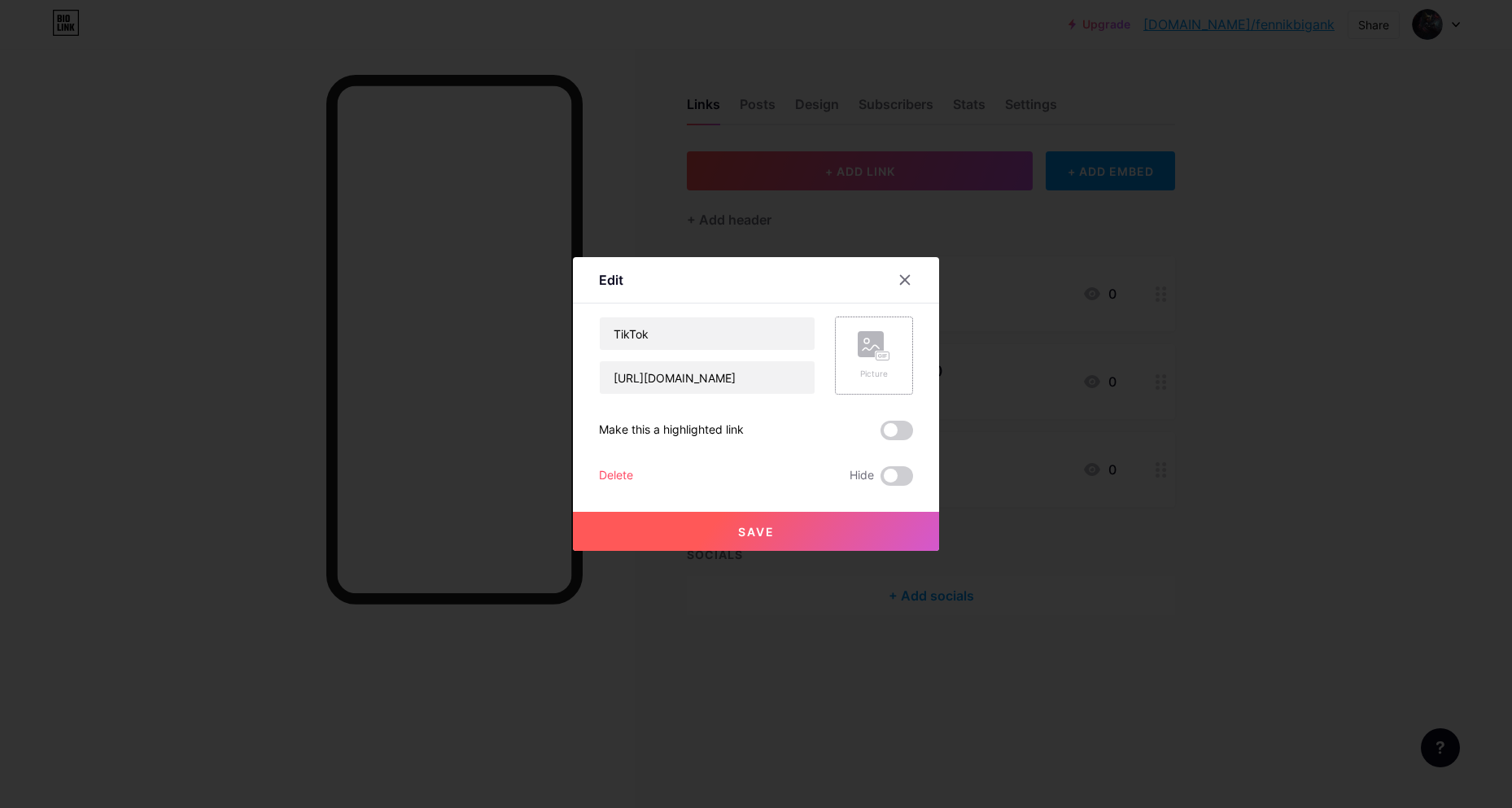
click at [871, 360] on icon at bounding box center [874, 346] width 33 height 30
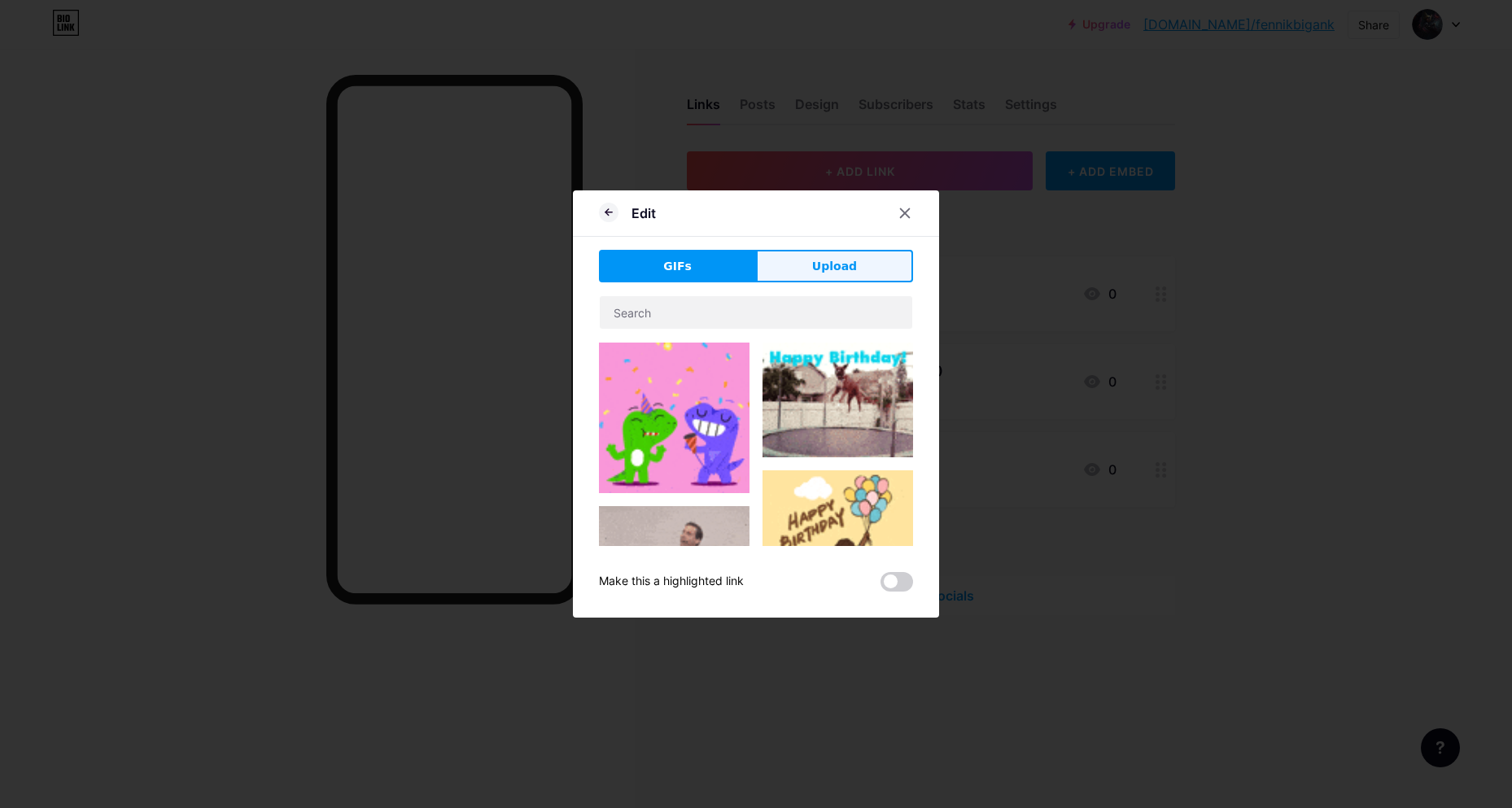
click at [815, 256] on button "Upload" at bounding box center [834, 266] width 157 height 33
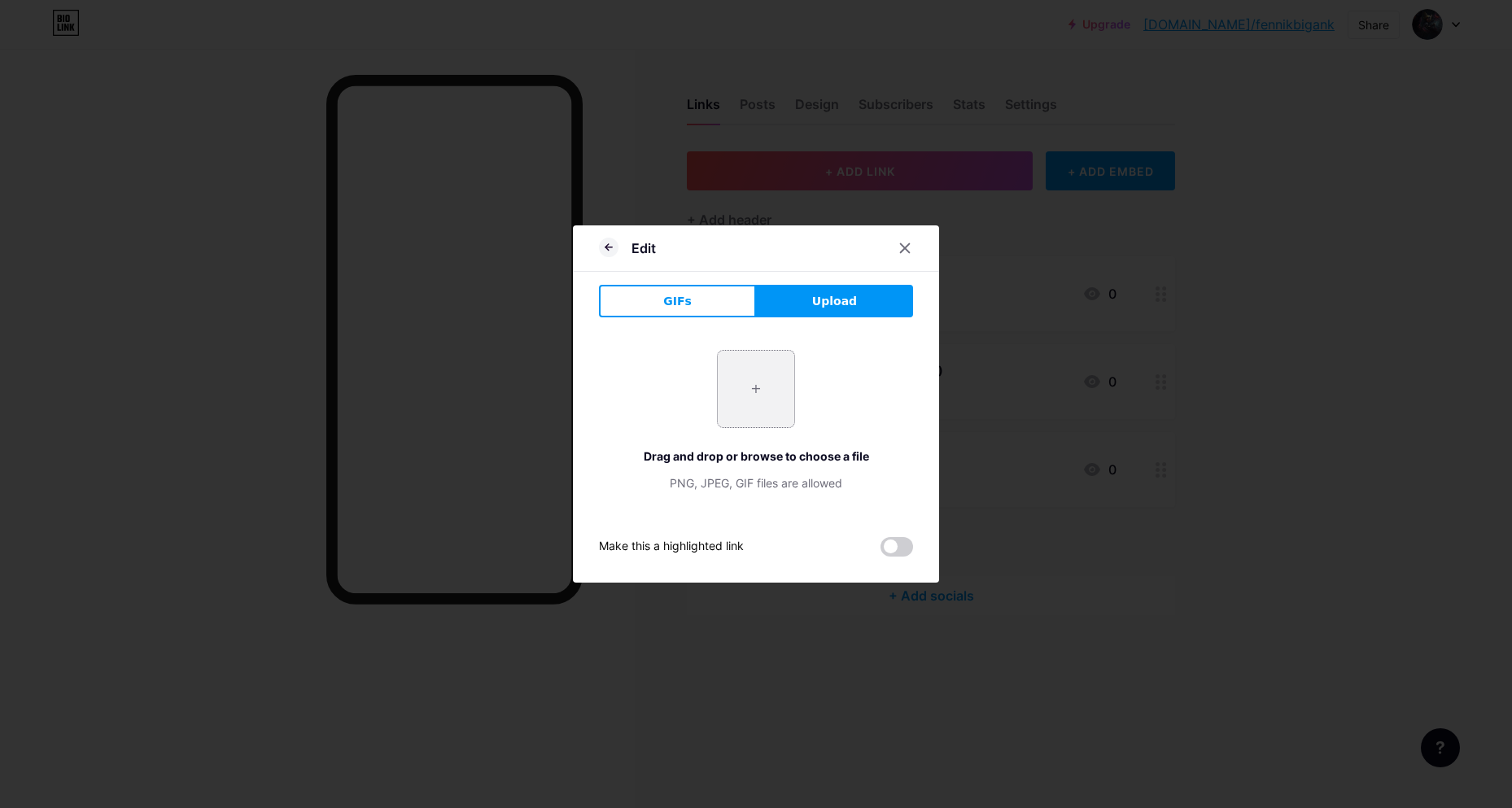
click at [753, 391] on input "file" at bounding box center [756, 388] width 76 height 76
type input "C:\fakepath\230x0w.webp"
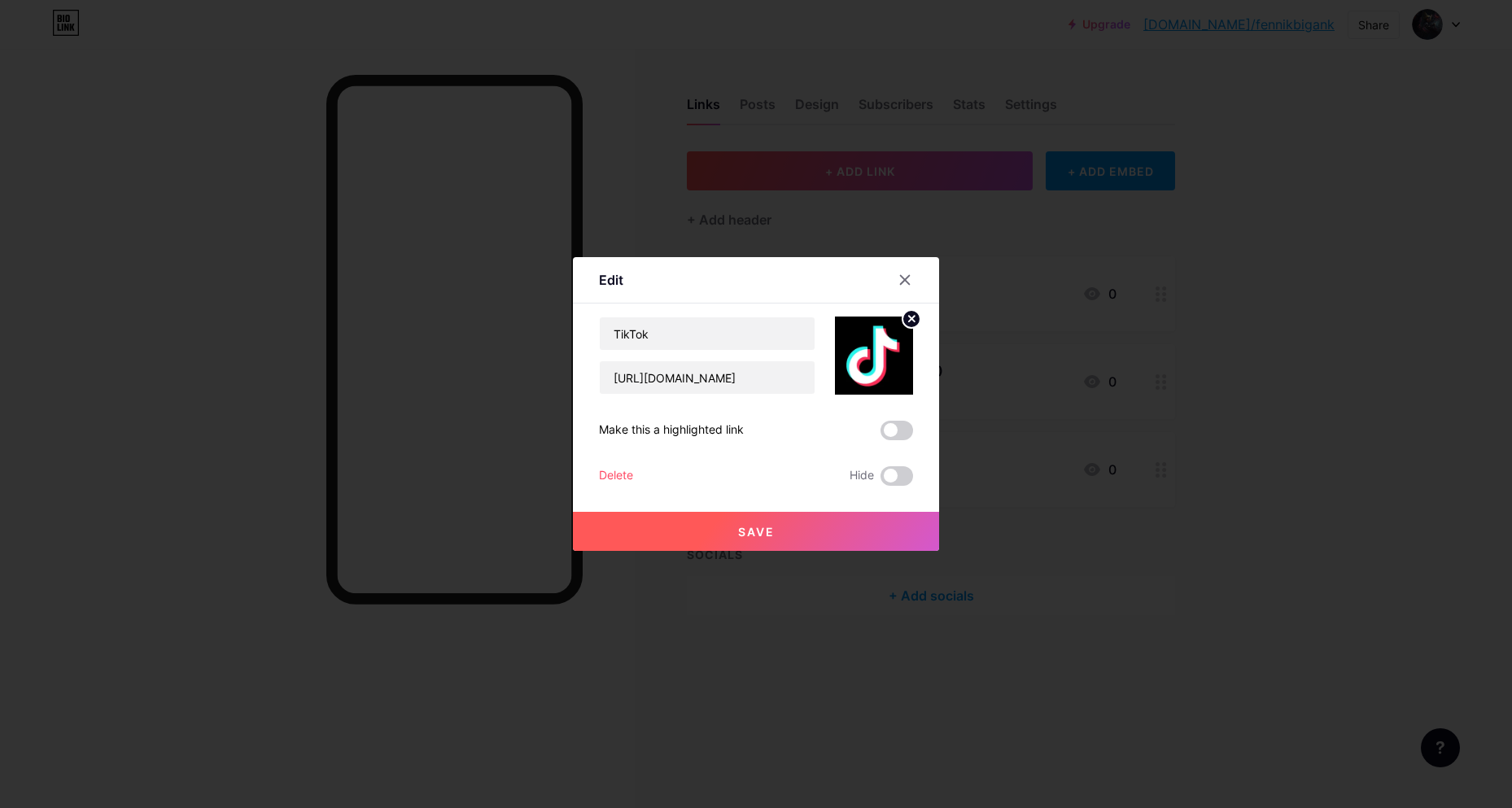
click at [780, 530] on button "Save" at bounding box center [756, 531] width 366 height 39
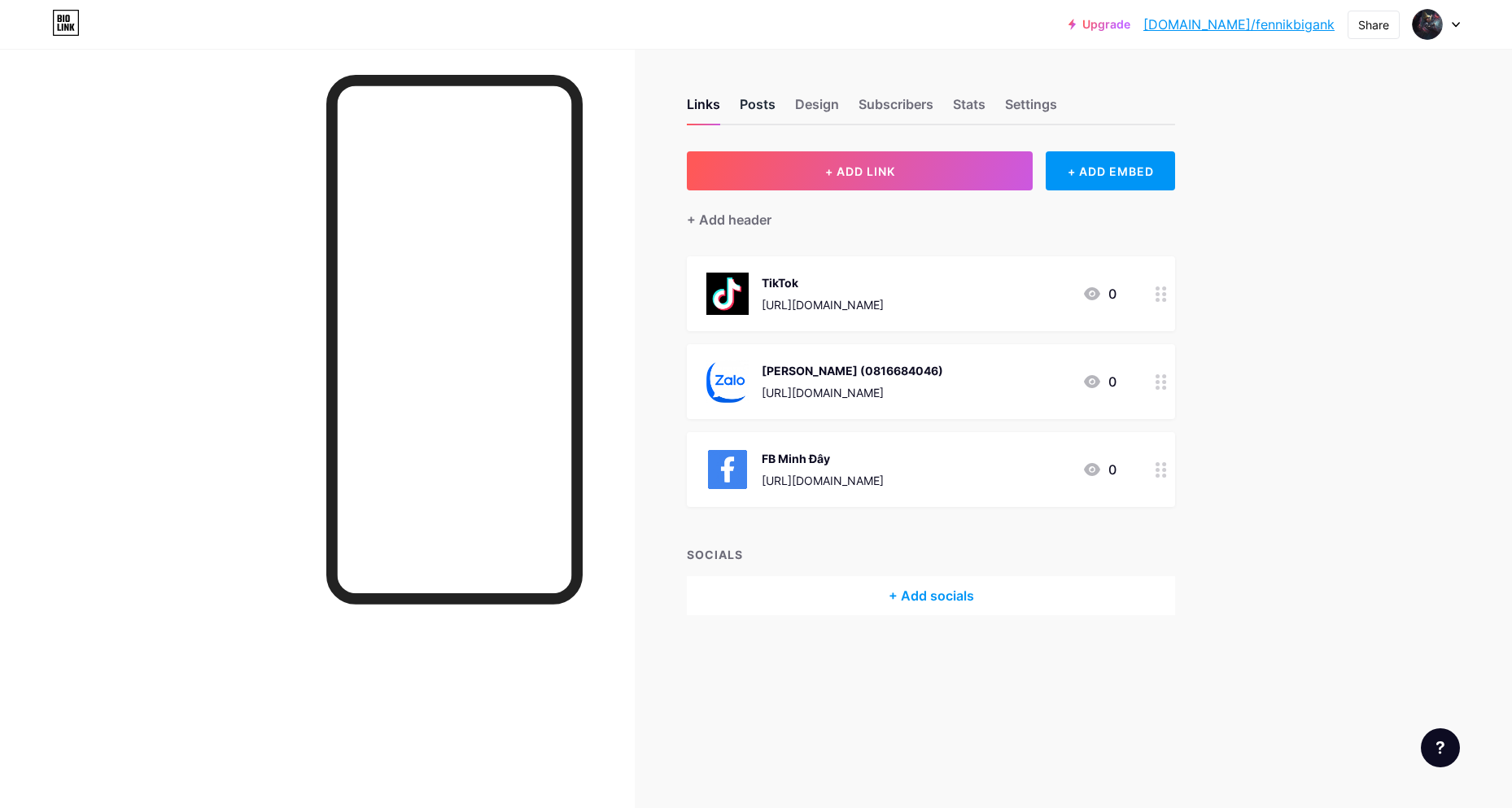
click at [756, 109] on div "Posts" at bounding box center [757, 109] width 36 height 29
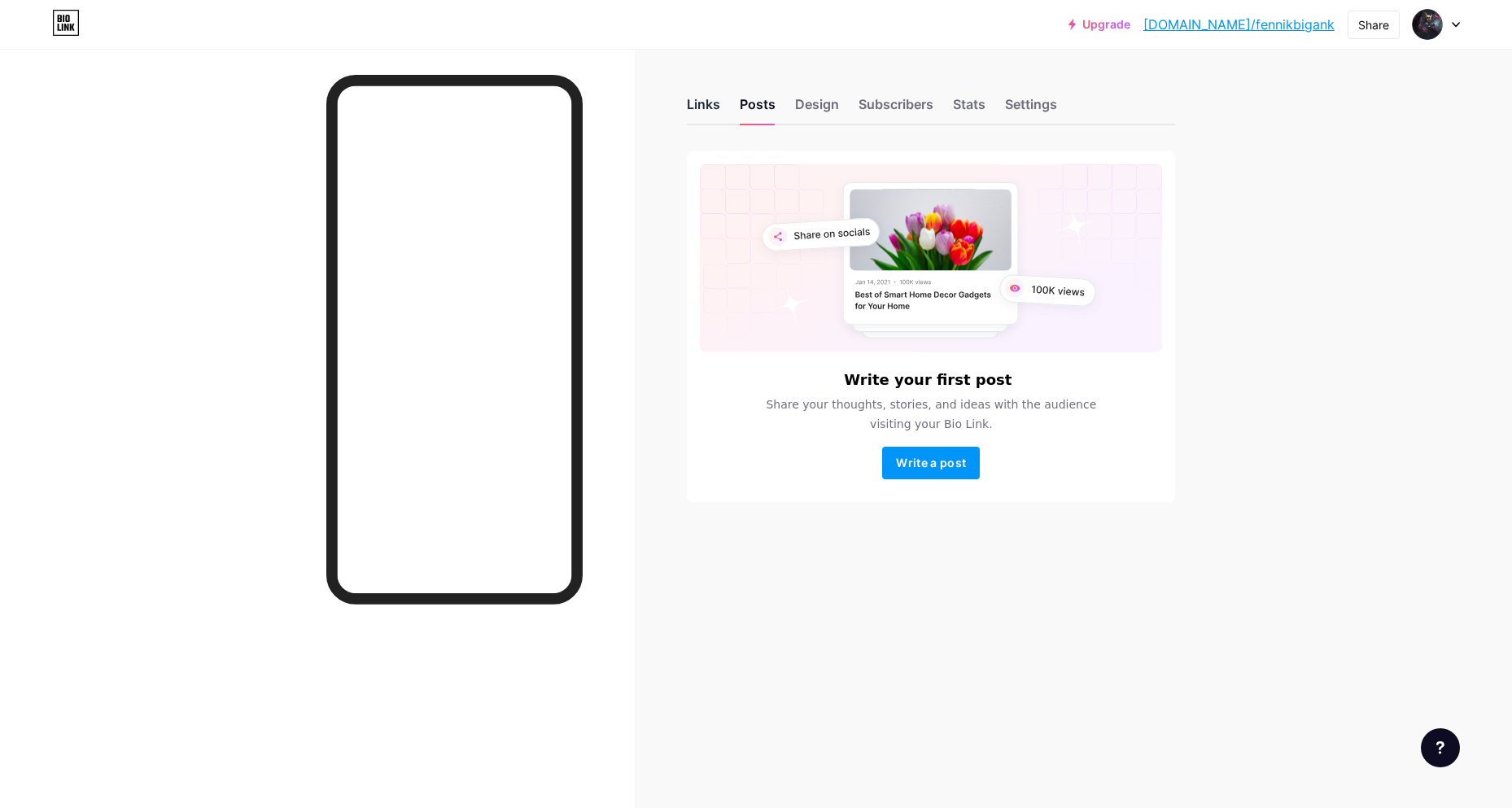
click at [713, 106] on div "Links" at bounding box center [704, 109] width 34 height 29
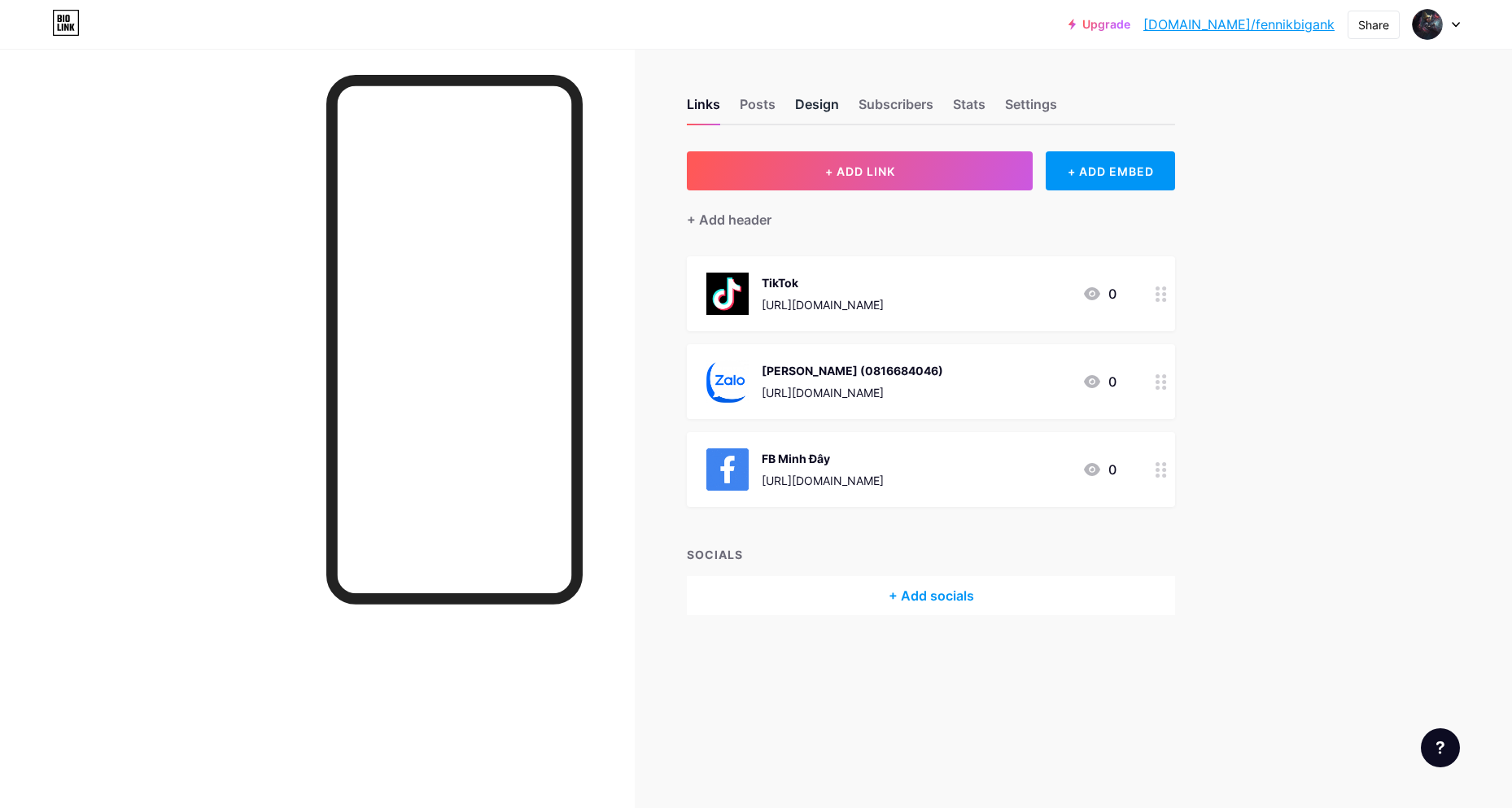
click at [830, 101] on div "Design" at bounding box center [817, 109] width 44 height 29
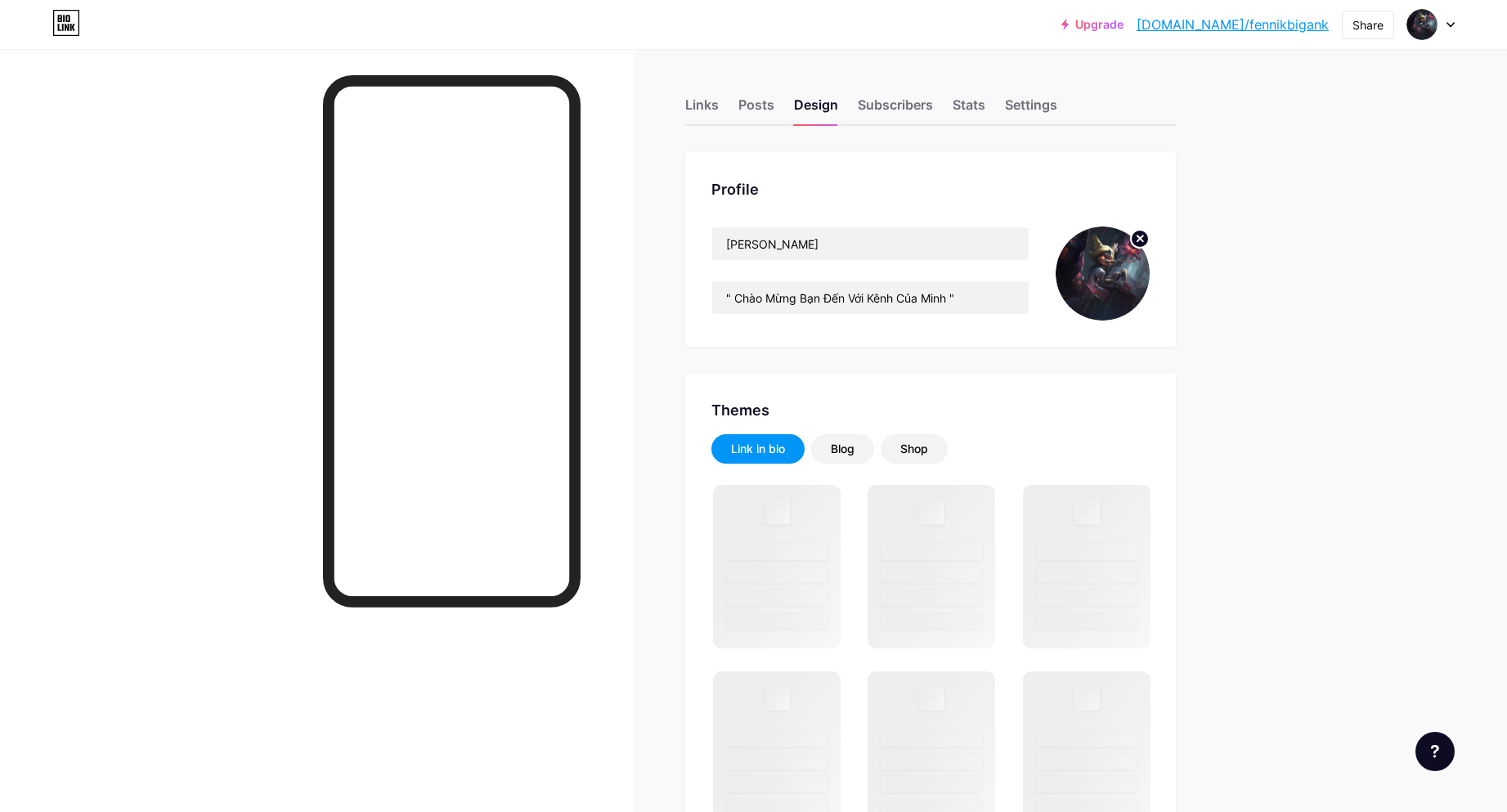
click at [1114, 267] on img at bounding box center [1103, 274] width 94 height 94
click at [1147, 245] on circle at bounding box center [1140, 238] width 18 height 18
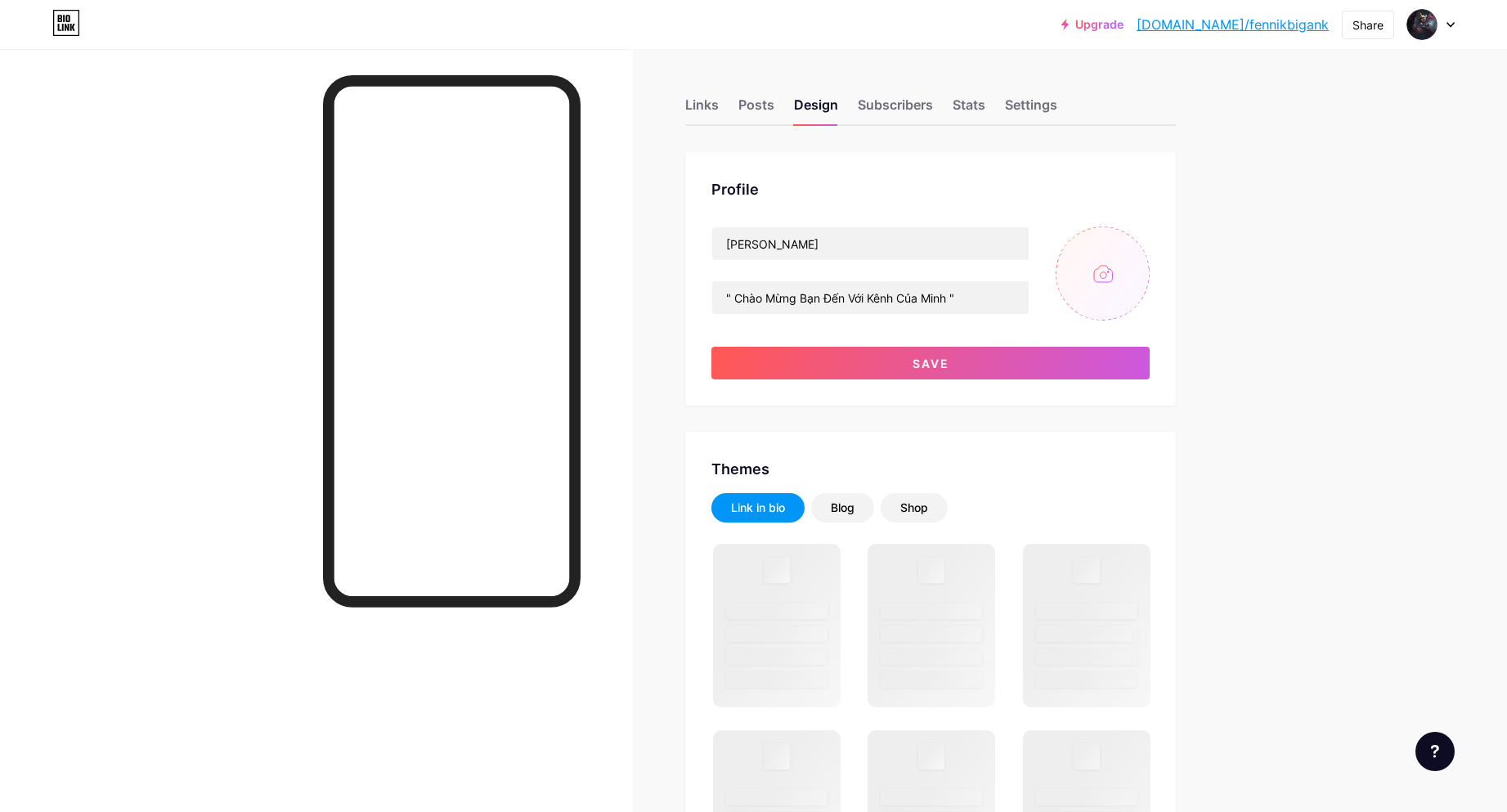
click at [1104, 272] on input "file" at bounding box center [1103, 274] width 94 height 94
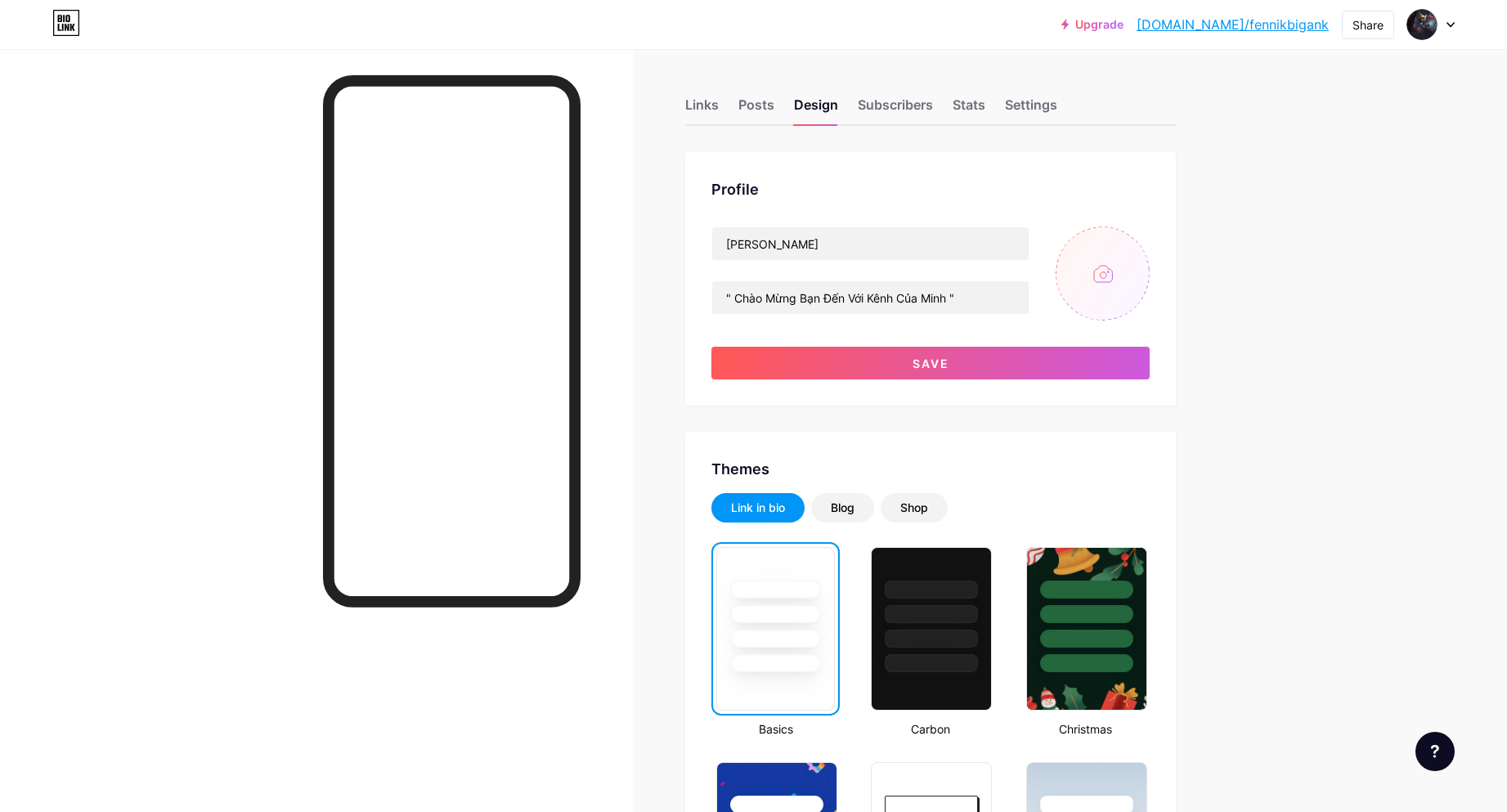
type input "C:\fakepath\anh-dai-dien-hai-yodyvn2.jpg"
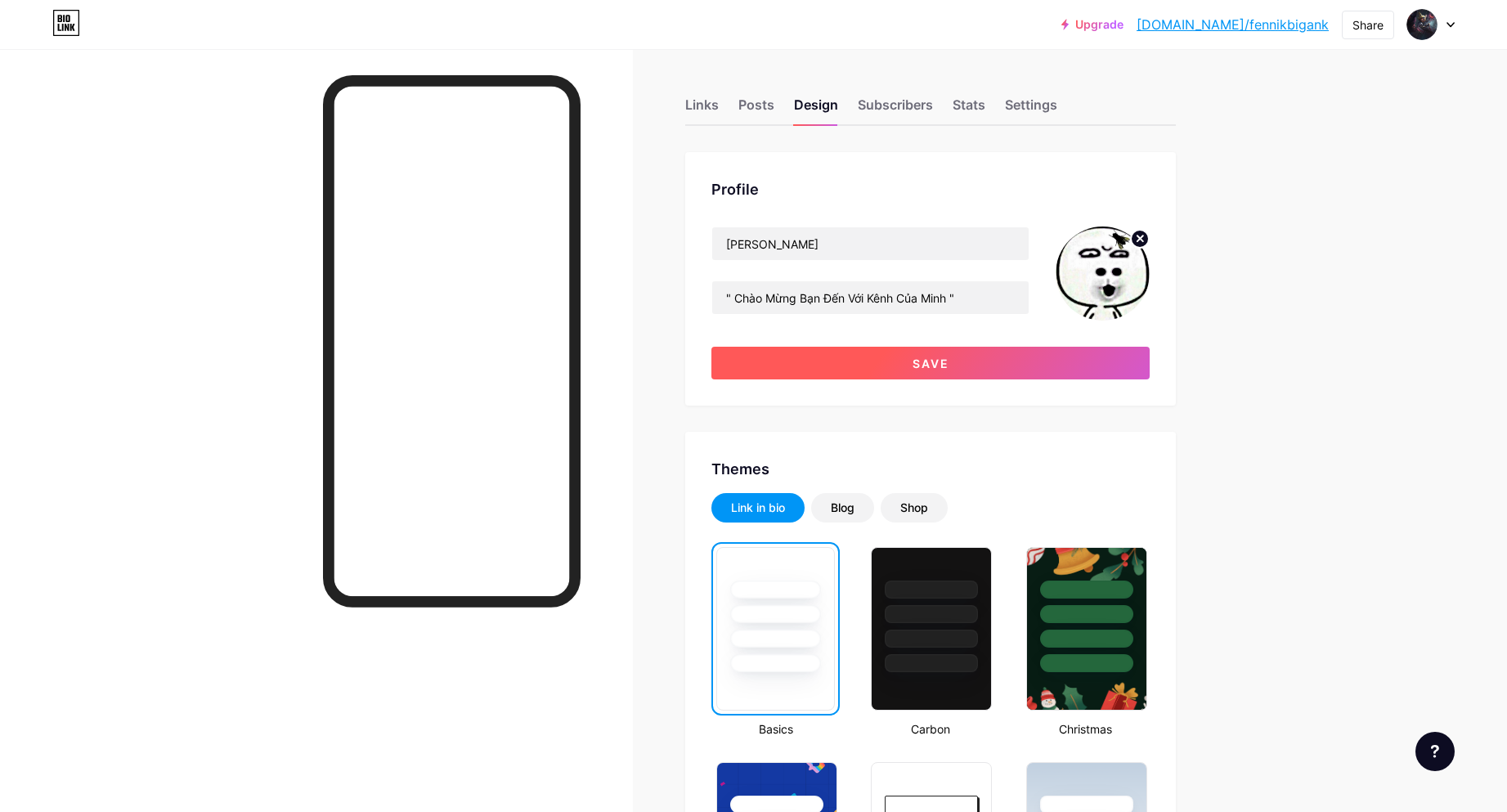
click at [949, 359] on span "Save" at bounding box center [931, 363] width 37 height 13
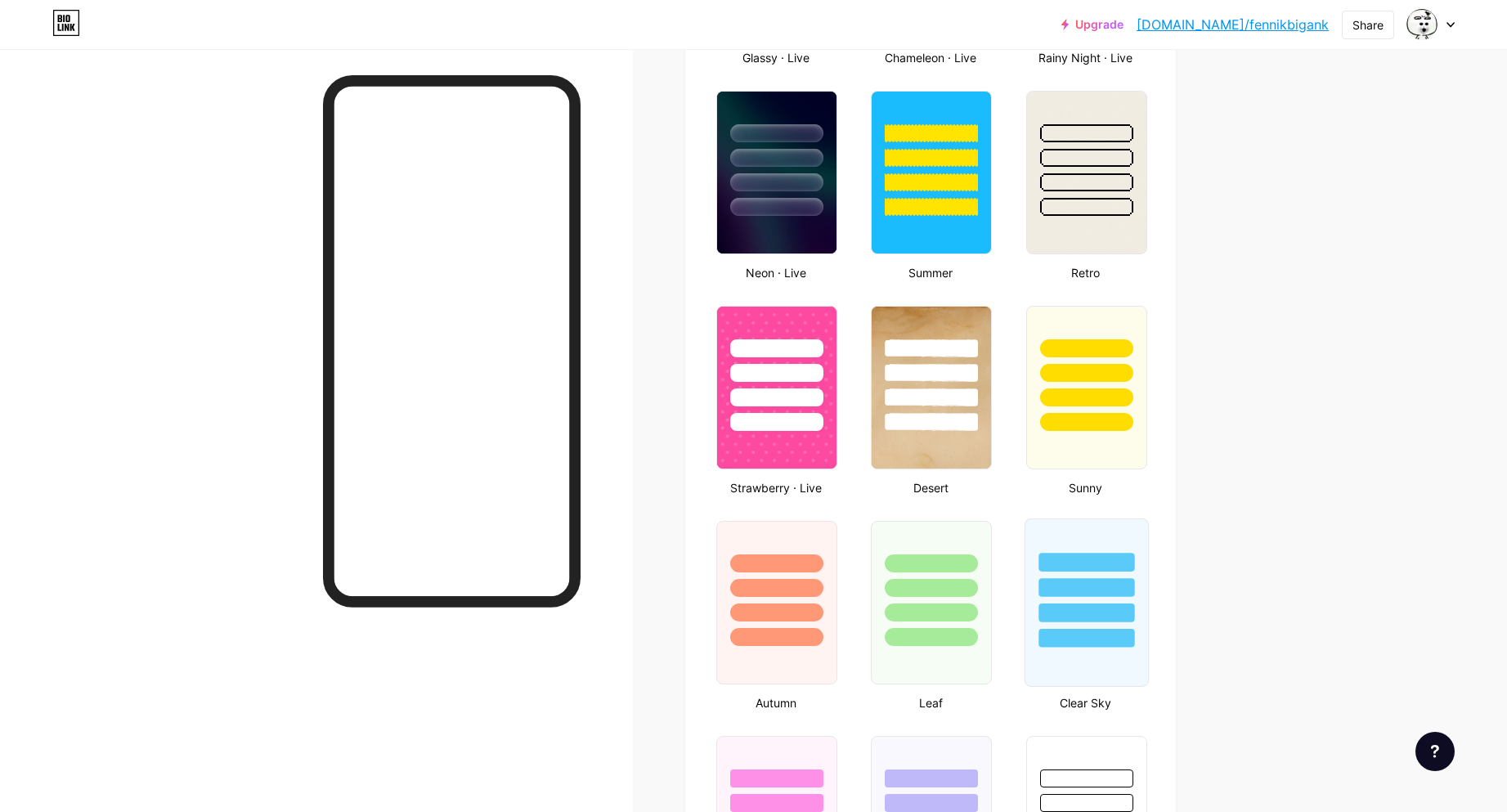
scroll to position [1472, 0]
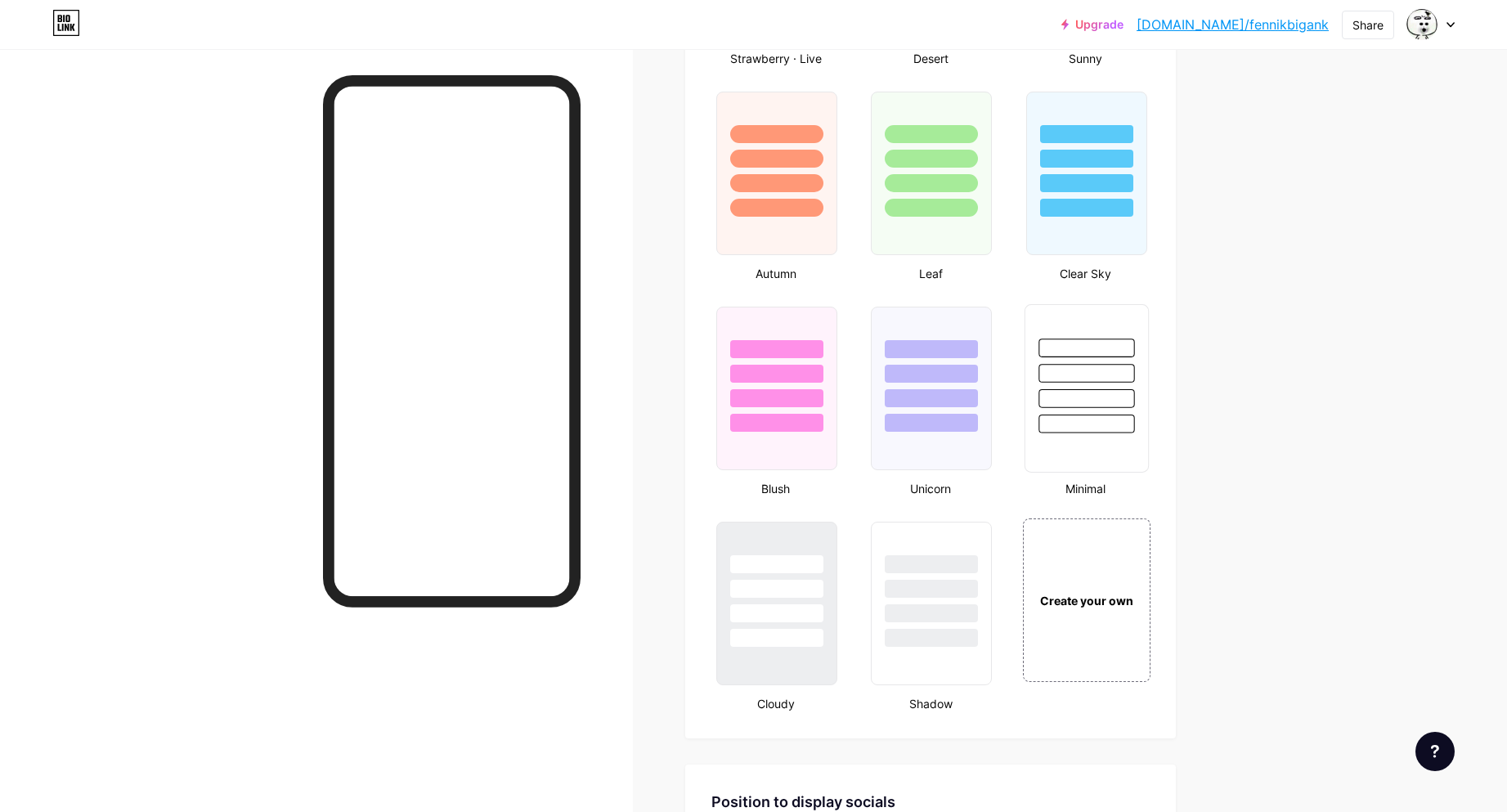
click at [1100, 406] on div at bounding box center [1086, 398] width 96 height 19
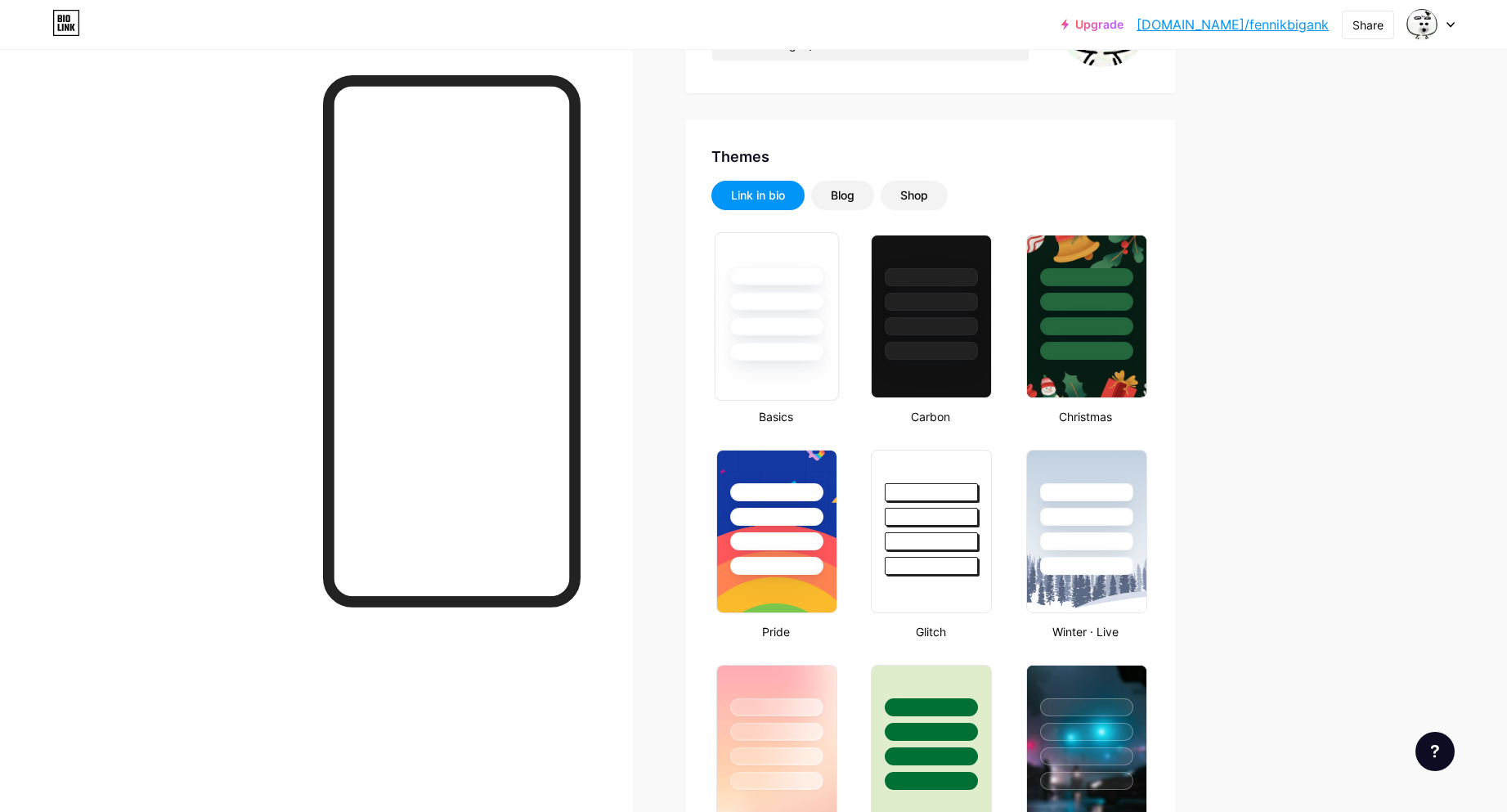
scroll to position [245, 0]
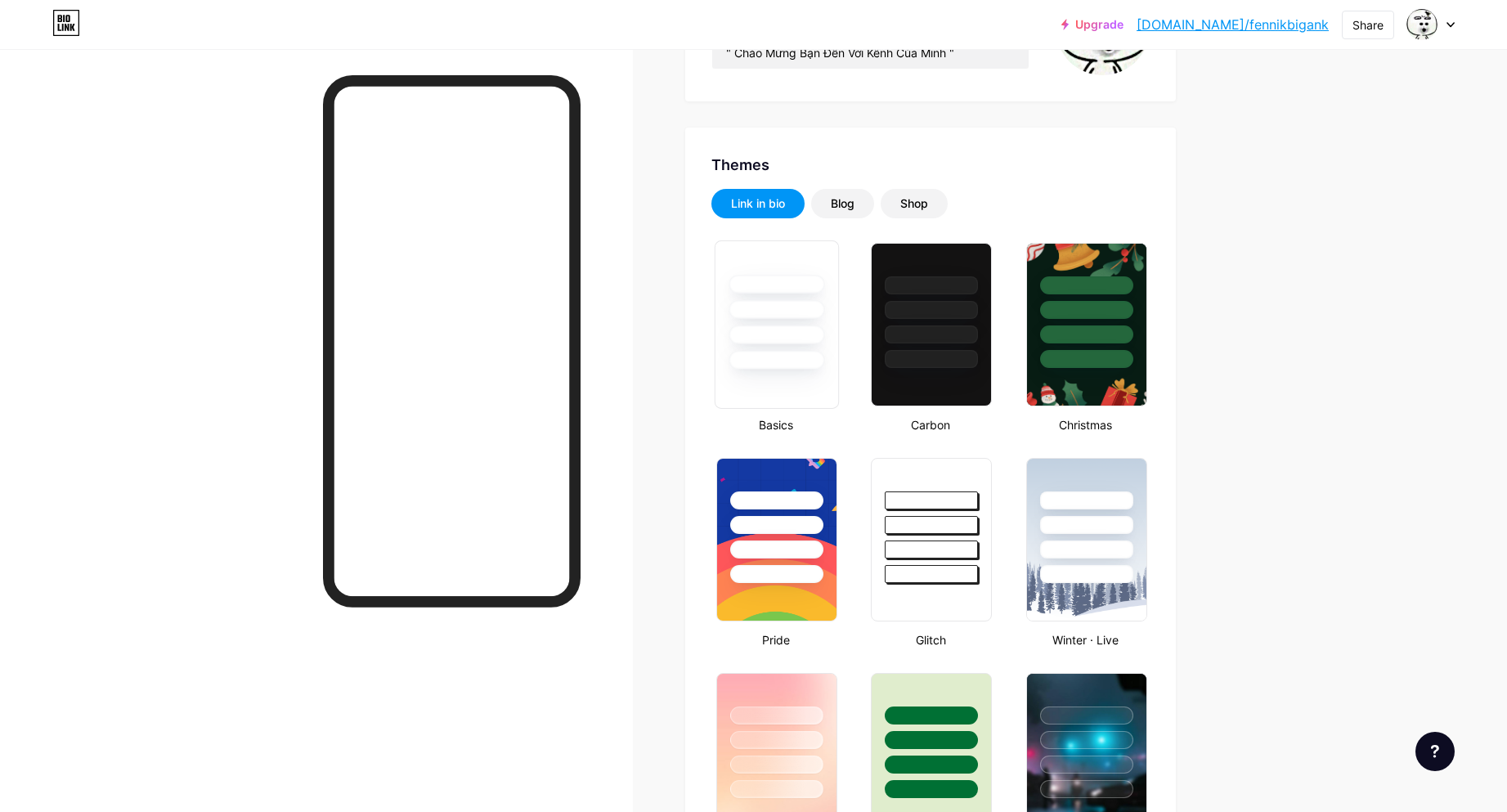
click at [780, 306] on div at bounding box center [777, 309] width 96 height 19
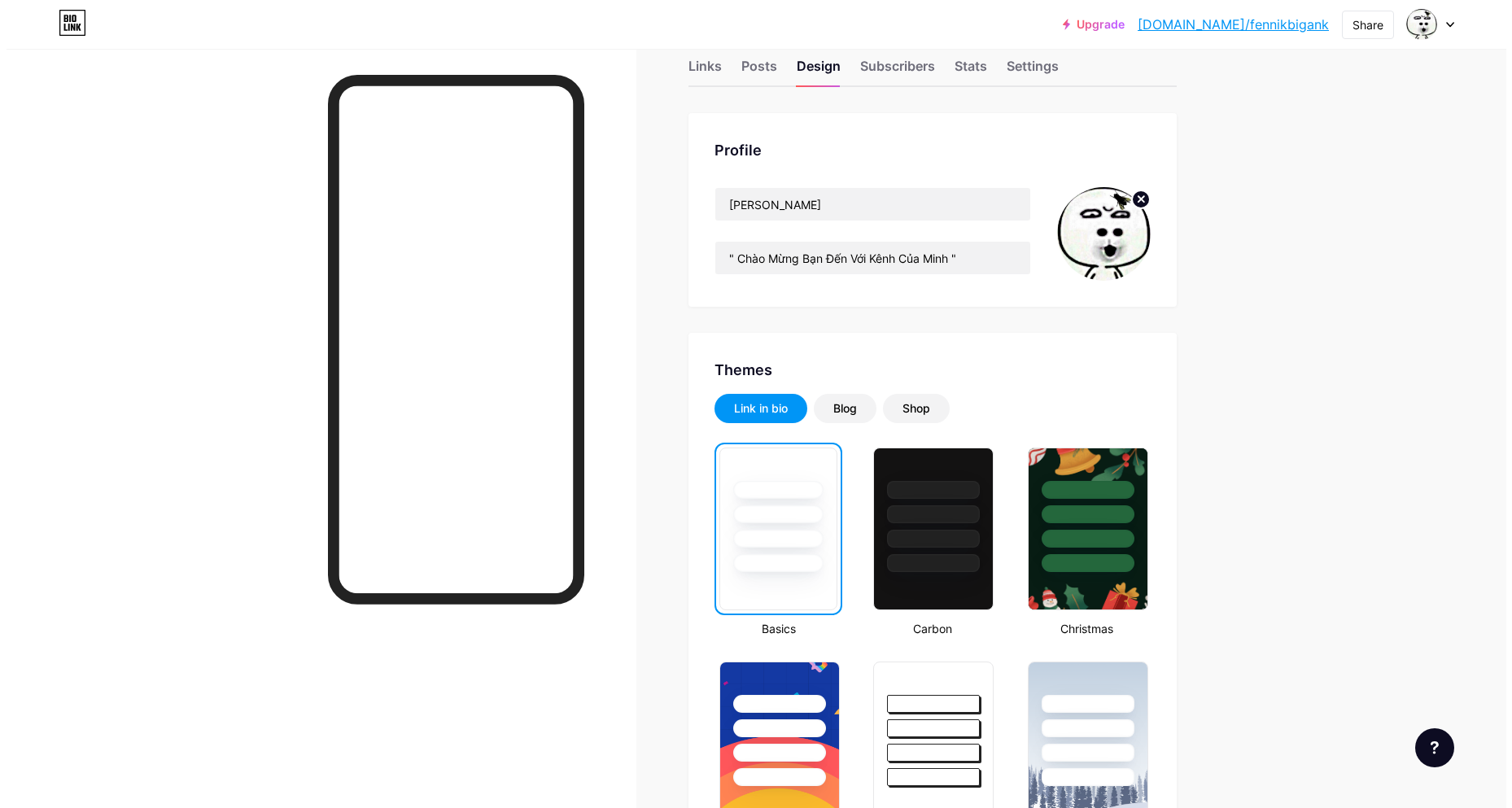
scroll to position [0, 0]
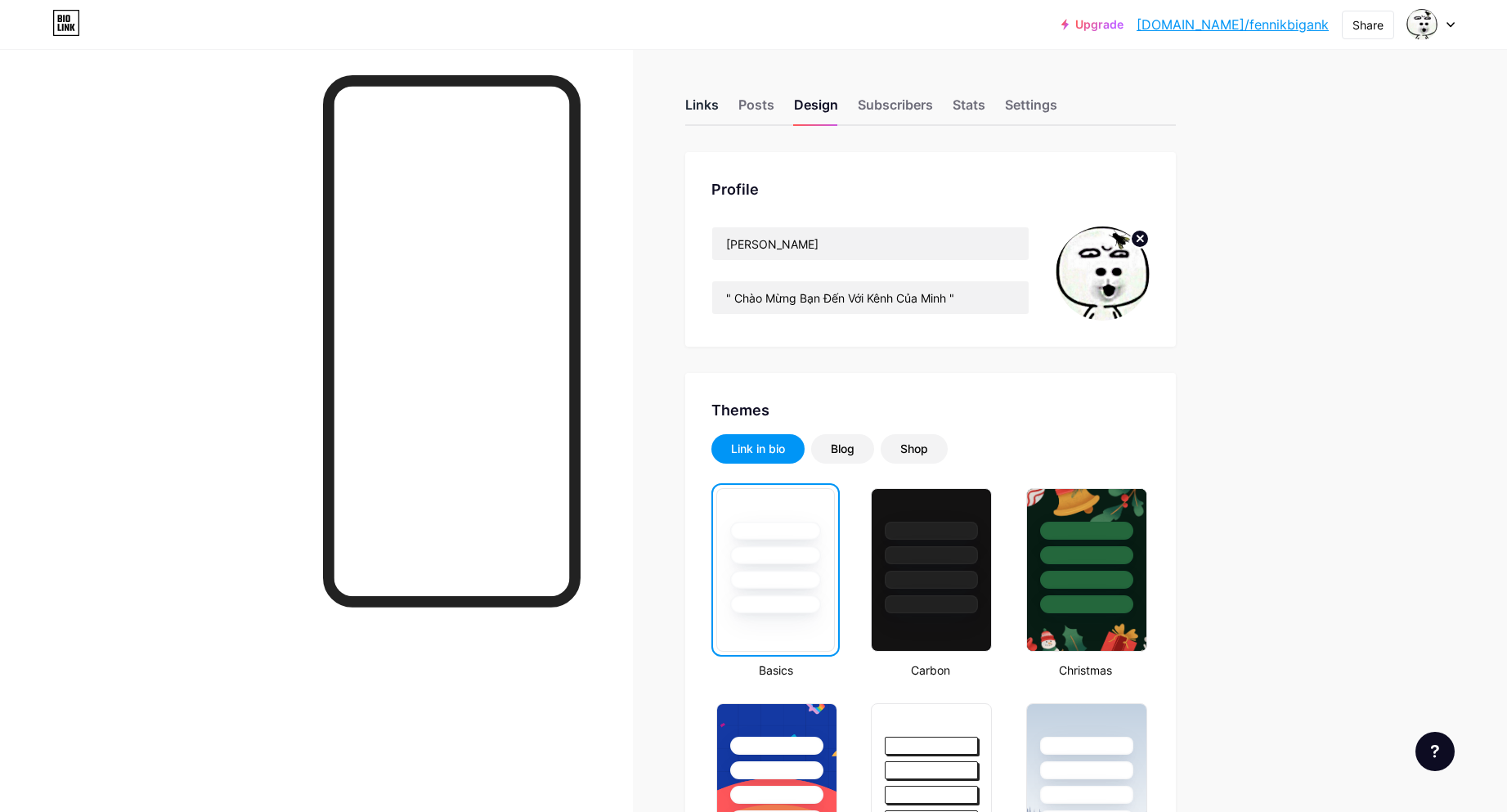
click at [708, 98] on div "Links" at bounding box center [702, 110] width 34 height 29
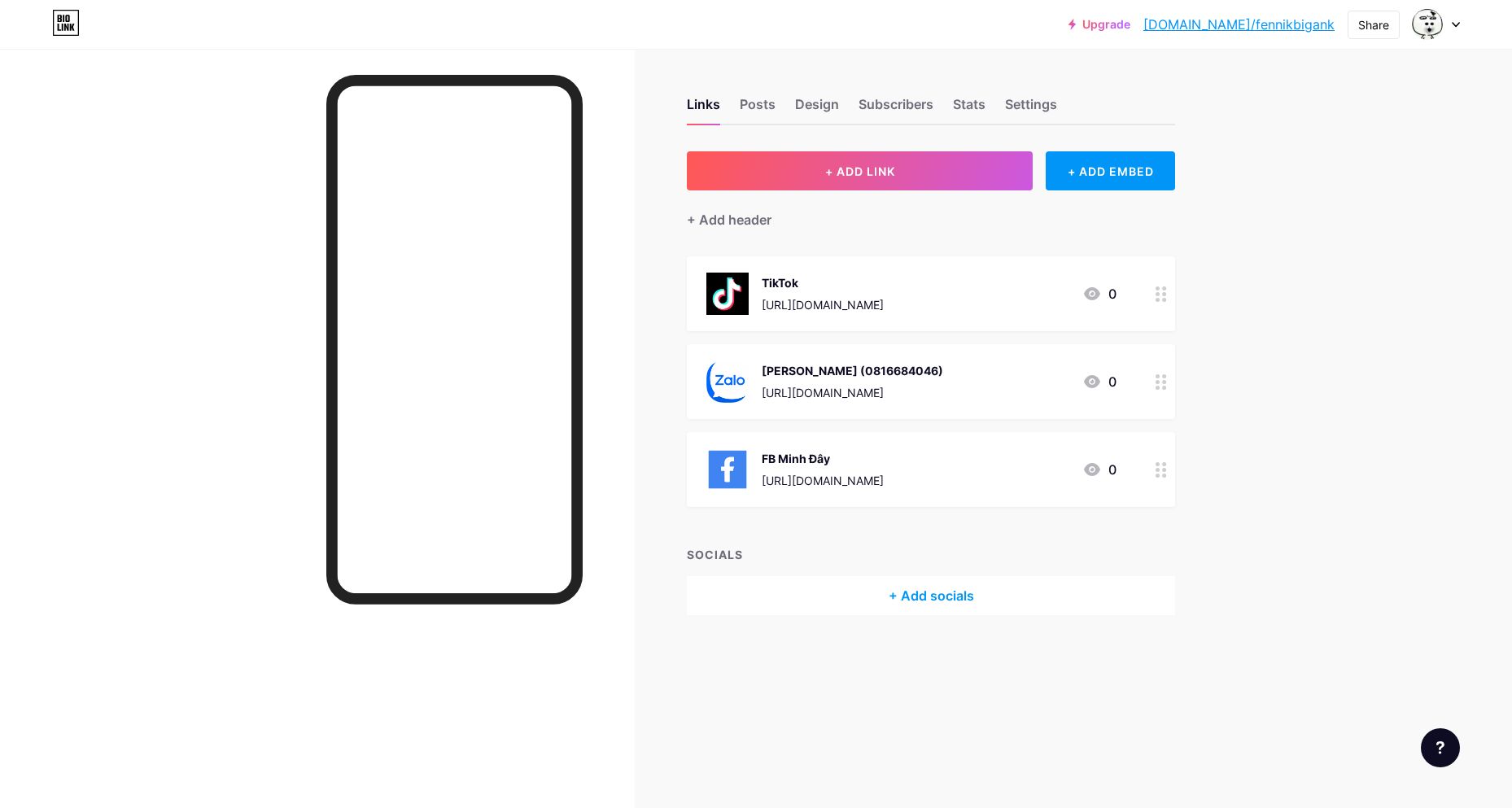
click at [1273, 23] on link "bio.link/fennikbigank" at bounding box center [1239, 23] width 191 height 19
click at [733, 224] on div "+ Add header" at bounding box center [729, 219] width 85 height 19
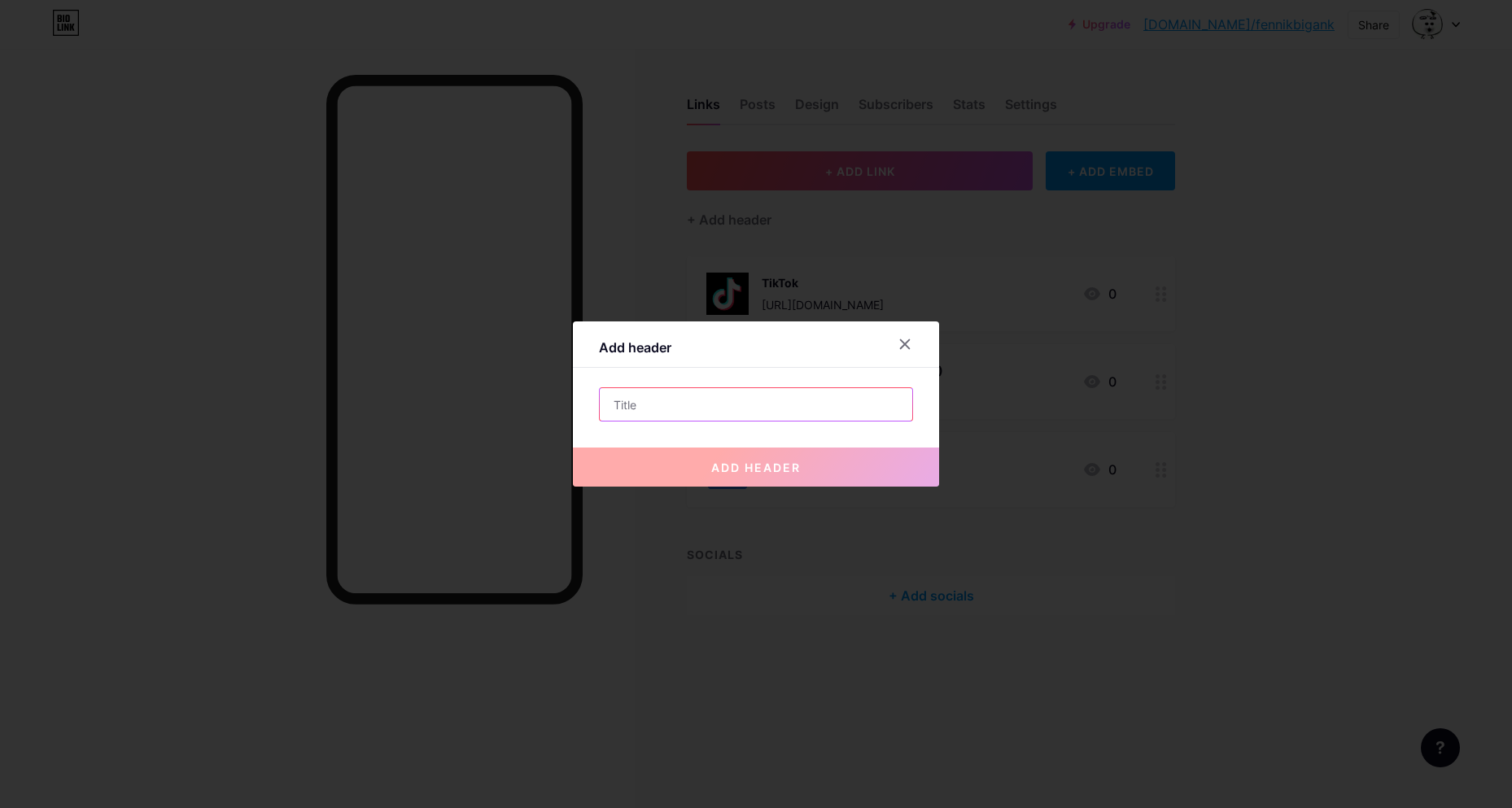
click at [722, 397] on input "text" at bounding box center [756, 404] width 313 height 33
click at [901, 339] on icon at bounding box center [905, 344] width 13 height 13
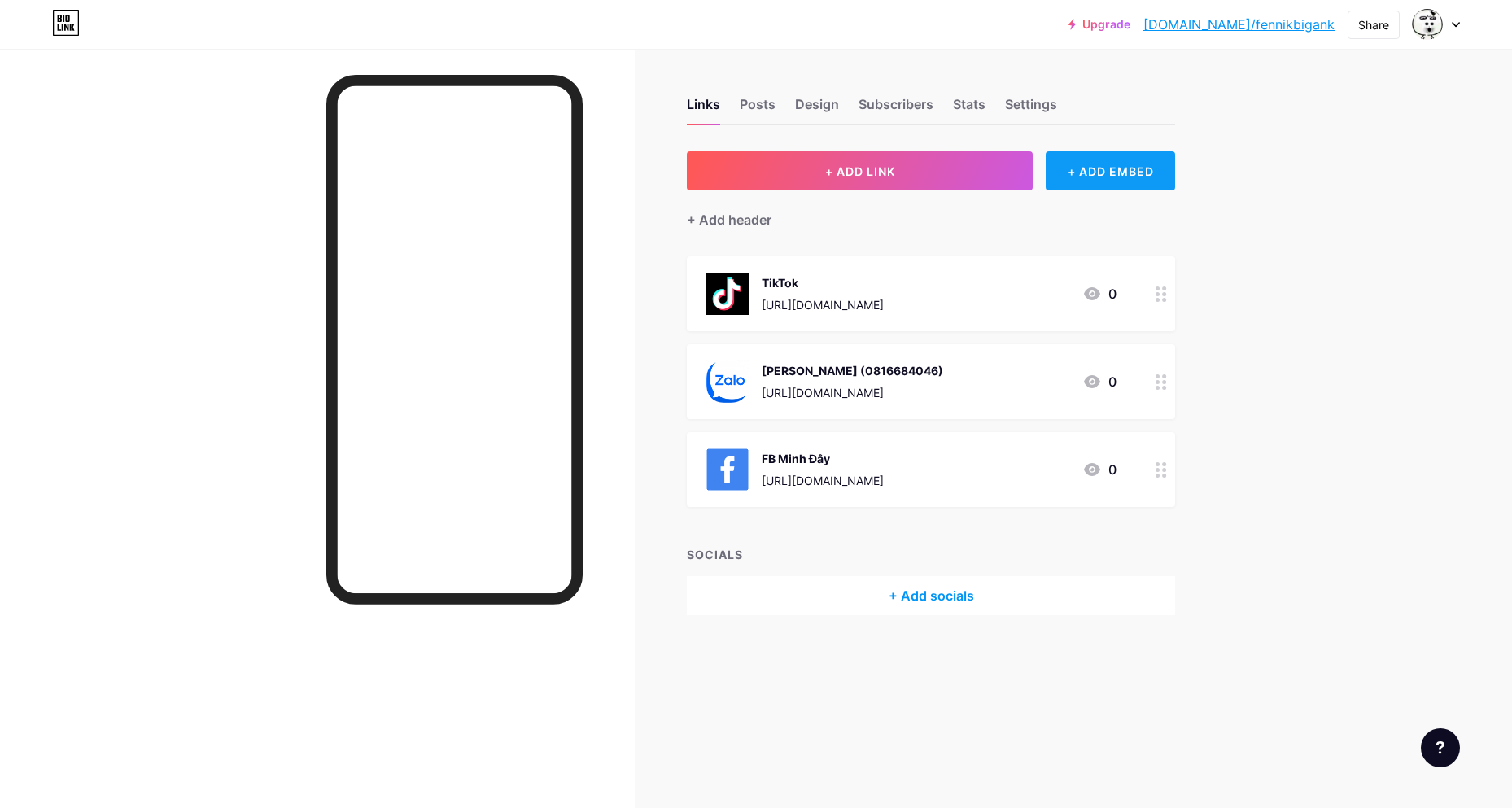
click at [1080, 179] on div "+ ADD EMBED" at bounding box center [1110, 170] width 129 height 39
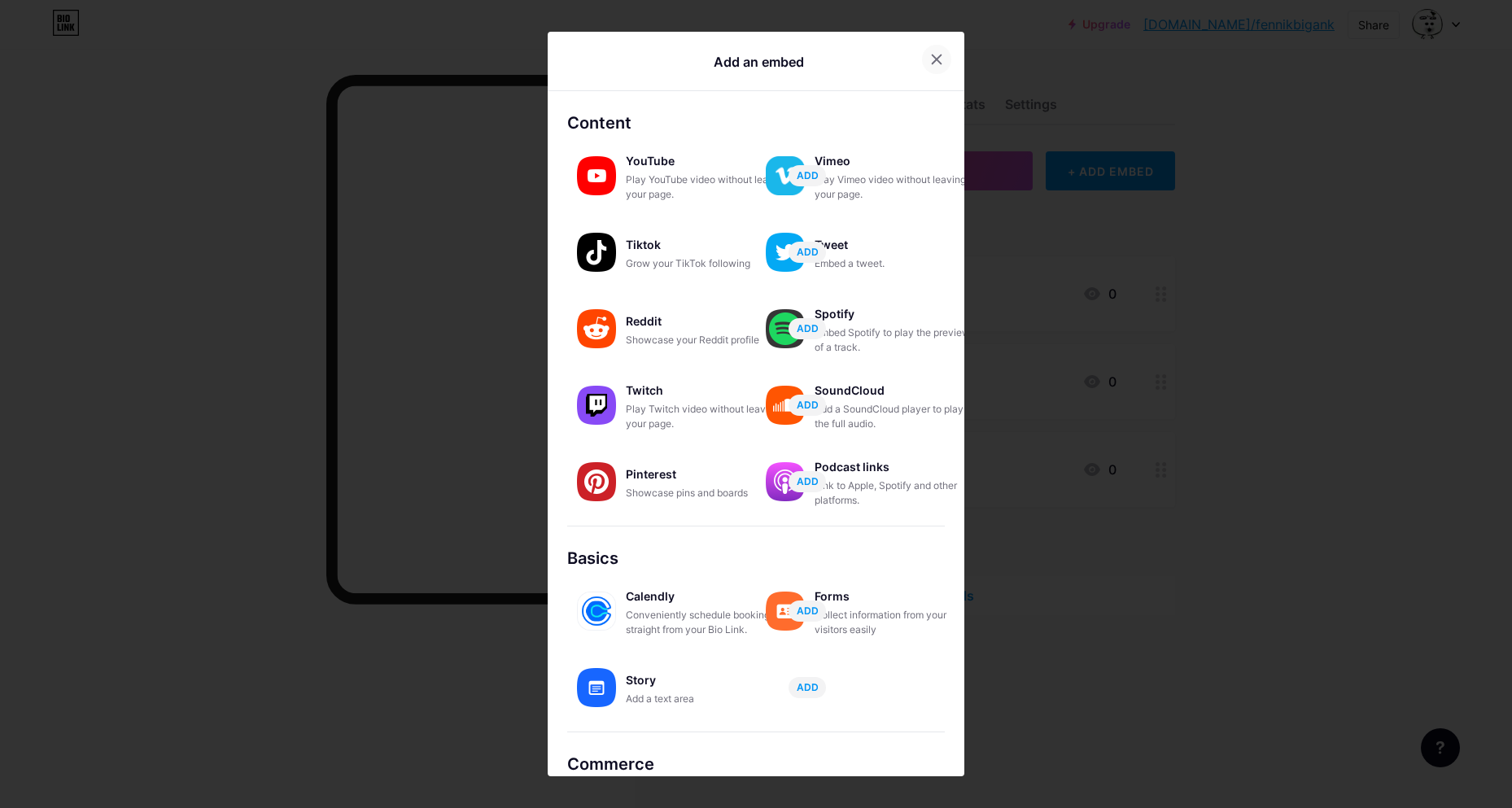
click at [936, 55] on icon at bounding box center [937, 59] width 9 height 9
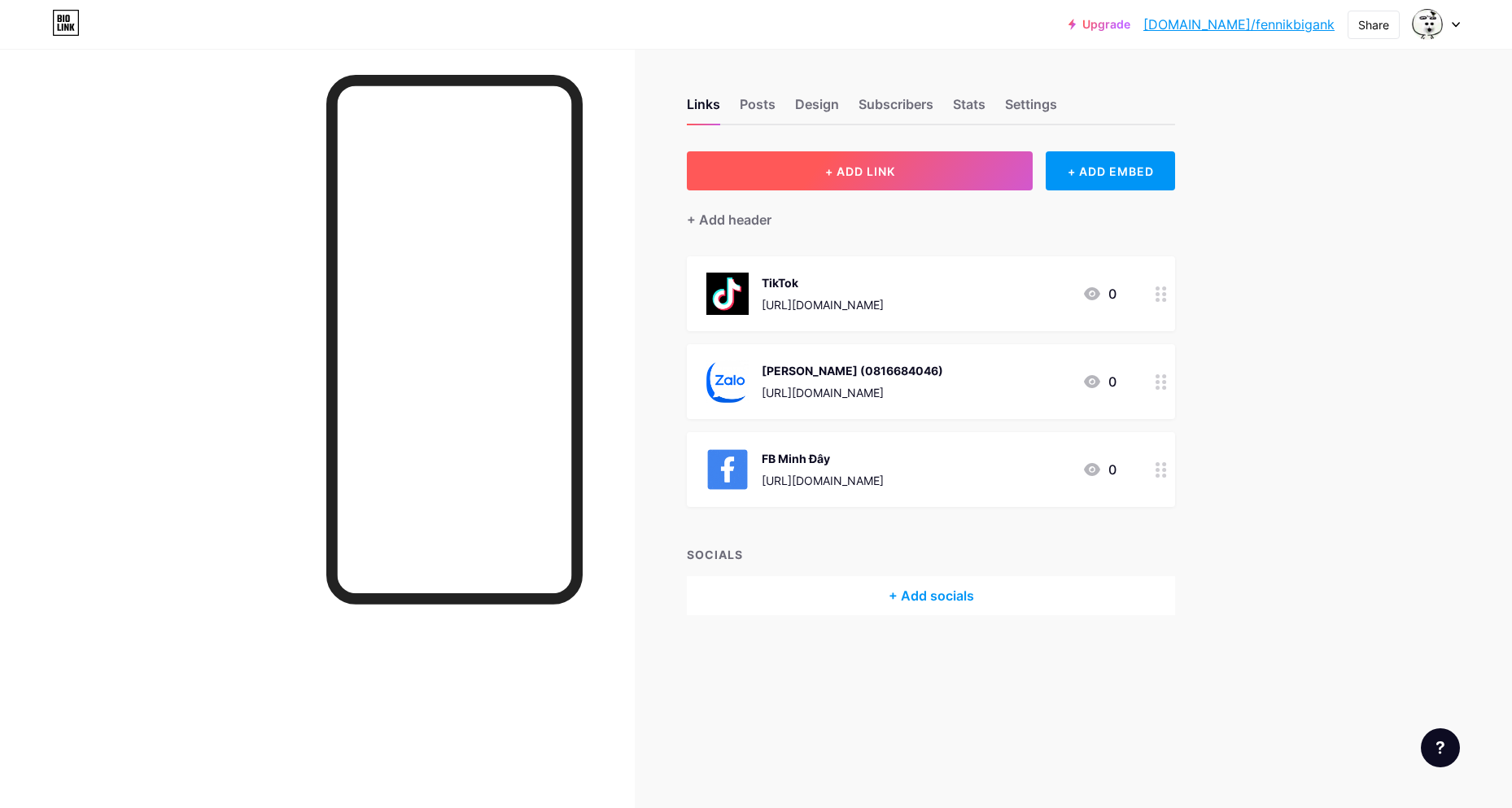
click at [812, 176] on button "+ ADD LINK" at bounding box center [860, 170] width 346 height 39
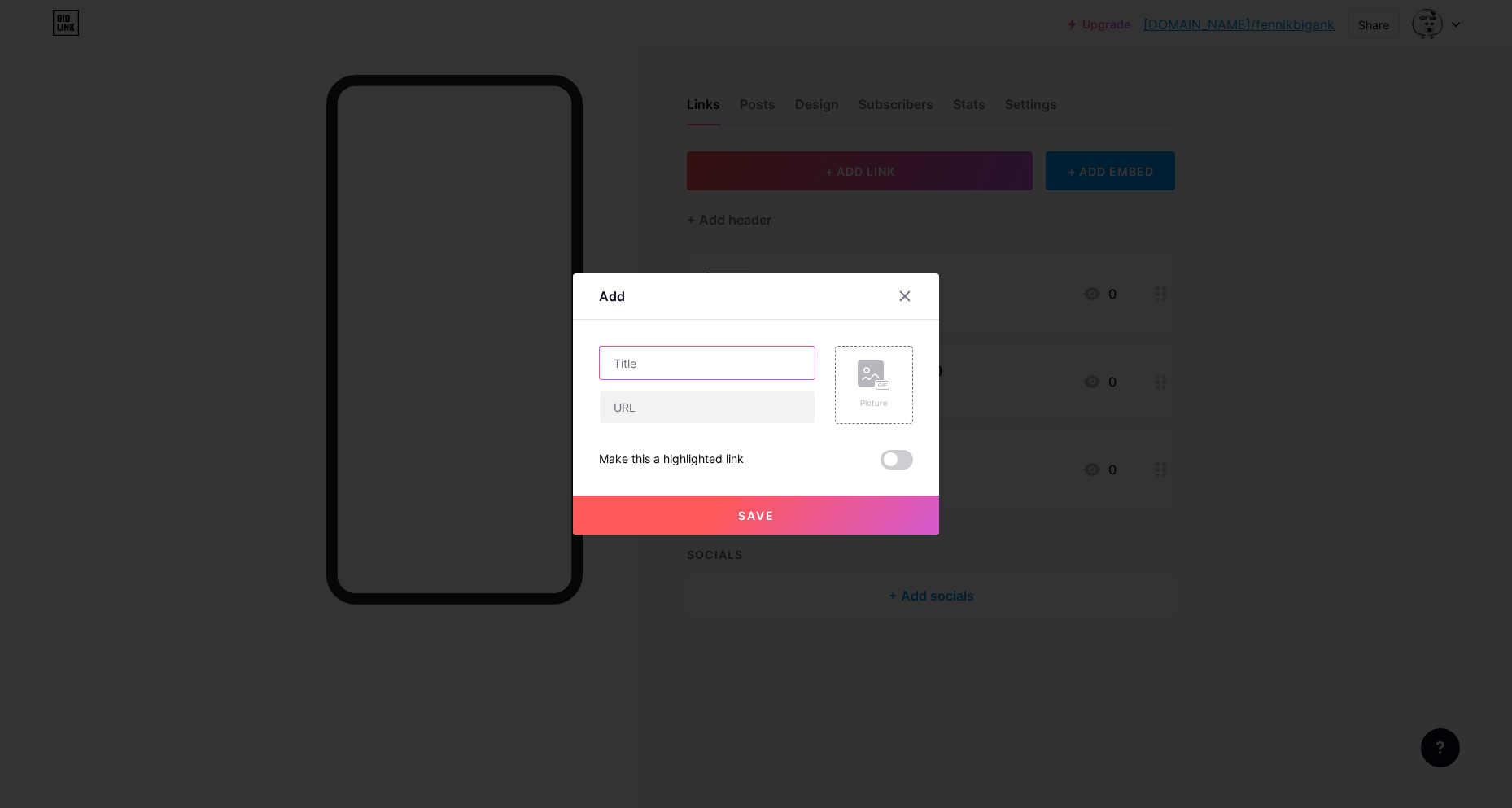
click at [703, 358] on input "text" at bounding box center [707, 362] width 215 height 33
click at [682, 358] on input "text" at bounding box center [707, 362] width 215 height 33
type input "Ư"
type input "W"
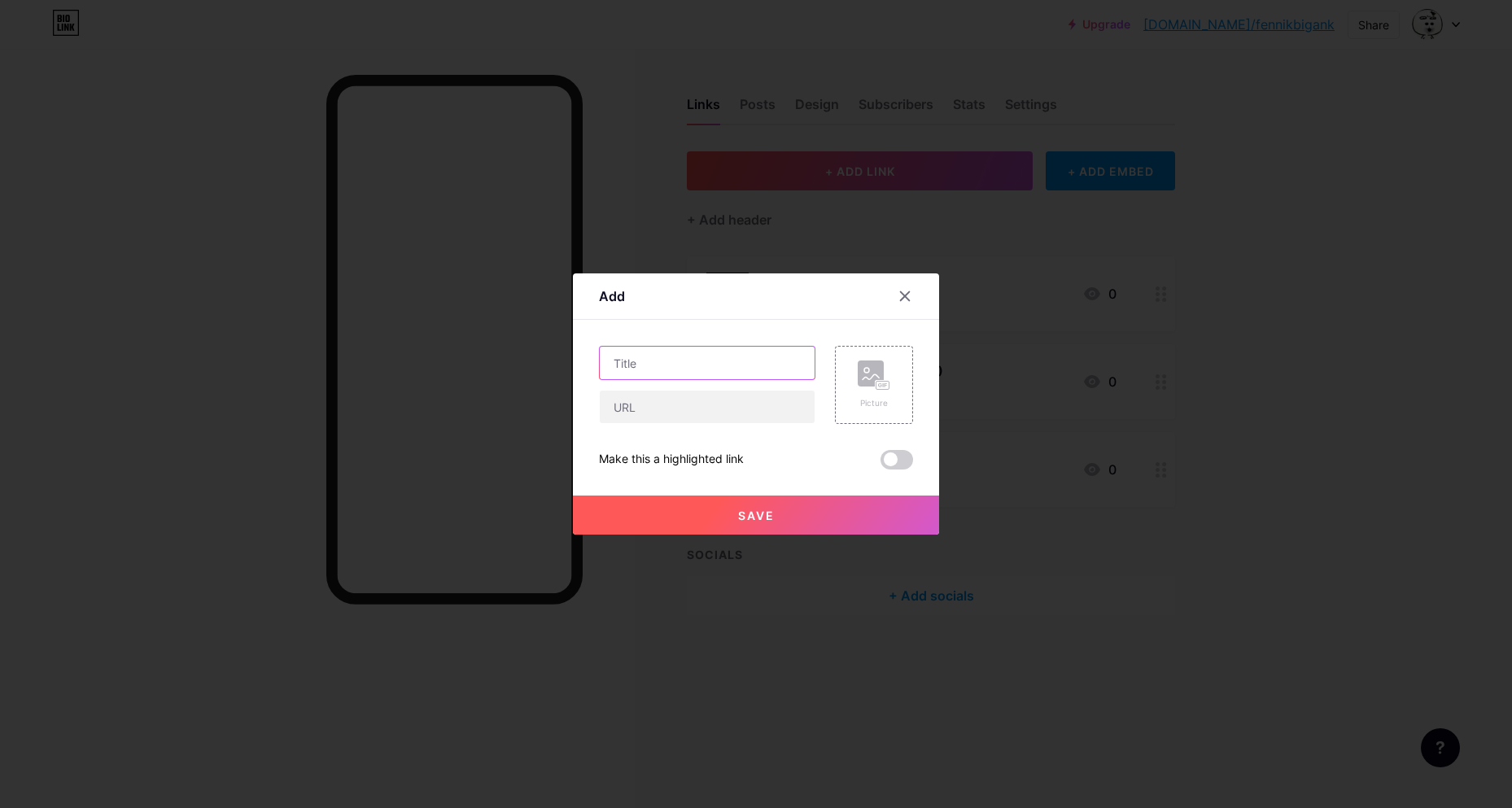
type input "D"
type input "Đô"
type input "D"
type input "Đô Nết !"
drag, startPoint x: 784, startPoint y: 328, endPoint x: 850, endPoint y: 371, distance: 78.8
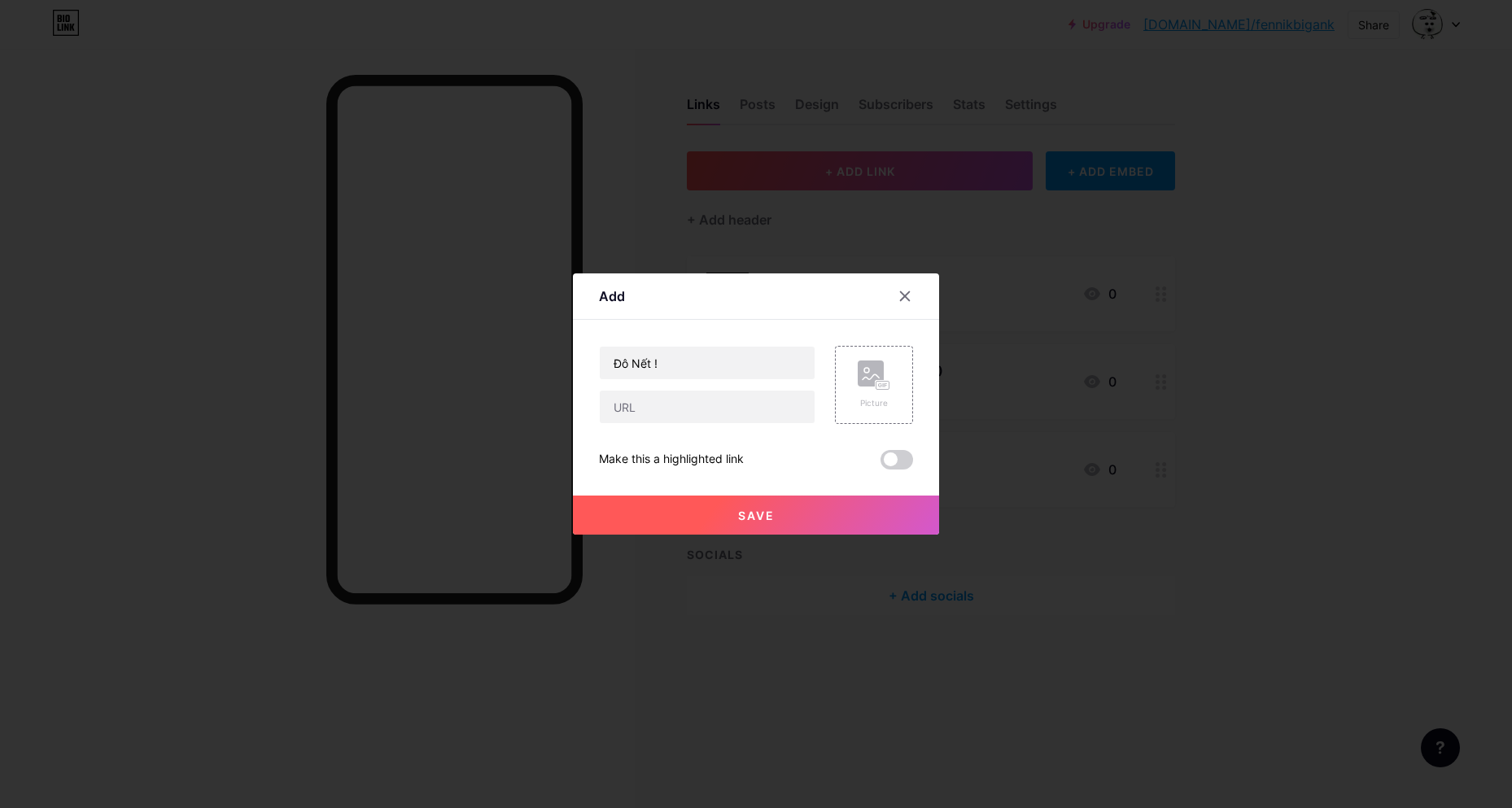
click at [785, 327] on div "Content YouTube Play YouTube video without leaving your page. ADD Vimeo Play Vi…" at bounding box center [756, 394] width 314 height 150
click at [890, 344] on div "Content YouTube Play YouTube video without leaving your page. ADD Vimeo Play Vi…" at bounding box center [756, 394] width 314 height 150
click at [877, 381] on icon at bounding box center [874, 376] width 33 height 30
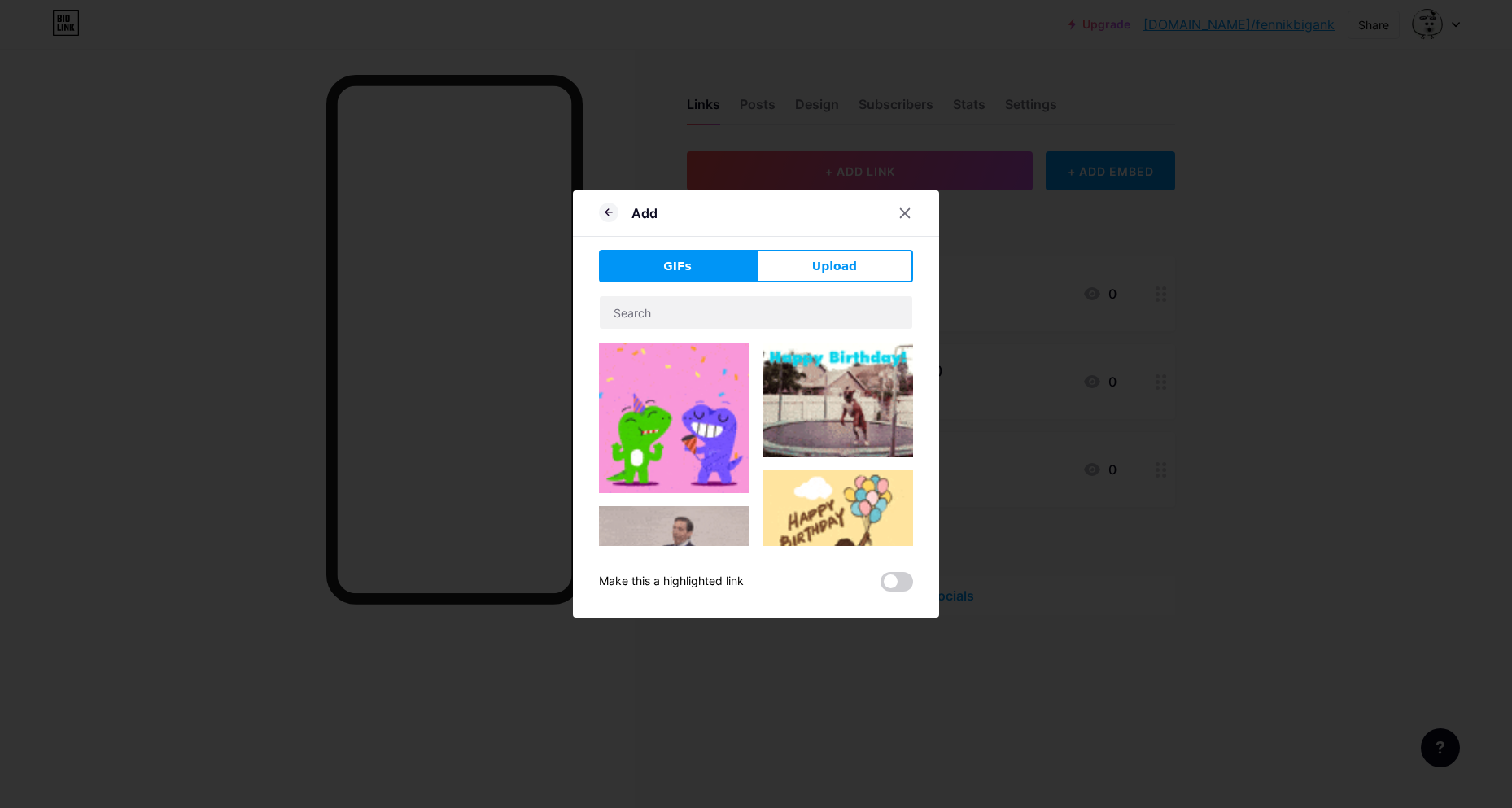
click at [793, 256] on button "Upload" at bounding box center [834, 266] width 157 height 33
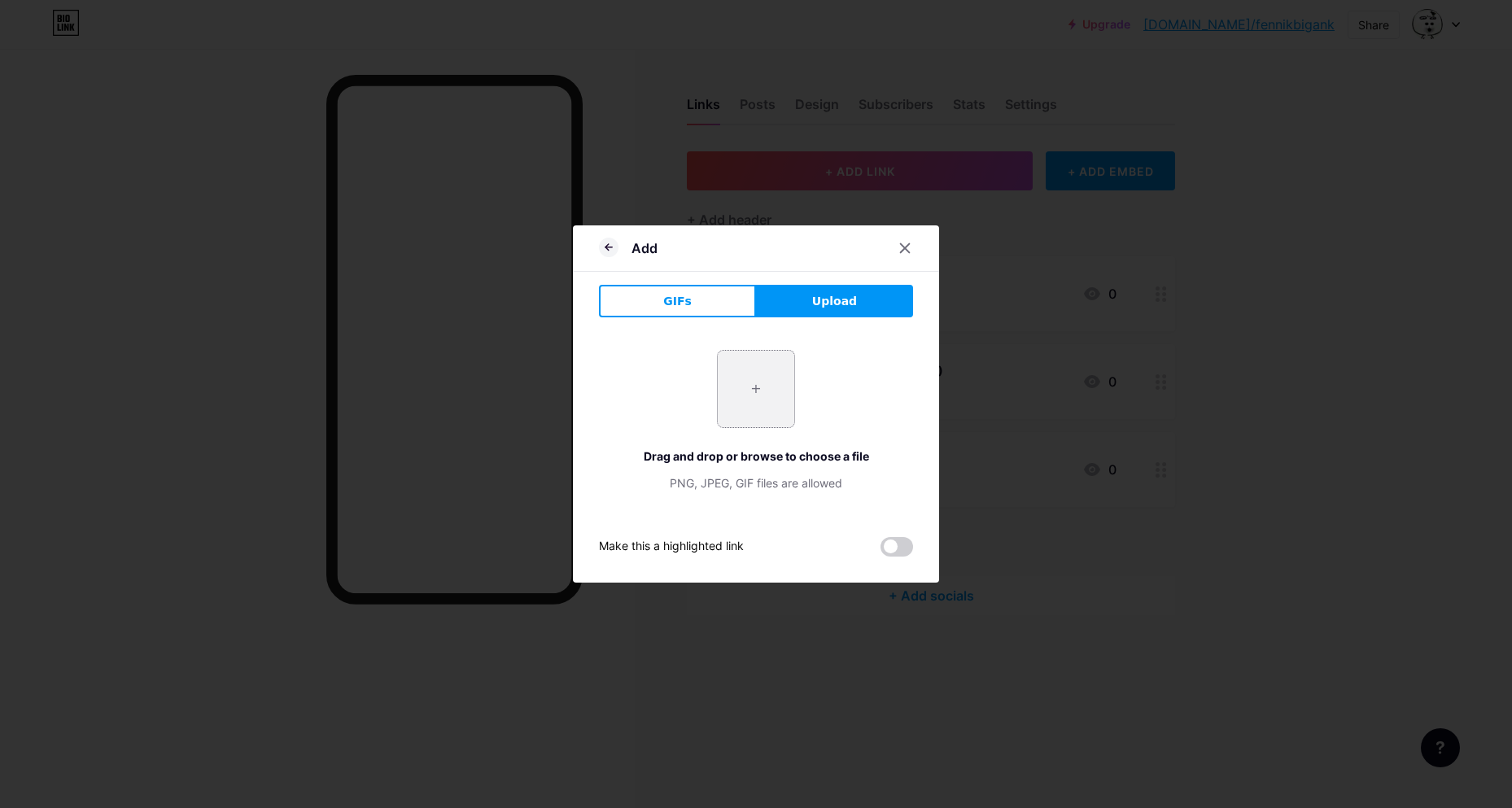
click at [773, 353] on input "file" at bounding box center [756, 388] width 76 height 76
type input "C:\fakepath\images.png"
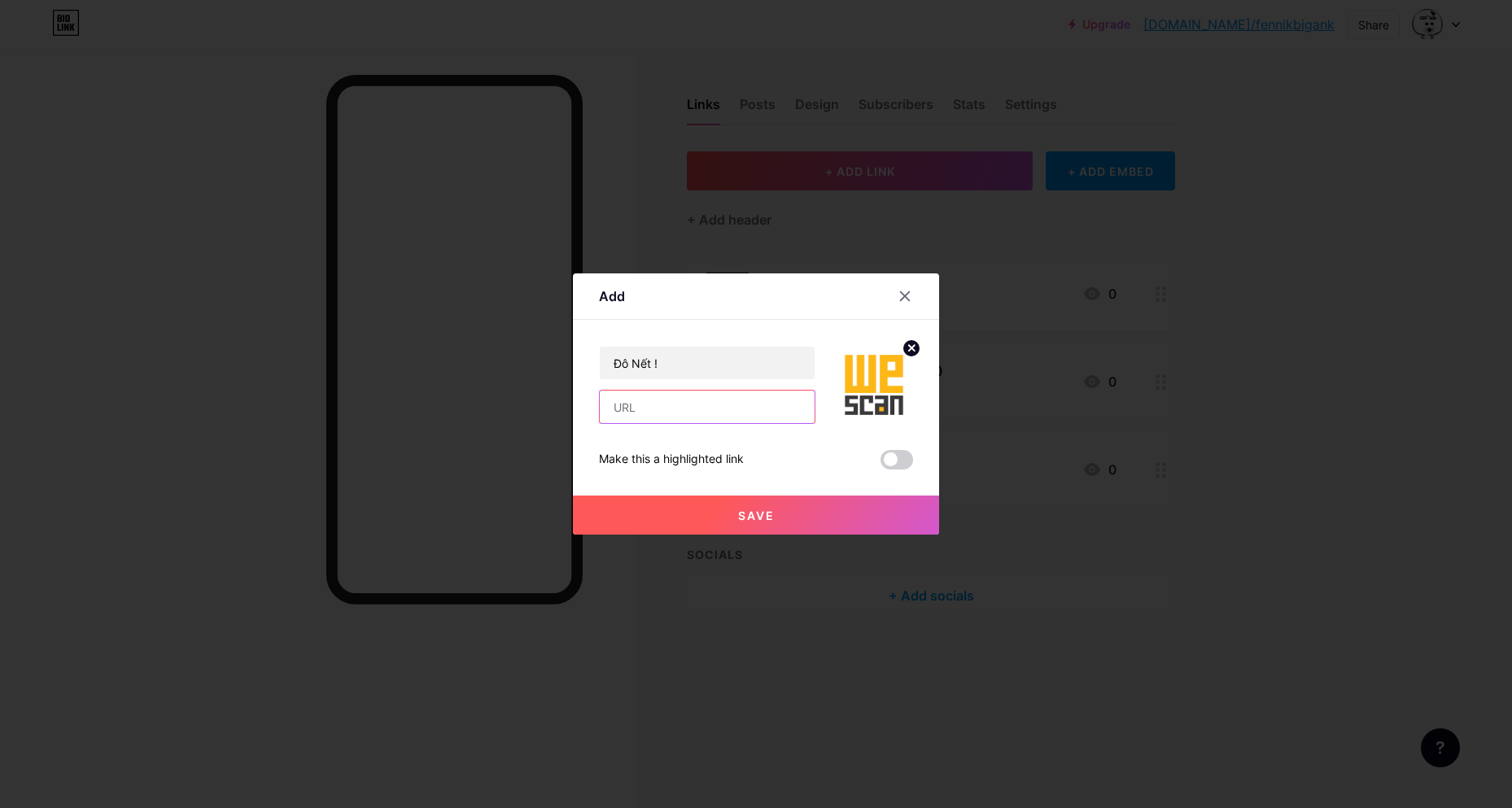
click at [671, 409] on input "text" at bounding box center [707, 407] width 215 height 33
paste input "https://drive.google.com/file/d/1AP2V-O5ULqmT-pjDyoOUoMHruI8vKZ3p/view?usp=shar…"
type input "https://drive.google.com/file/d/1AP2V-O5ULqmT-pjDyoOUoMHruI8vKZ3p/view?usp=shar…"
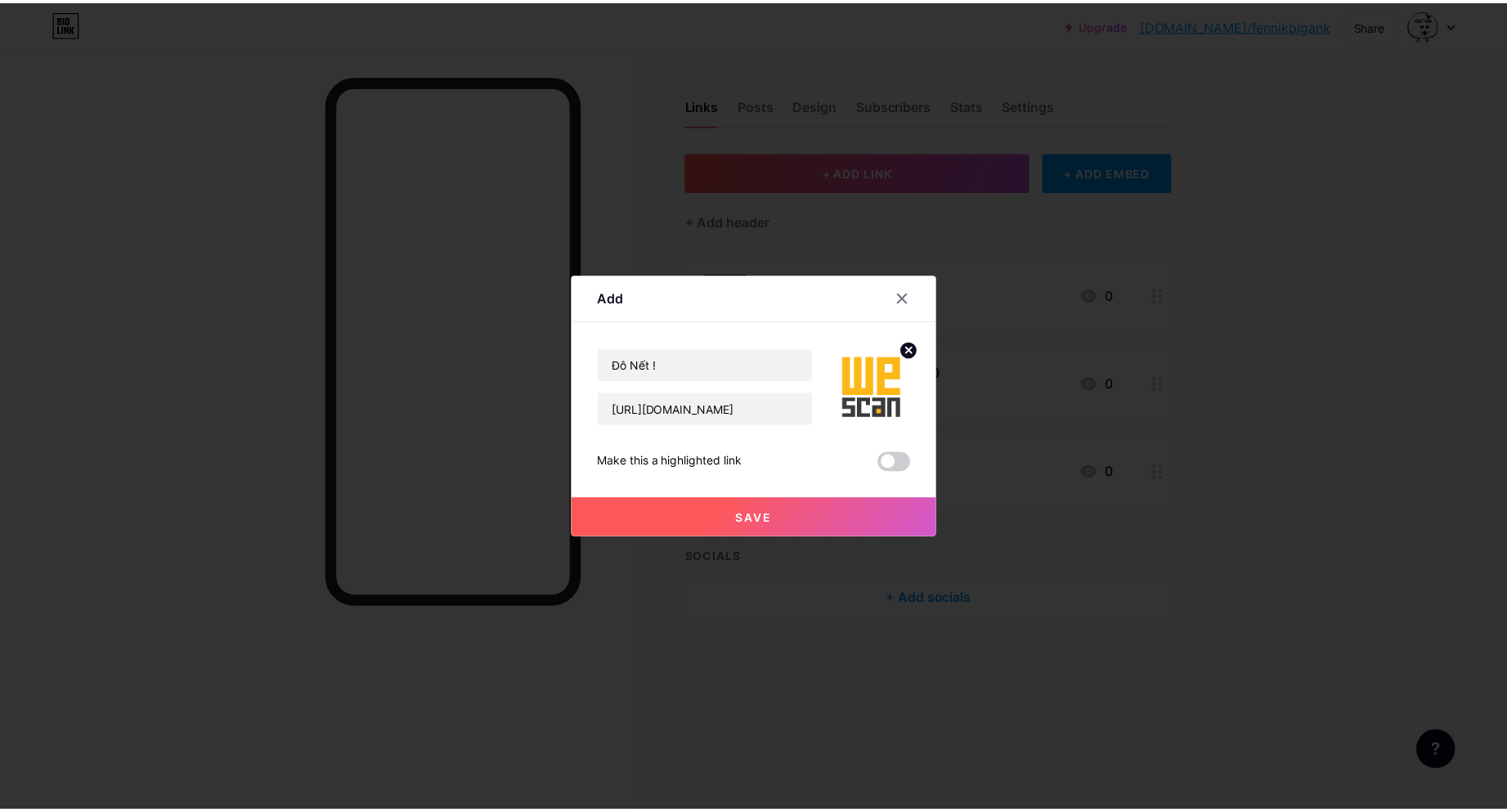
scroll to position [0, 0]
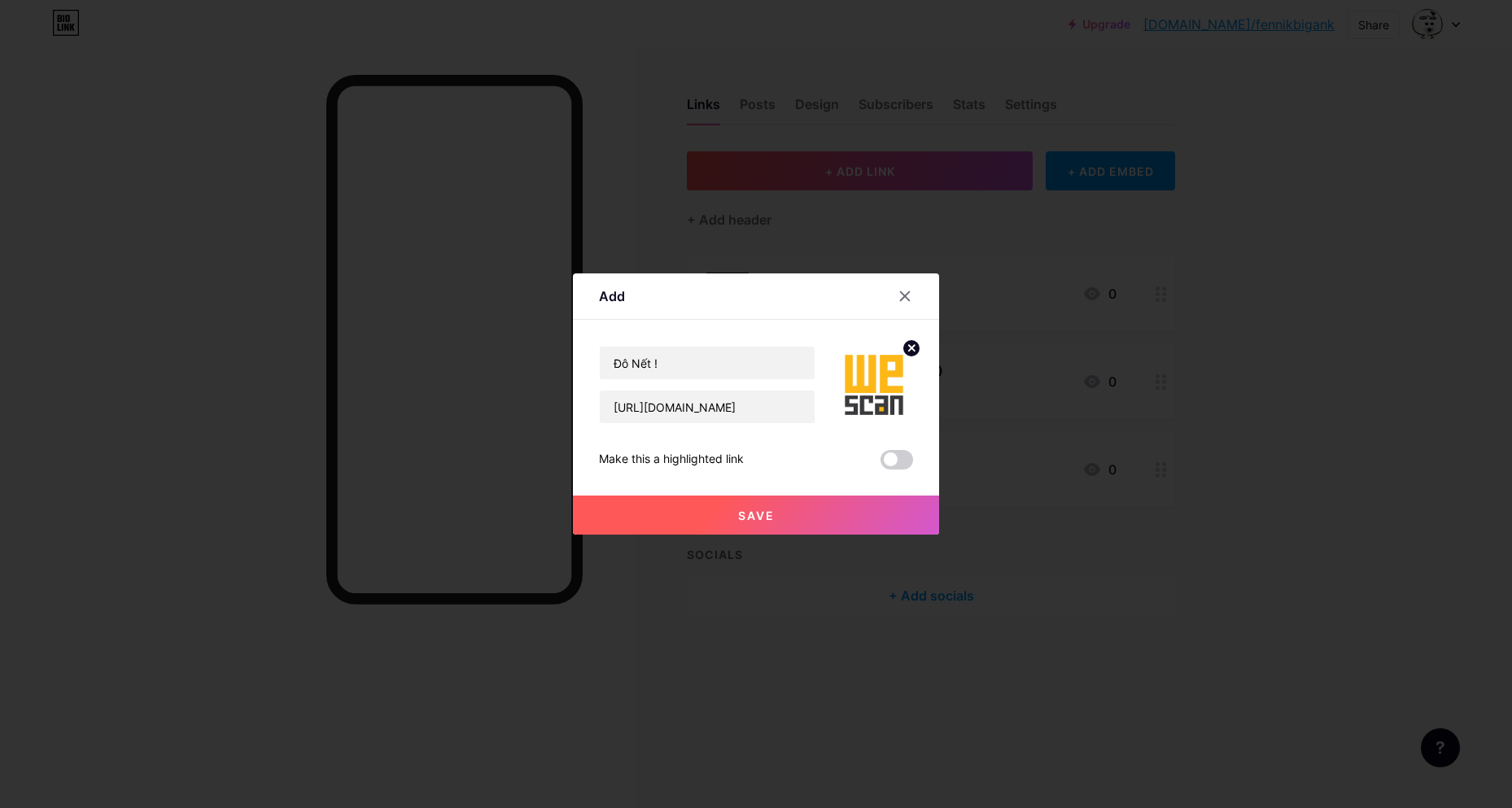
click at [783, 521] on button "Save" at bounding box center [756, 515] width 366 height 39
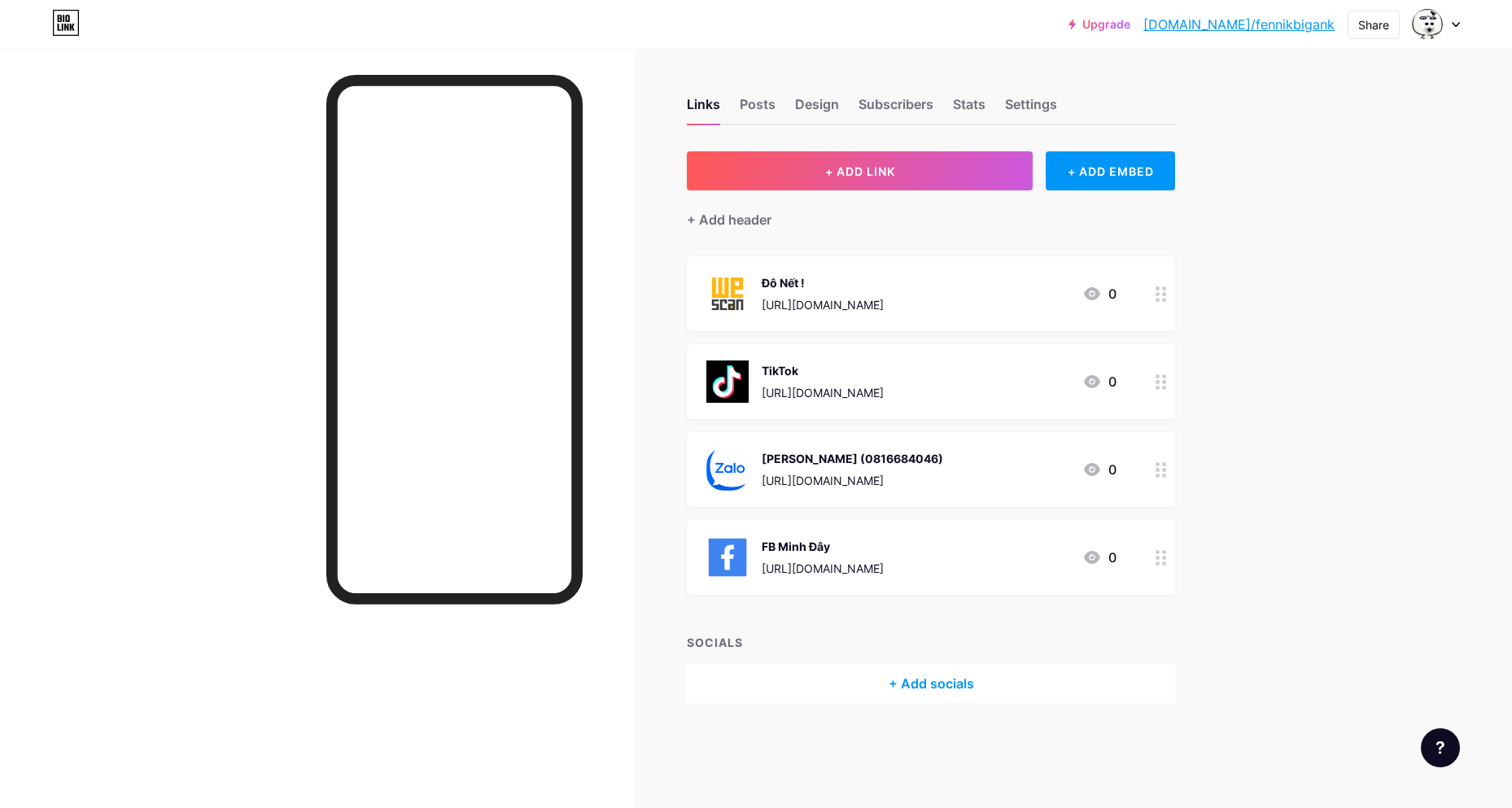
click at [789, 278] on div "Đô Nết !" at bounding box center [823, 282] width 122 height 17
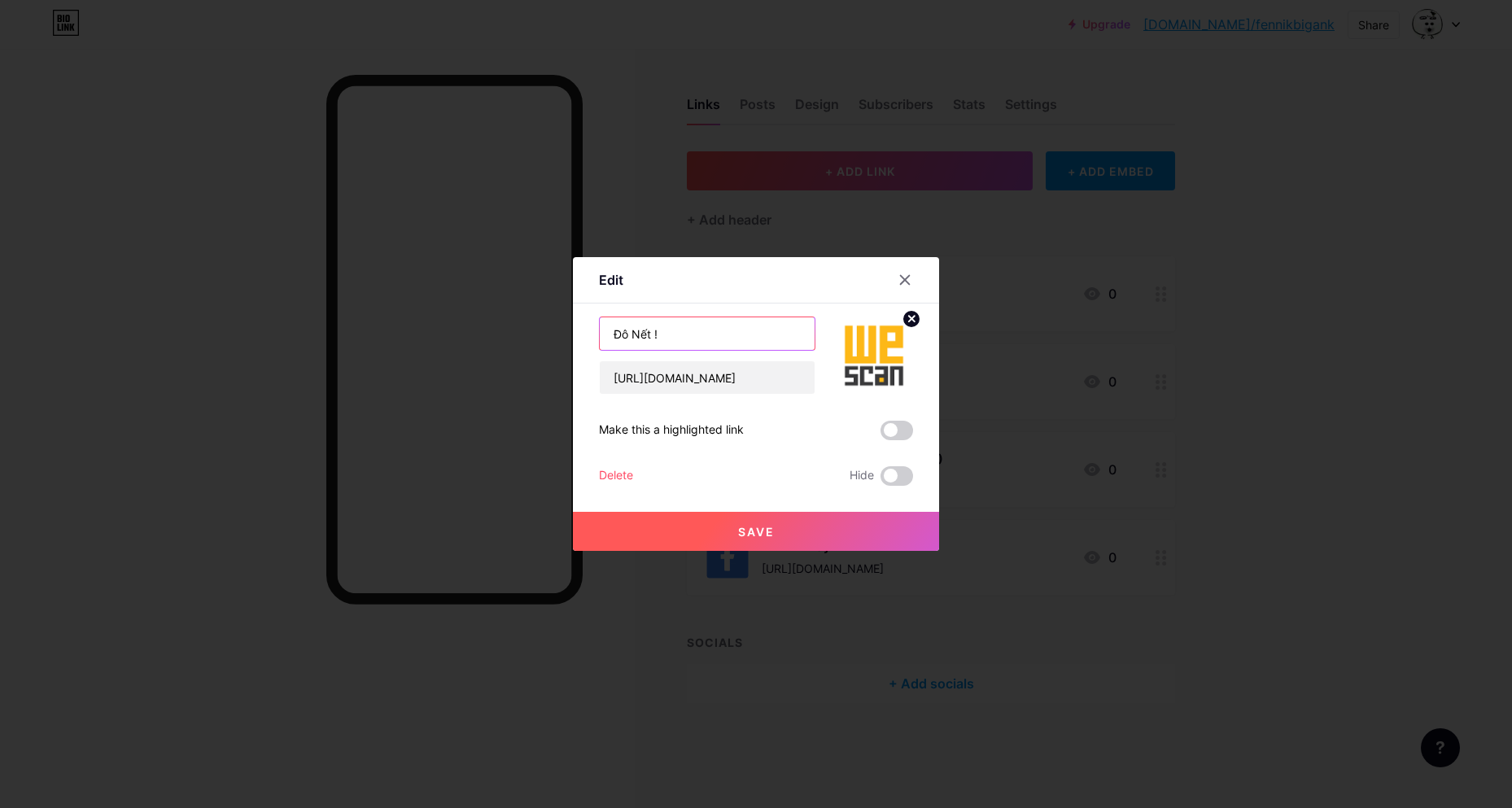
click at [699, 345] on input "Đô Nết !" at bounding box center [707, 333] width 215 height 33
type input "D"
type input "Đô"
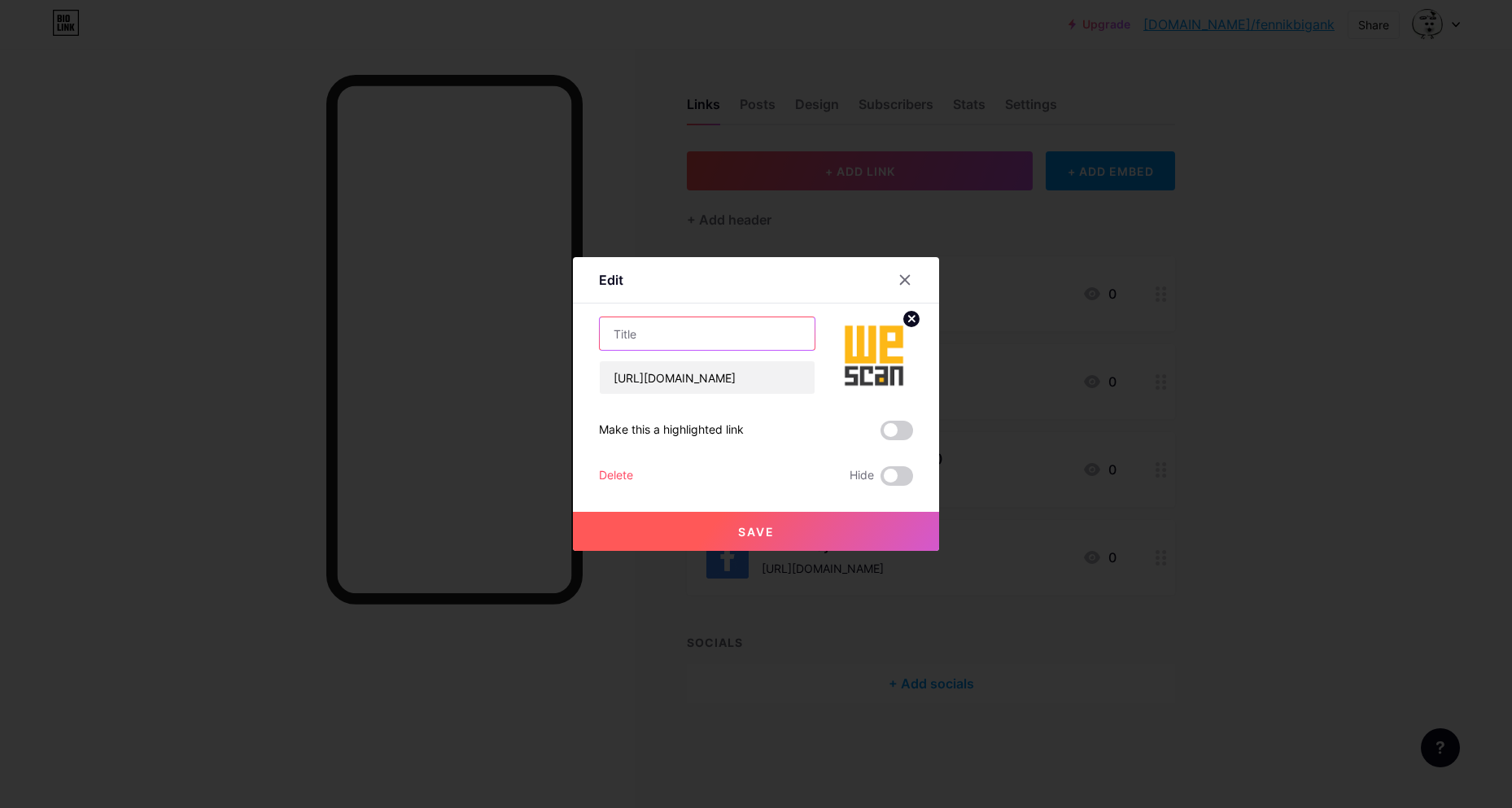
click at [695, 335] on input "text" at bounding box center [707, 333] width 215 height 33
type input "T"
type input "R"
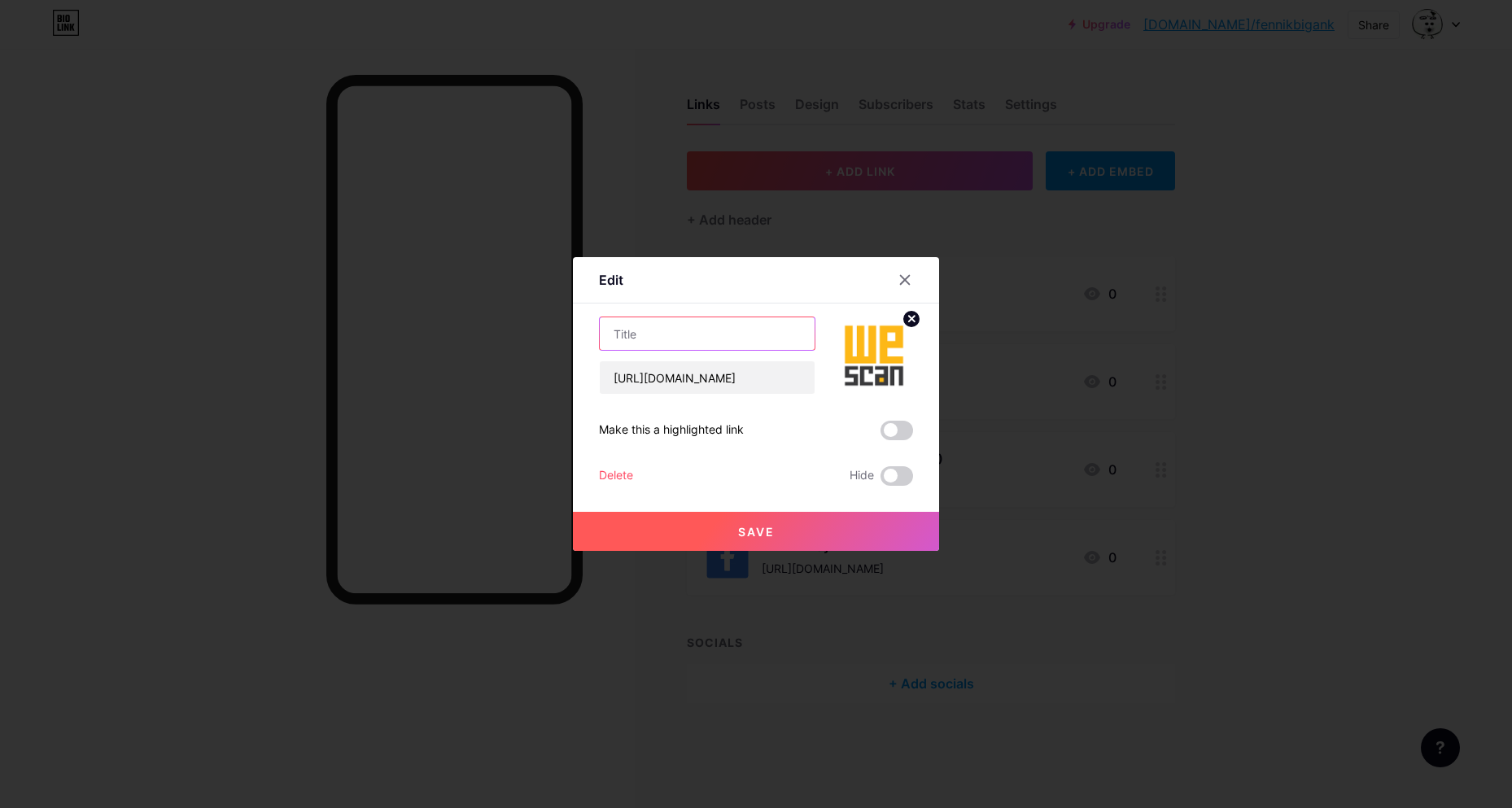
type input "D"
type input "Đ"
type input "B"
type input "D"
type input "Đô Nết = Ngân Hàng"
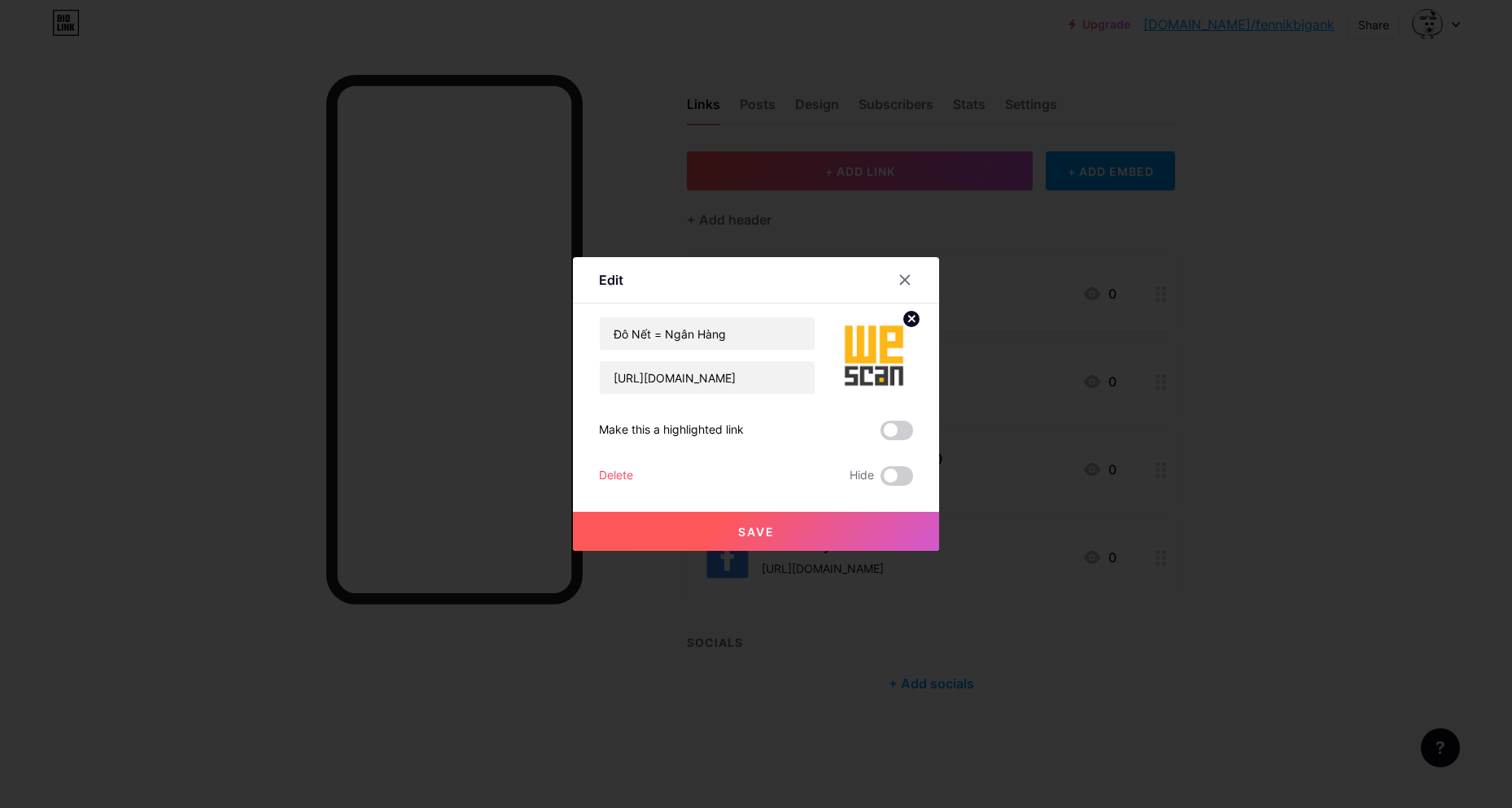
click at [738, 530] on span "Save" at bounding box center [756, 531] width 37 height 13
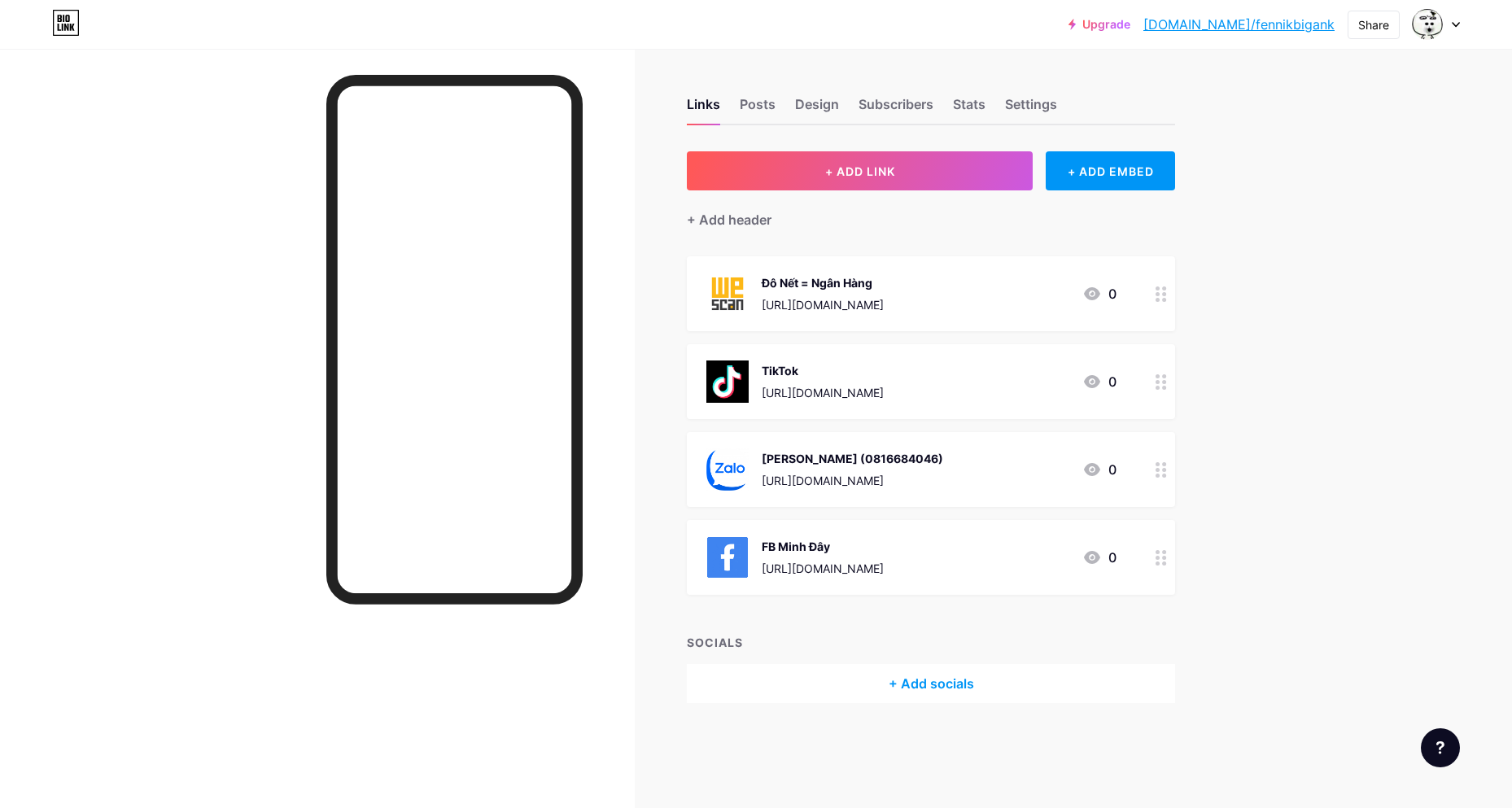
click at [729, 289] on img at bounding box center [727, 293] width 42 height 42
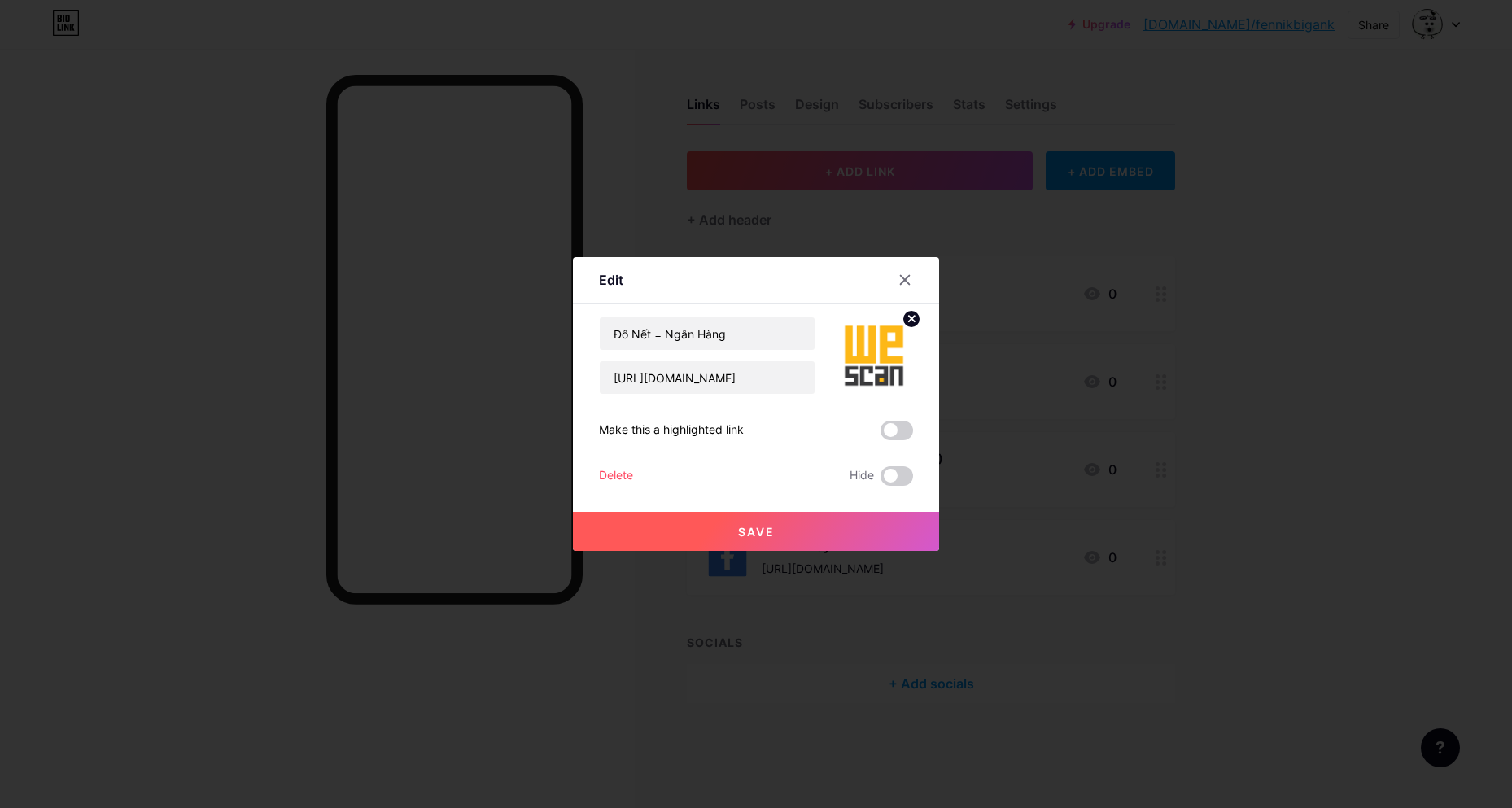
click at [866, 353] on img at bounding box center [874, 355] width 78 height 78
click at [911, 324] on circle at bounding box center [911, 319] width 18 height 18
click at [876, 352] on icon at bounding box center [874, 346] width 33 height 30
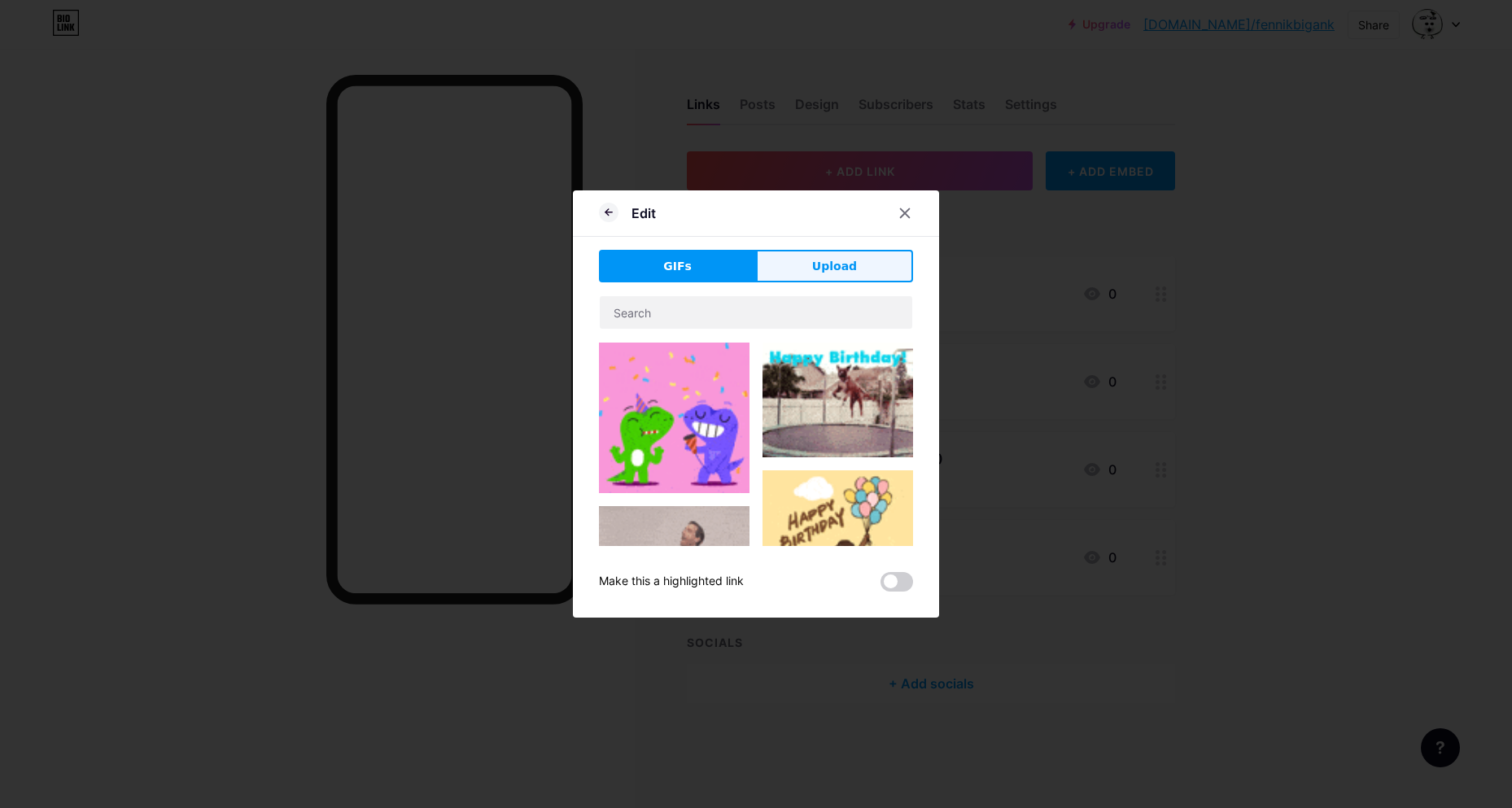
click at [810, 256] on button "Upload" at bounding box center [834, 266] width 157 height 33
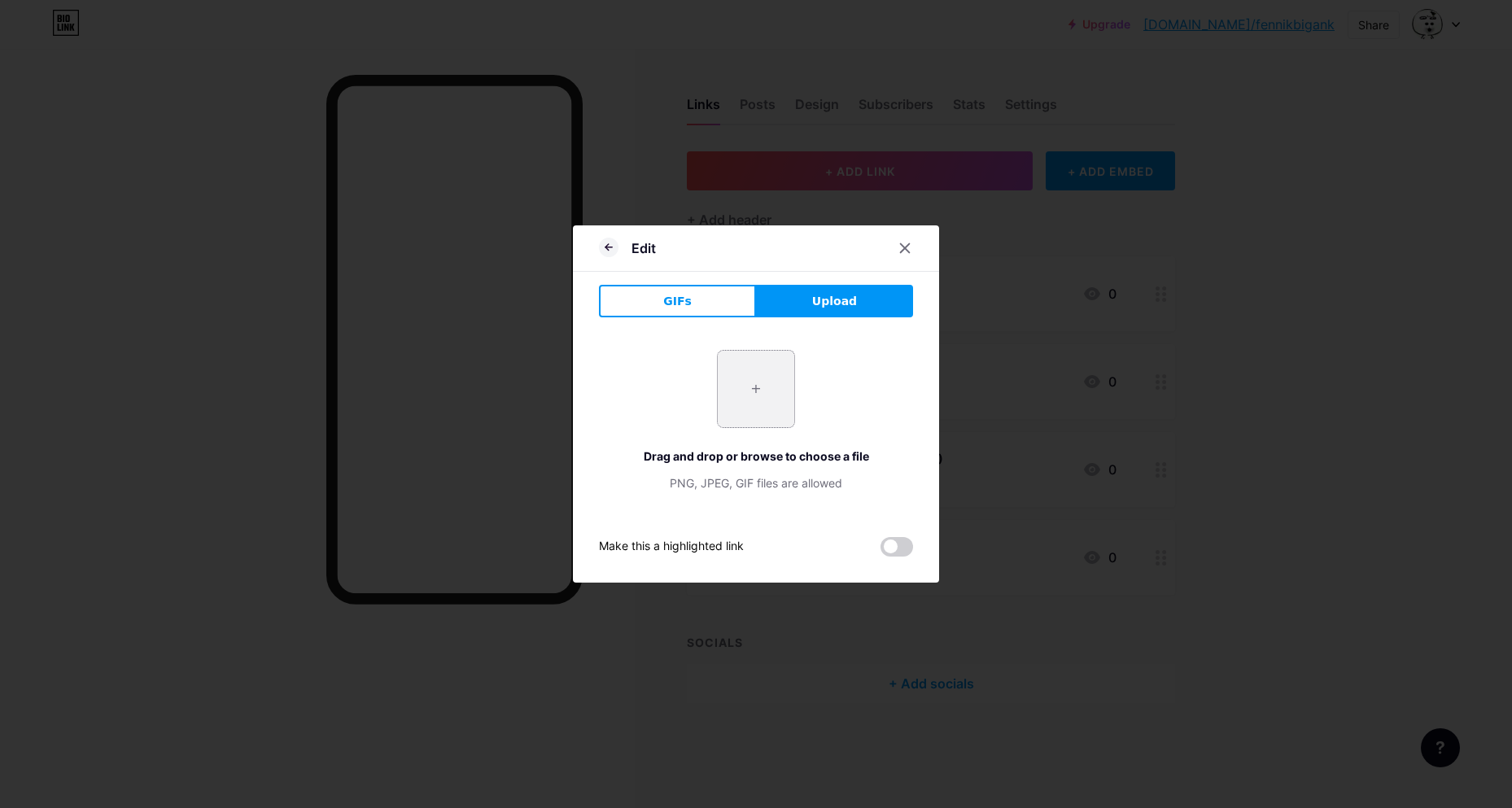
click at [758, 371] on input "file" at bounding box center [756, 388] width 76 height 76
type input "C:\fakepath\9d8ed5_b92082f54b6143f6bacafff11d0c1d98~mv2.png"
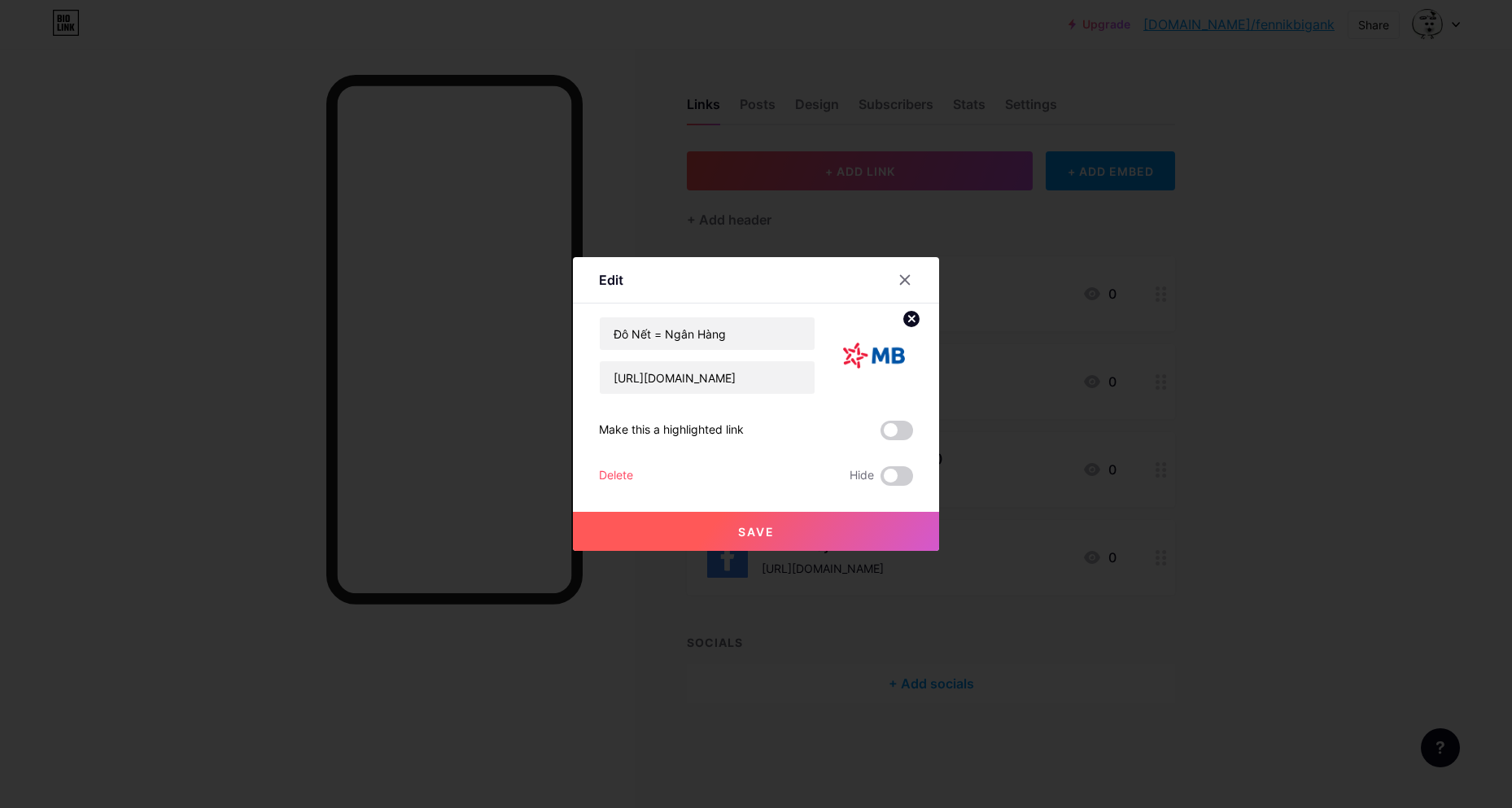
click at [772, 534] on span "Save" at bounding box center [756, 531] width 37 height 13
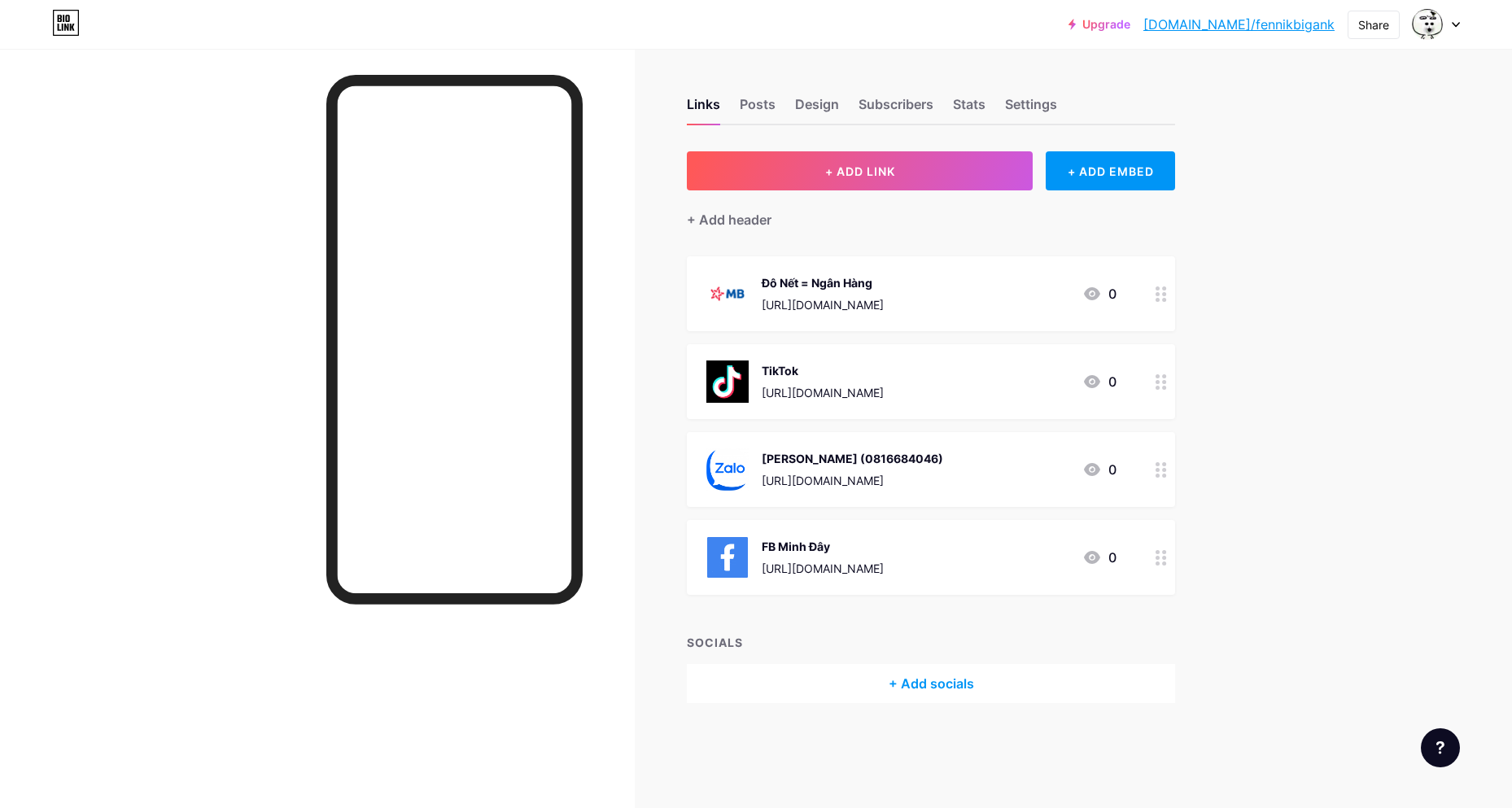
click at [850, 279] on div "Đô Nết = Ngân Hàng" at bounding box center [823, 282] width 122 height 17
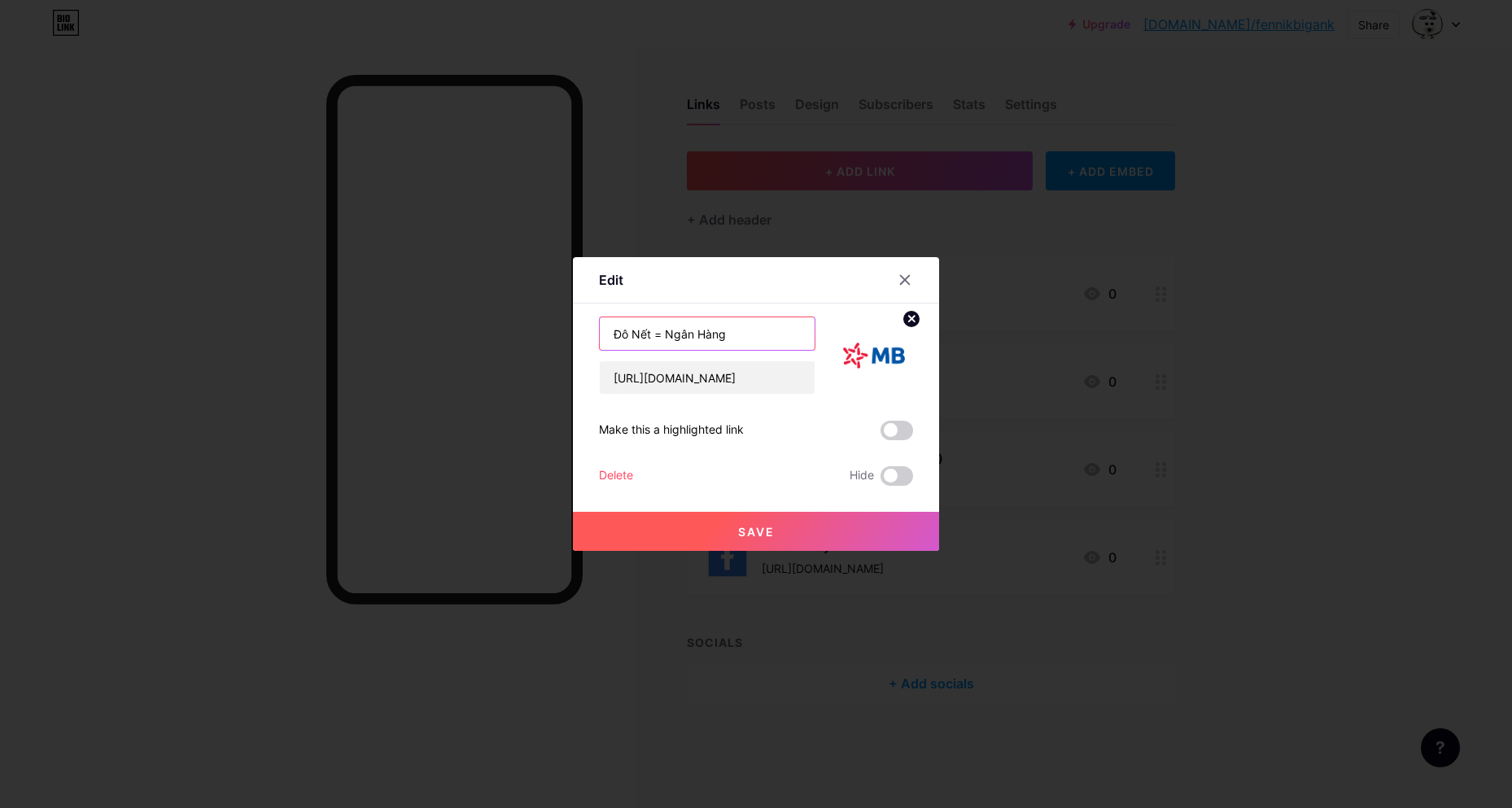
drag, startPoint x: 726, startPoint y: 332, endPoint x: 655, endPoint y: 333, distance: 71.0
click at [655, 333] on input "Đô Nết = Ngân Hàng" at bounding box center [707, 333] width 215 height 33
type input "Đô Nết Ly Cà Phê !!"
click at [751, 531] on span "Save" at bounding box center [756, 531] width 37 height 13
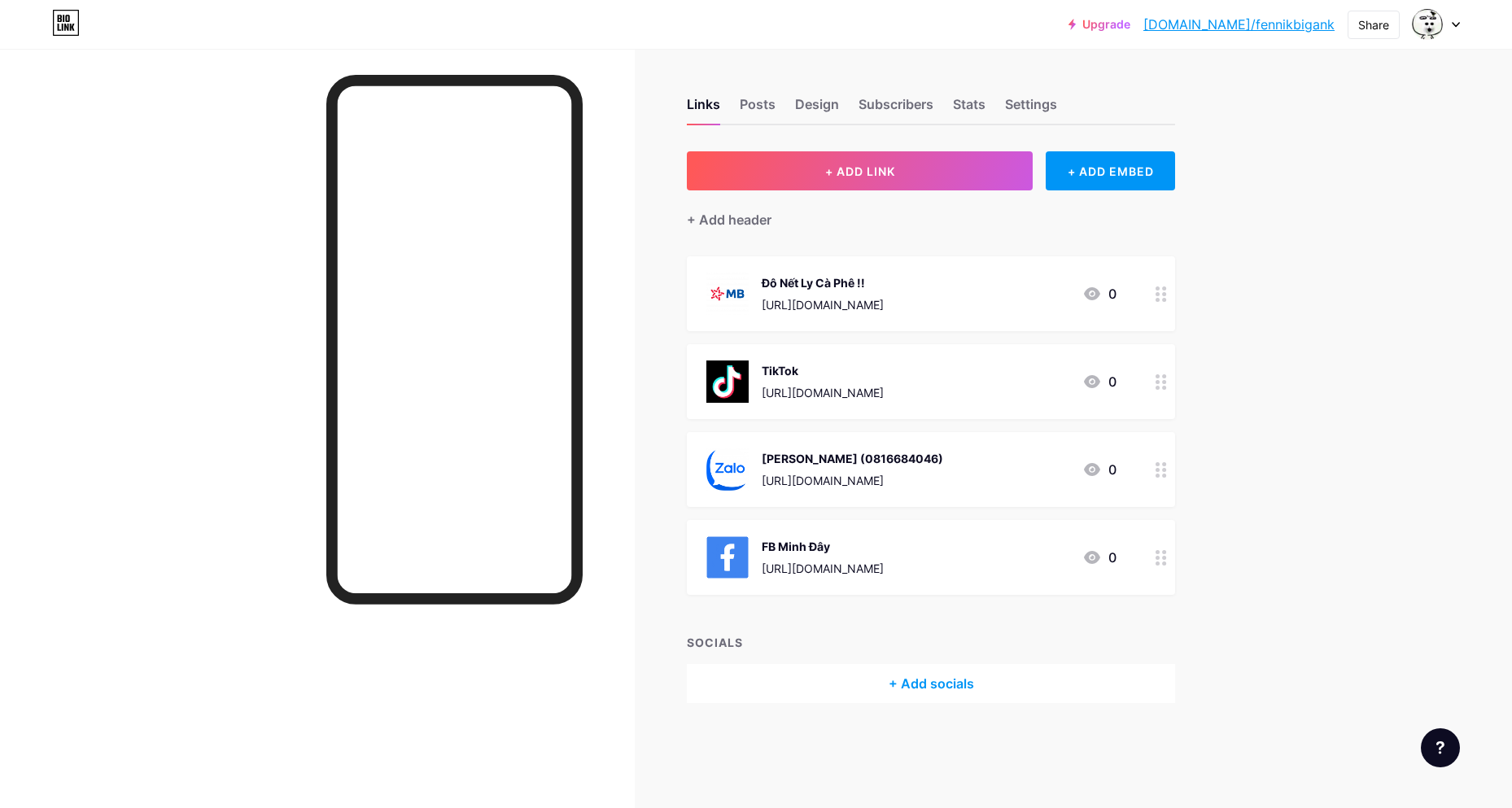
click at [1271, 28] on link "bio.link/fennikbigank" at bounding box center [1239, 23] width 191 height 19
click at [1168, 386] on div at bounding box center [1161, 381] width 28 height 75
click at [904, 282] on icon at bounding box center [905, 280] width 9 height 9
click at [1155, 386] on div at bounding box center [1161, 381] width 28 height 75
click at [630, 471] on div "Delete" at bounding box center [616, 475] width 34 height 19
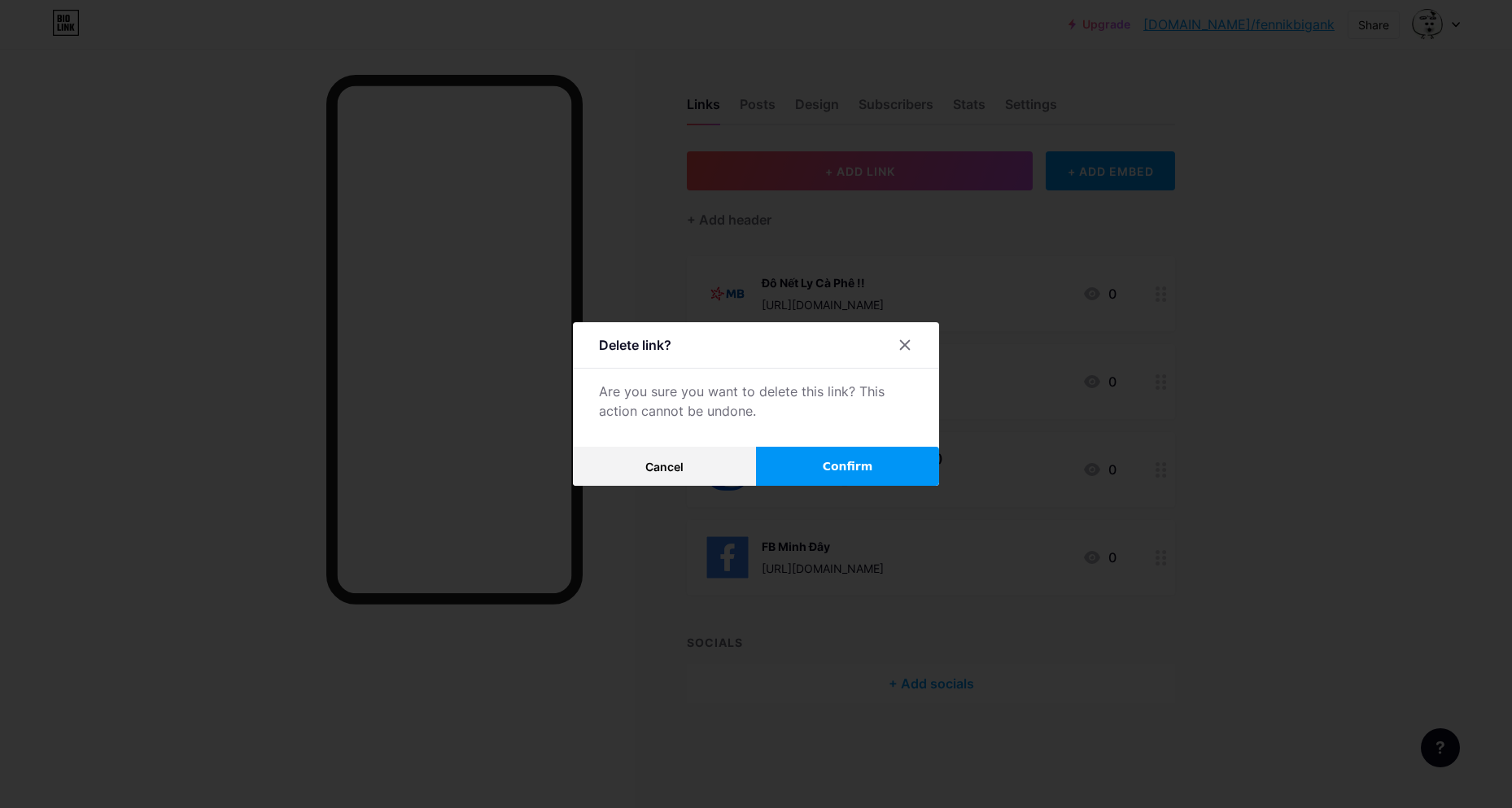
click at [860, 467] on span "Confirm" at bounding box center [848, 466] width 50 height 17
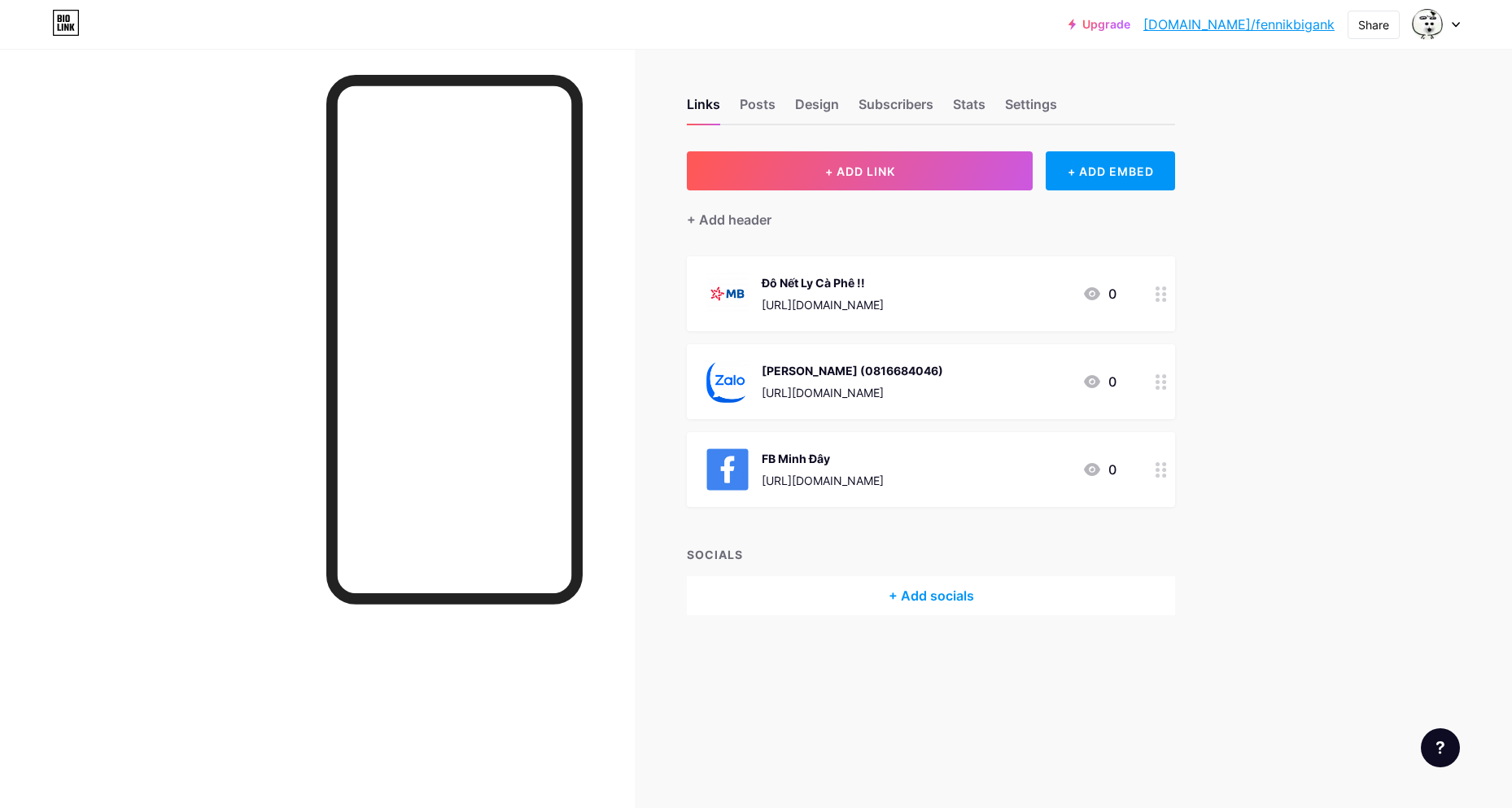
click at [1160, 292] on circle at bounding box center [1157, 293] width 4 height 4
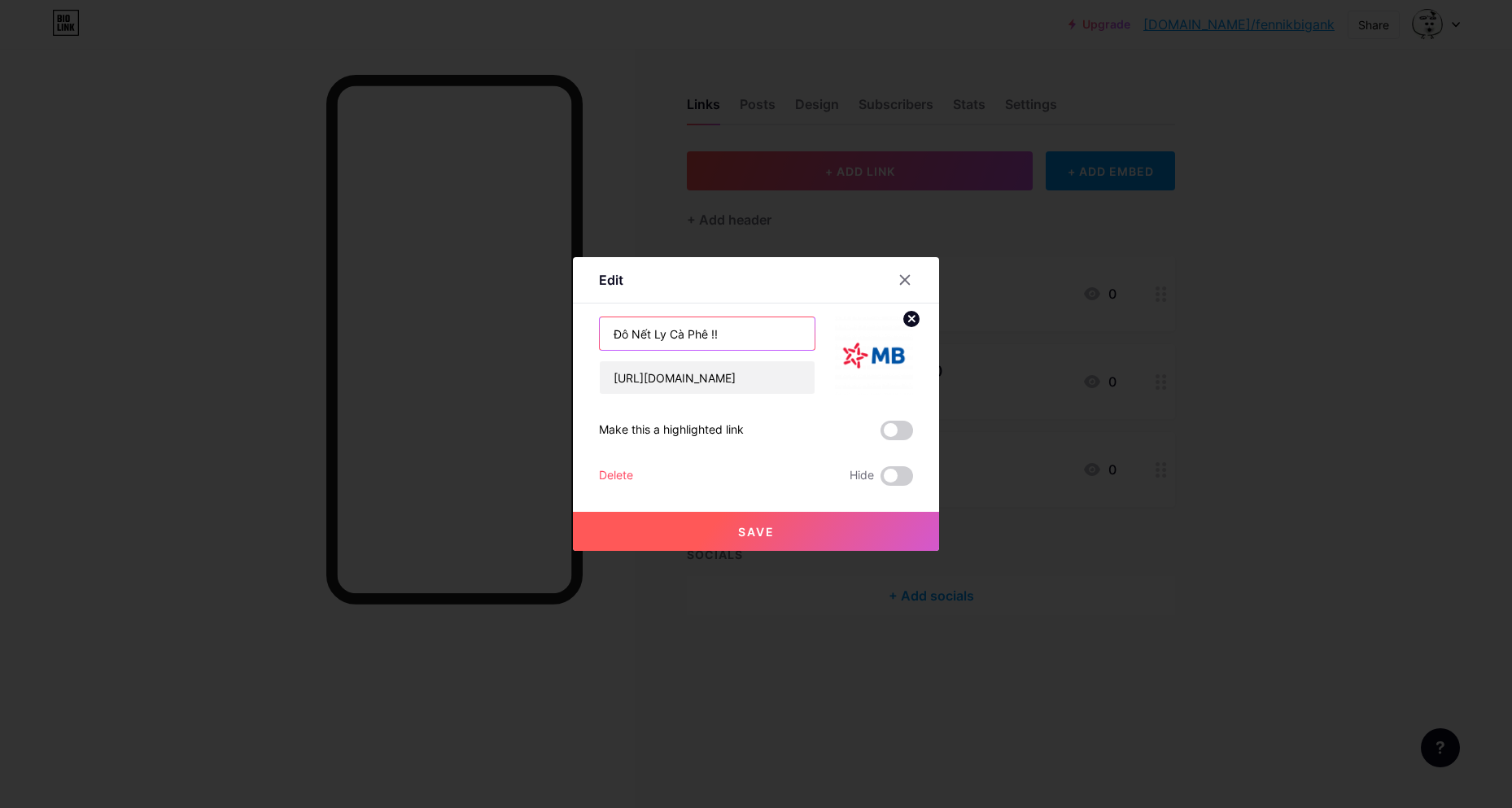
click at [747, 334] on input "Đô Nết Ly Cà Phê !!" at bounding box center [707, 333] width 215 height 33
click at [709, 336] on input "Đô Nết Ly Cà Phê !" at bounding box center [707, 333] width 215 height 33
click at [704, 333] on input "Đô Nết Ly Cà Ph !" at bounding box center [707, 333] width 215 height 33
type input "Đô Nết Ly Cà Phê!"
click at [786, 525] on button "Save" at bounding box center [756, 531] width 366 height 39
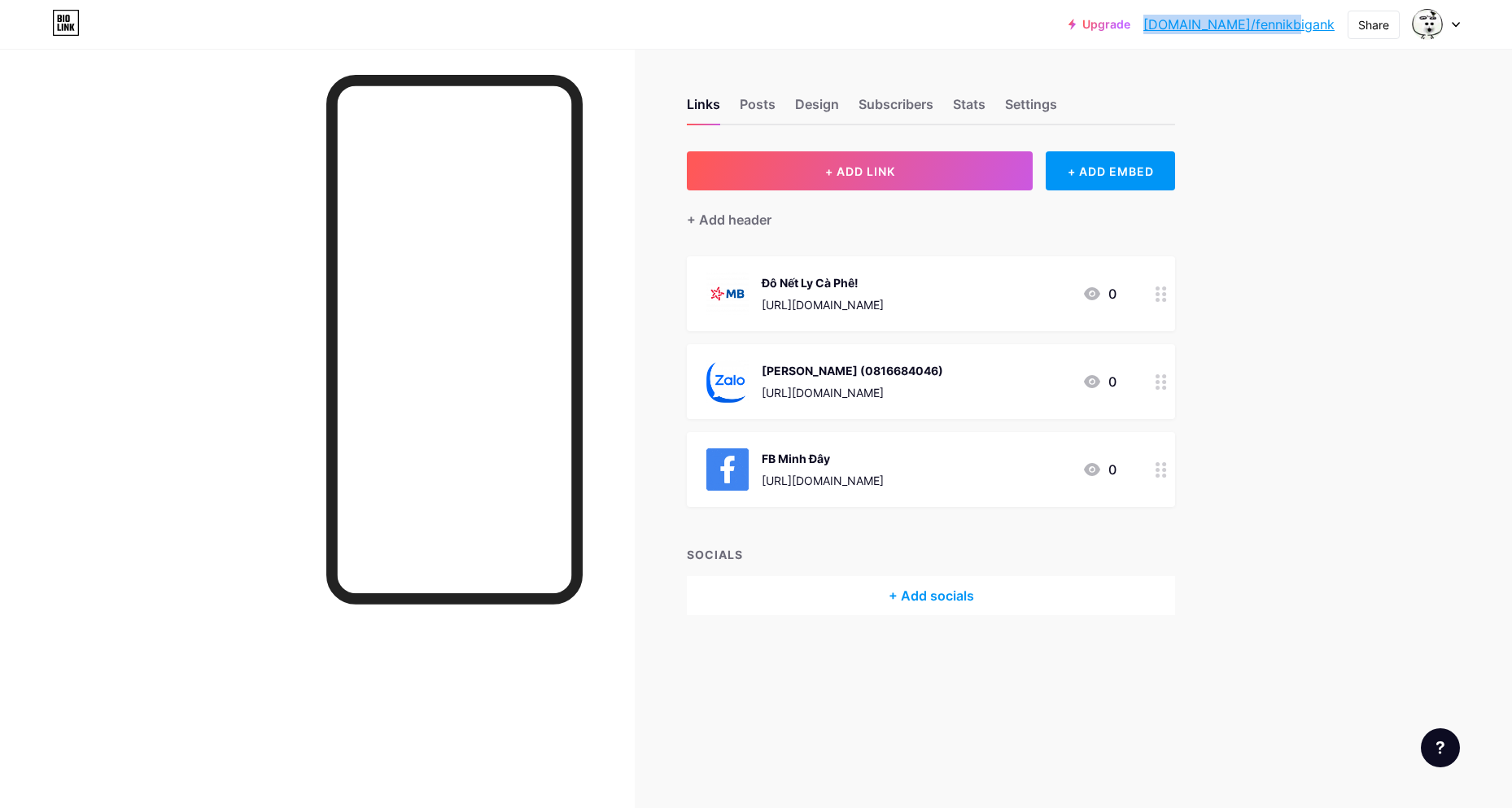
drag, startPoint x: 1229, startPoint y: 25, endPoint x: 1333, endPoint y: 29, distance: 104.1
click at [1333, 29] on div "Upgrade bio.link/fennik... bio.link/fennikbigank" at bounding box center [1201, 24] width 266 height 29
copy link "bio.link/fennikbigank"
click at [970, 104] on div "Stats" at bounding box center [969, 109] width 33 height 29
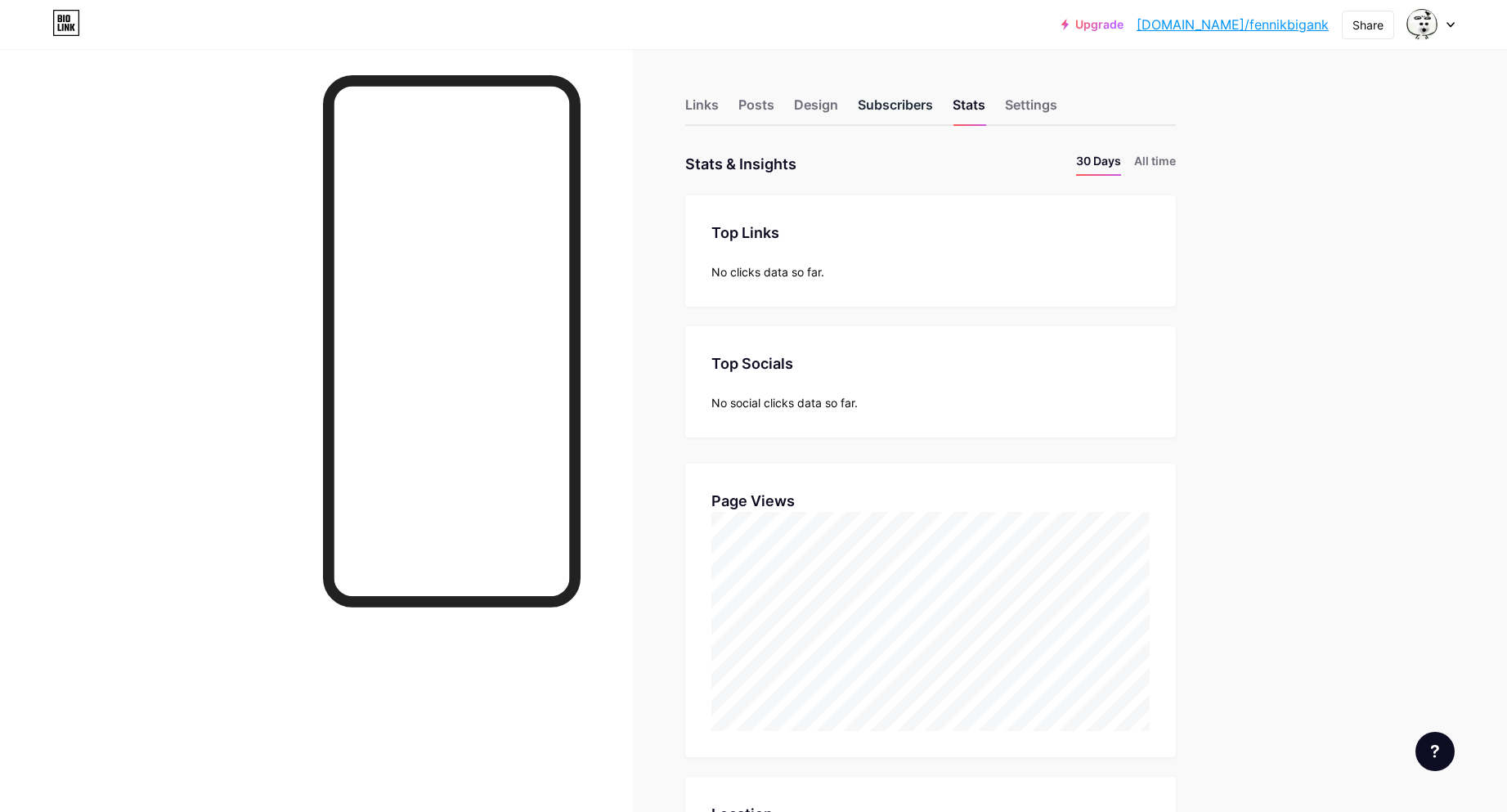
scroll to position [812, 1507]
click at [791, 104] on div "Links Posts Design Subscribers Stats Settings" at bounding box center [930, 98] width 491 height 57
click at [815, 104] on div "Design" at bounding box center [816, 110] width 44 height 29
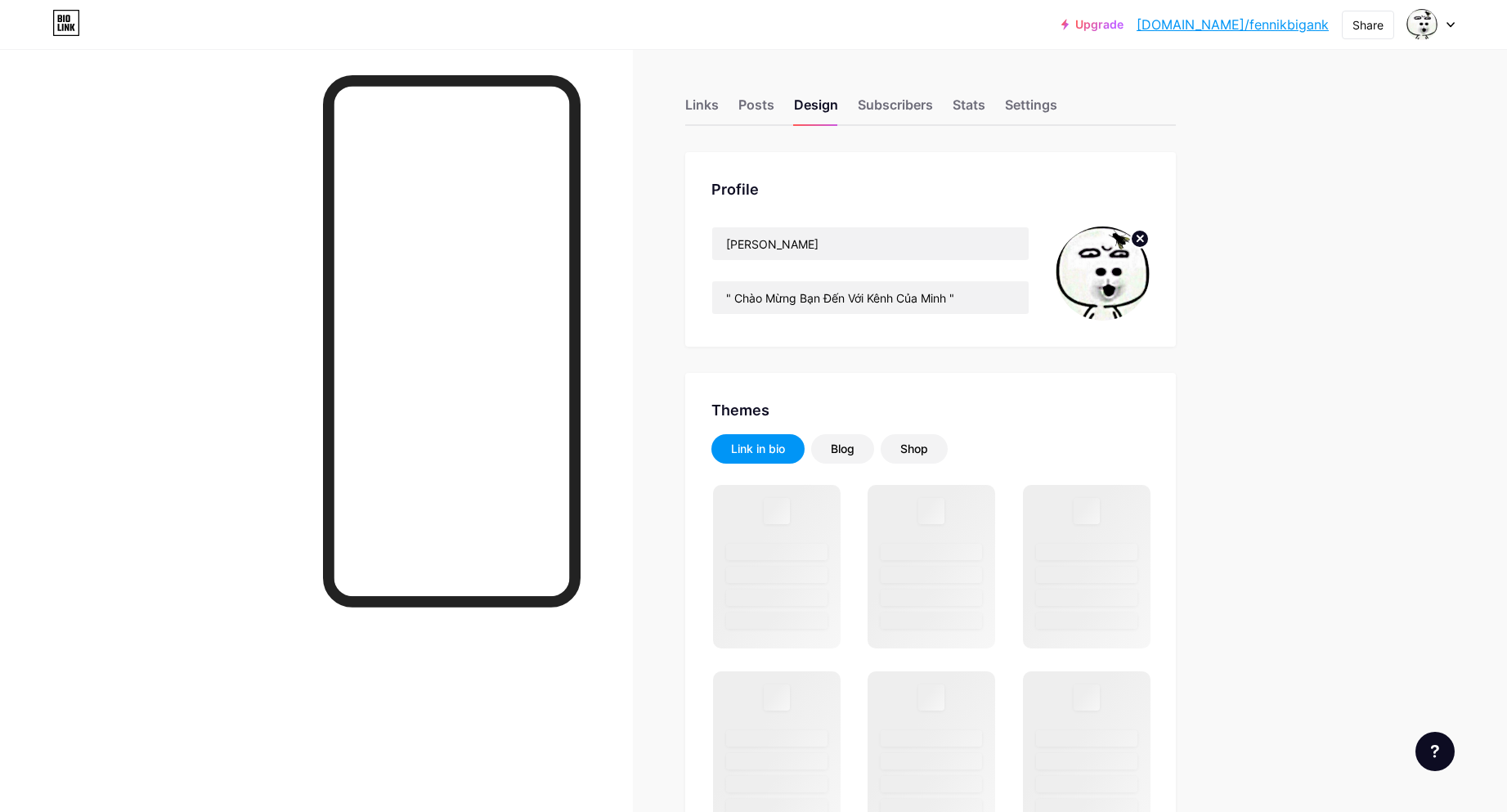
click at [1141, 237] on circle at bounding box center [1140, 238] width 18 height 18
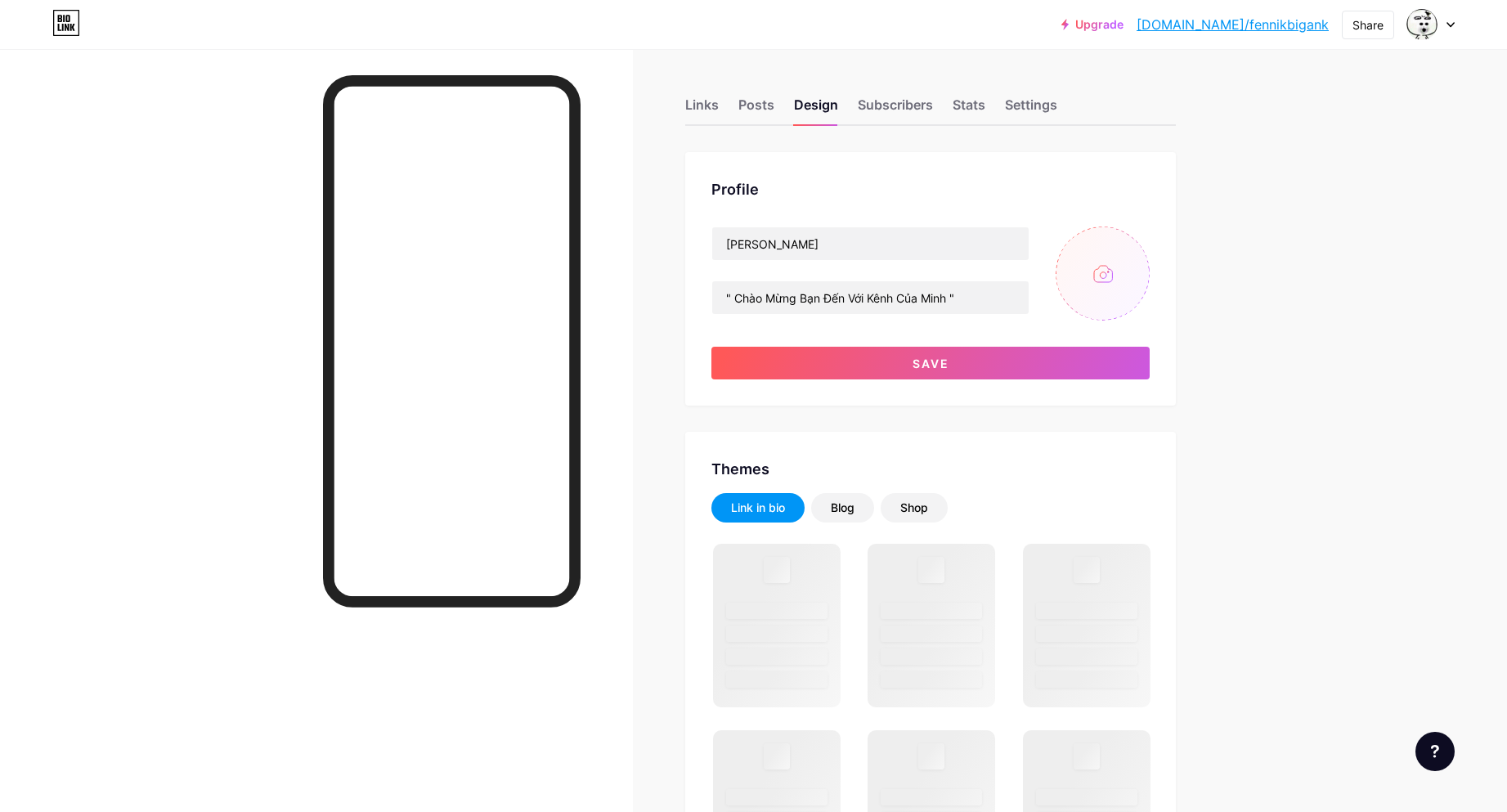
click at [1100, 275] on input "file" at bounding box center [1103, 274] width 94 height 94
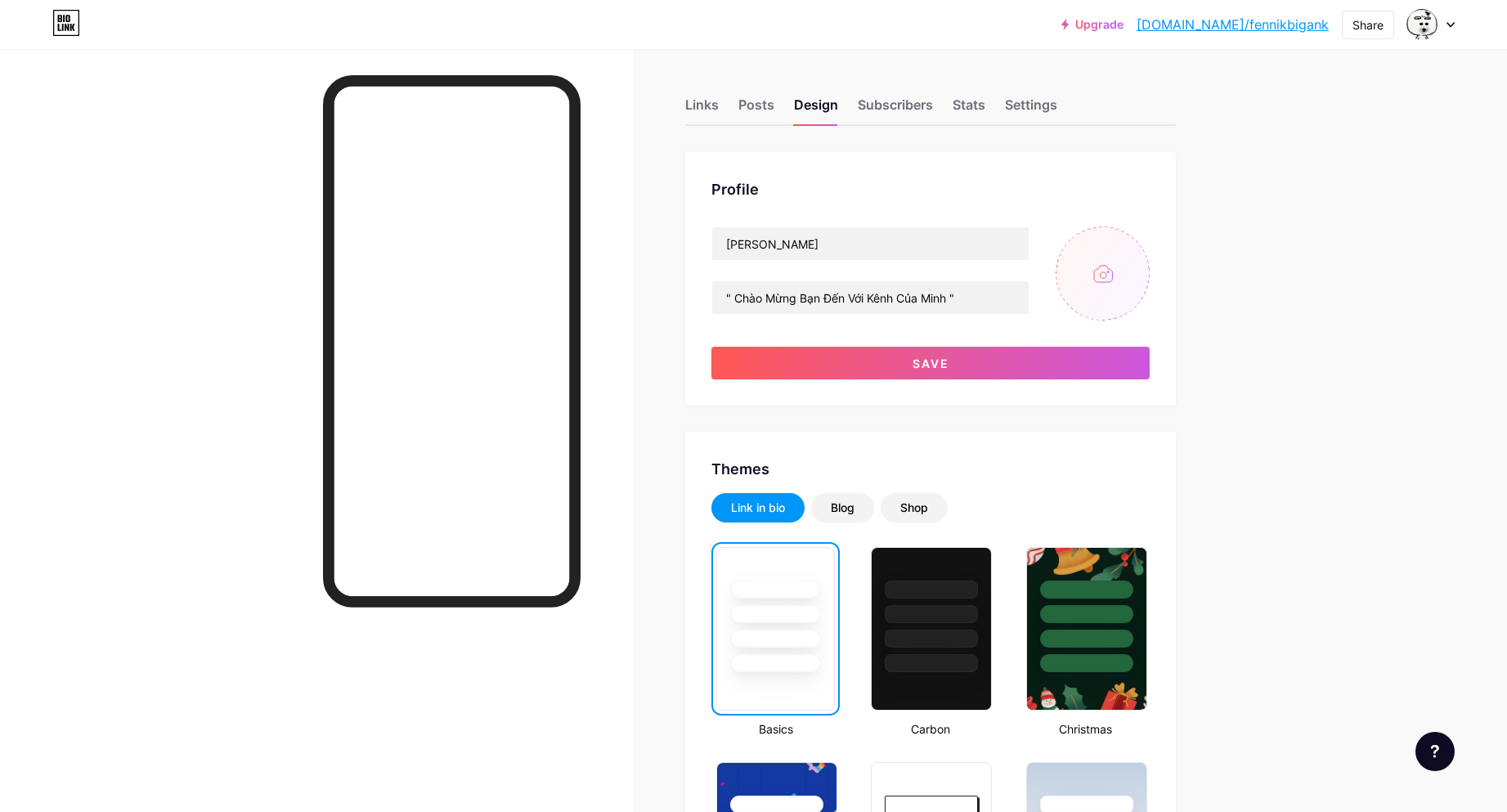
type input "C:\fakepath\a00ae755390f1a8fbc90b078679647295ef5e8ff15ce61.jpg"
click at [1112, 274] on img at bounding box center [1103, 274] width 94 height 94
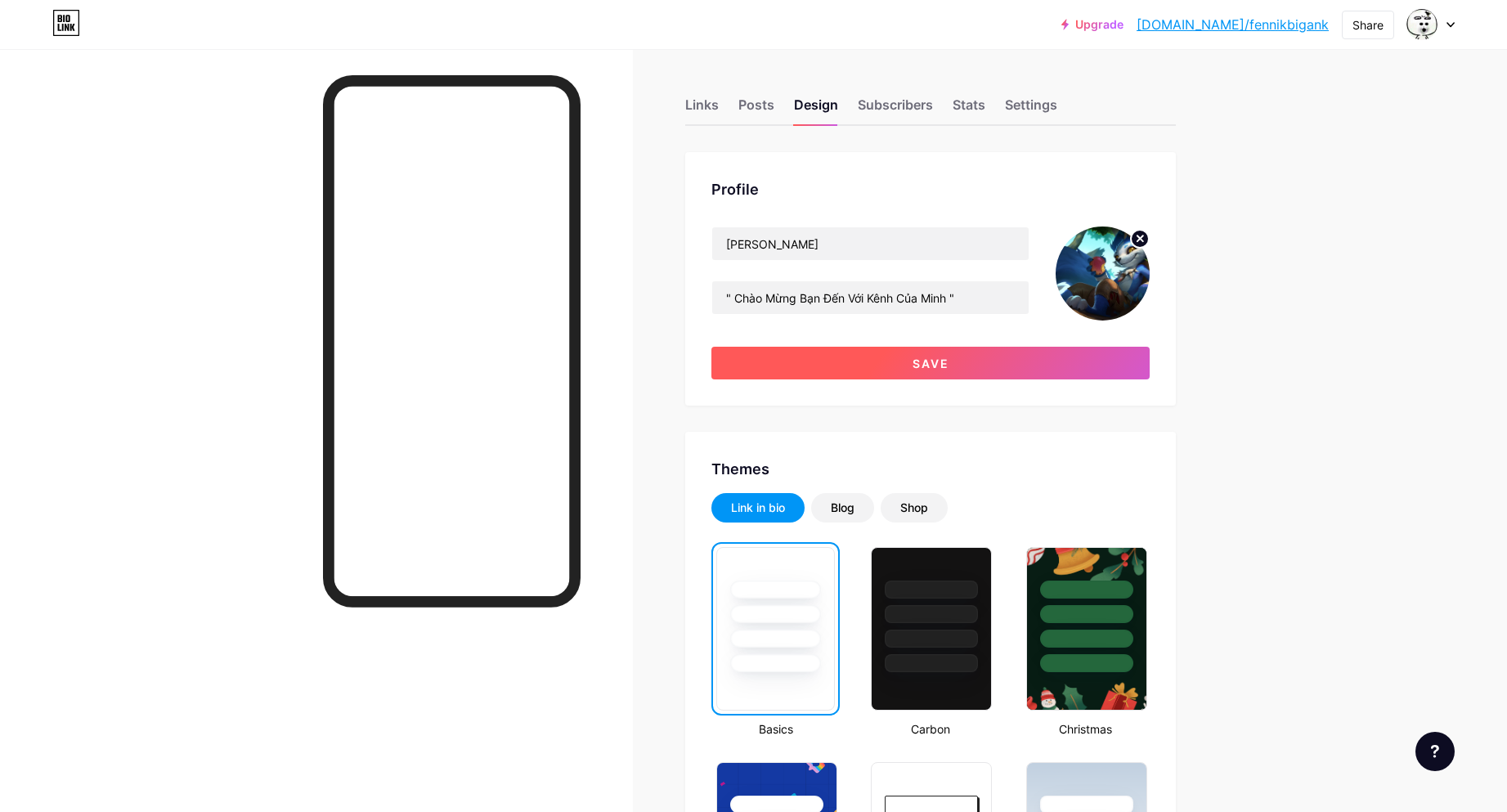
drag, startPoint x: 1045, startPoint y: 375, endPoint x: 1044, endPoint y: 367, distance: 8.1
click at [1044, 375] on button "Save" at bounding box center [930, 362] width 438 height 33
